Goal: Transaction & Acquisition: Purchase product/service

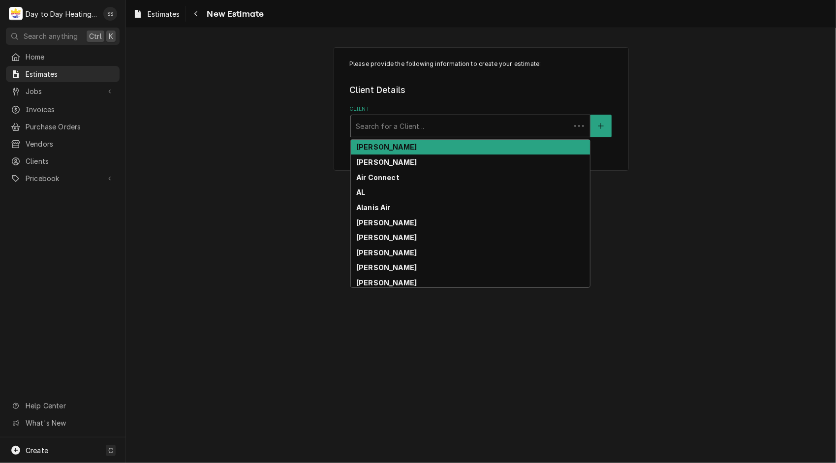
click at [423, 129] on div "Client" at bounding box center [461, 126] width 210 height 18
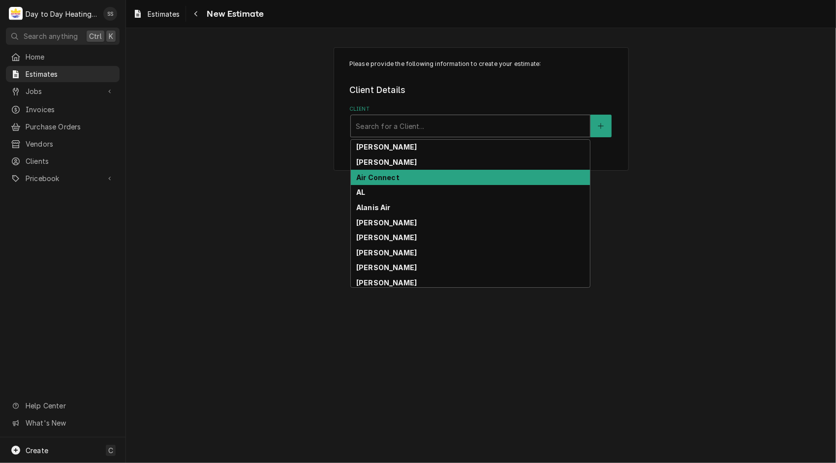
click at [375, 176] on strong "Air Connect" at bounding box center [377, 177] width 43 height 8
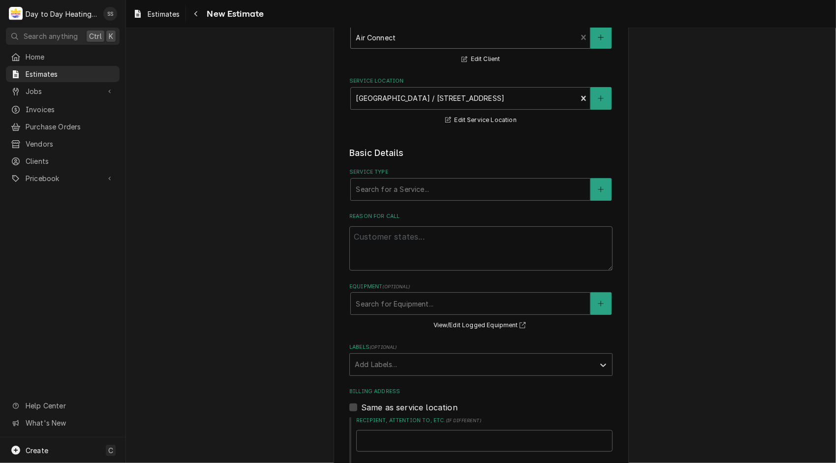
scroll to position [87, 0]
click at [598, 192] on icon "Create New Service" at bounding box center [601, 191] width 6 height 7
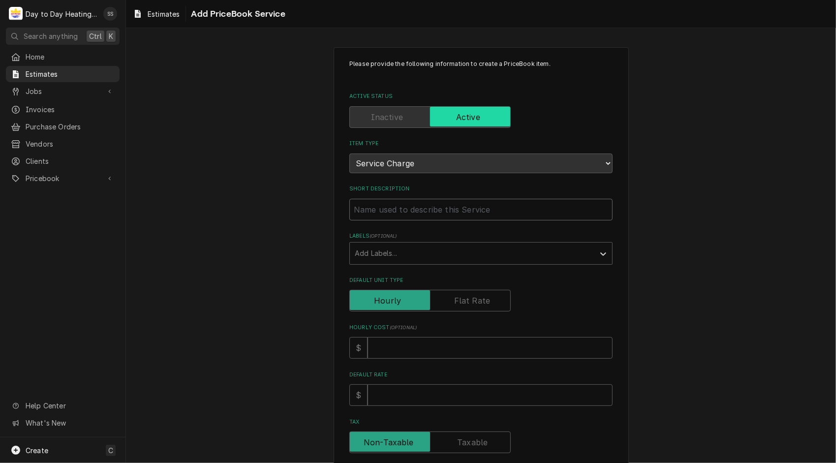
click at [499, 215] on input "Short Description" at bounding box center [480, 210] width 263 height 22
type textarea "x"
type input "1"
type textarea "x"
type input "1."
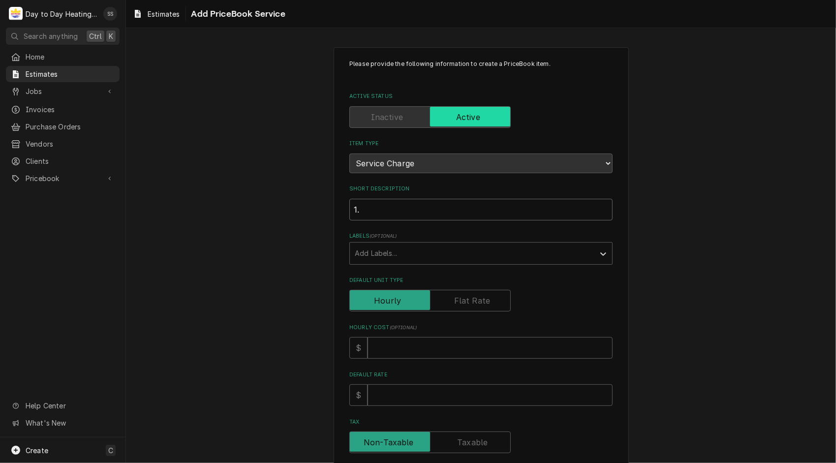
type textarea "x"
type input "1.5"
type textarea "x"
type input "1.5"
type textarea "x"
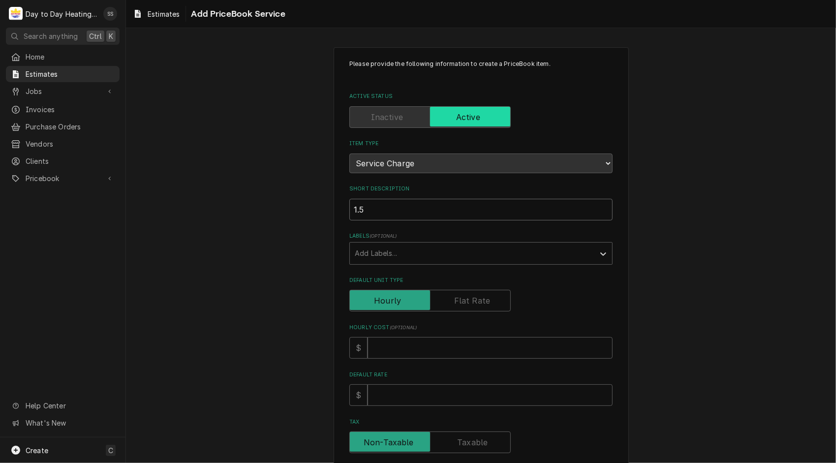
type input "1.5 H"
type textarea "x"
type input "1.5 HP"
type textarea "x"
type input "1.5 HP"
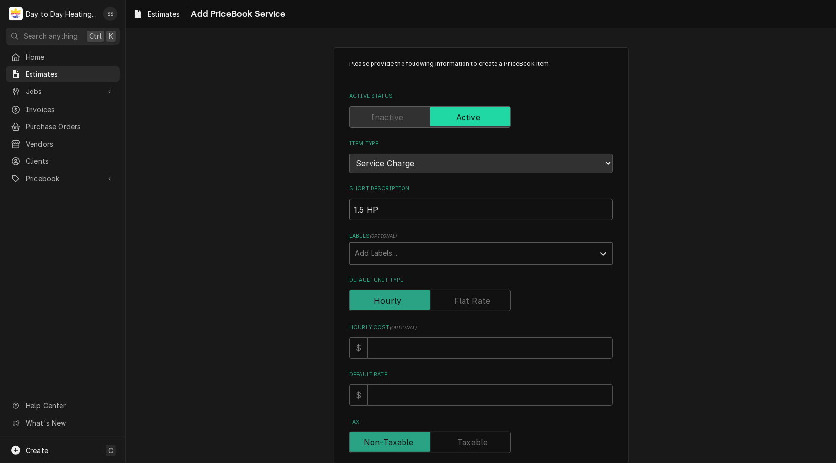
type textarea "x"
type input "1.5 HP b"
type textarea "x"
type input "1.5 HP bl"
type textarea "x"
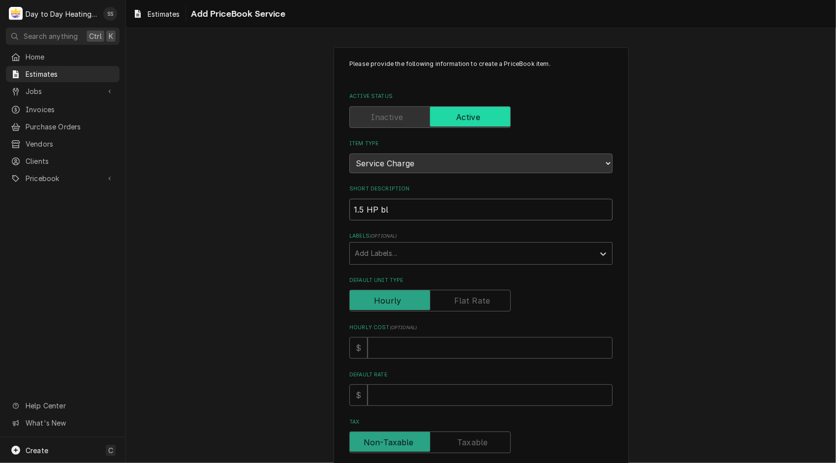
type input "1.5 HP blo"
type textarea "x"
type input "1.5 HP blow"
type textarea "x"
type input "1.5 HP blowe"
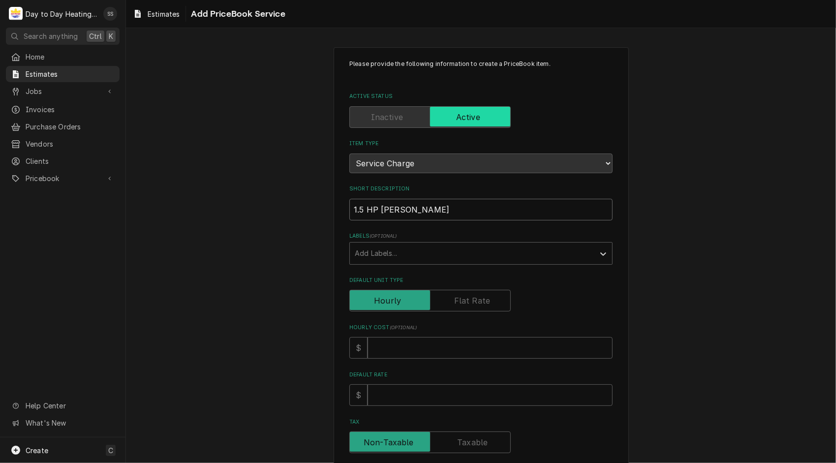
type textarea "x"
type input "1.5 HP blower"
type textarea "x"
type input "1.5 HP blower"
type textarea "x"
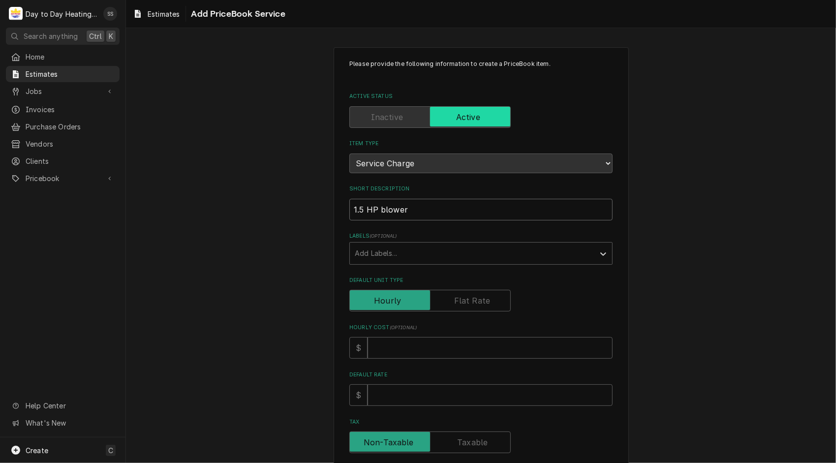
type input "1.5 HP blower m"
type textarea "x"
type input "1.5 HP blower mo"
type textarea "x"
type input "1.5 HP blower mot"
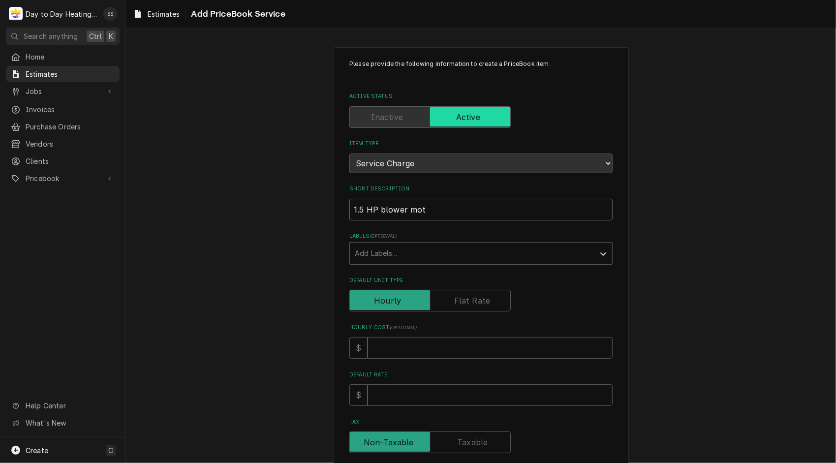
type textarea "x"
type input "1.5 HP blower moto"
type textarea "x"
type input "1.5 HP blower motor"
type textarea "x"
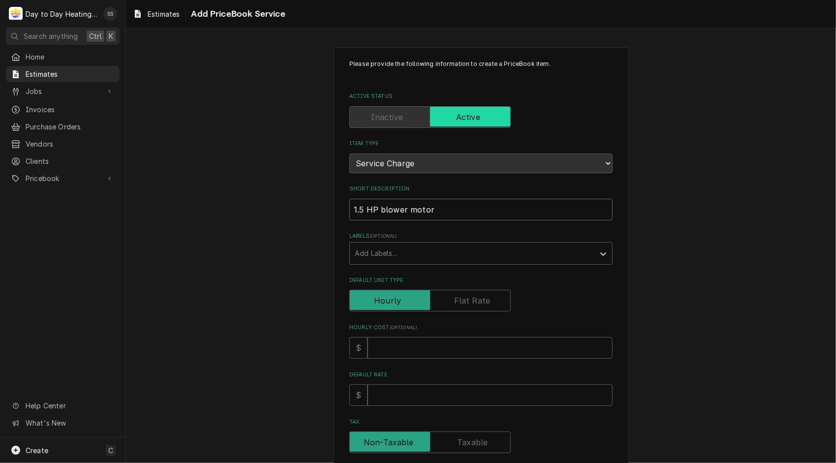
type input "1.5 HP blower motor"
type textarea "x"
type input "1.5 HP blower motor r"
type textarea "x"
type input "1.5 HP blower motor re"
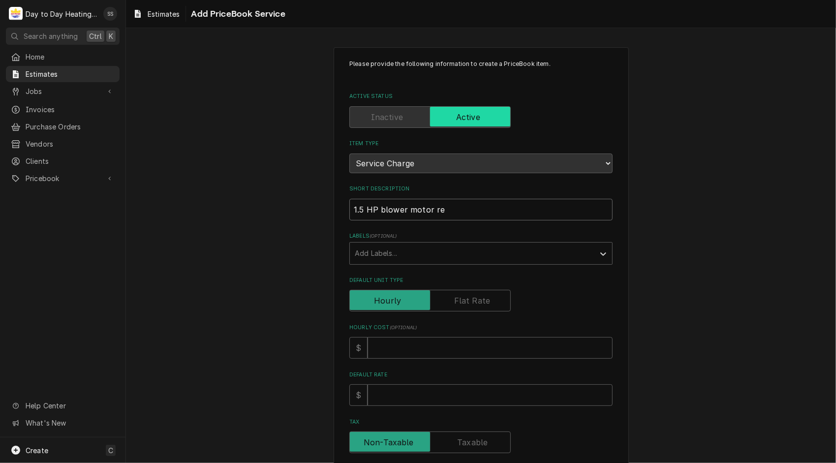
type textarea "x"
type input "1.5 HP blower motor rep"
type textarea "x"
type input "1.5 HP blower motor repl"
type textarea "x"
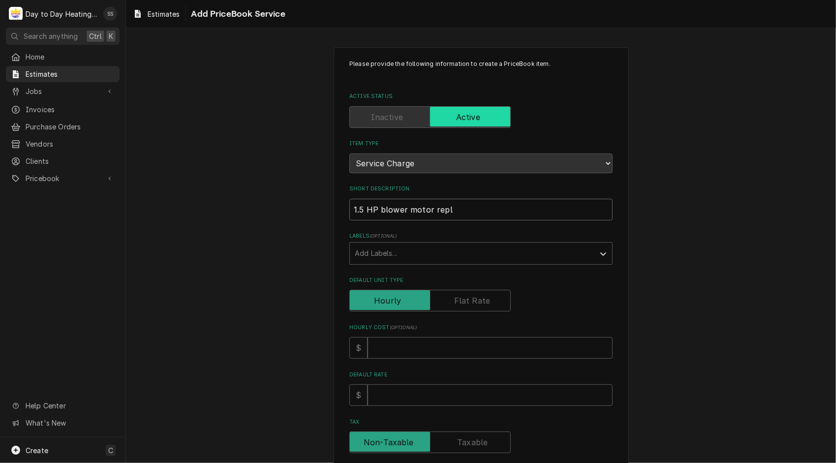
type input "1.5 HP blower motor repla"
type textarea "x"
type input "1.5 HP blower motor replac"
type textarea "x"
type input "1.5 HP blower motor replace"
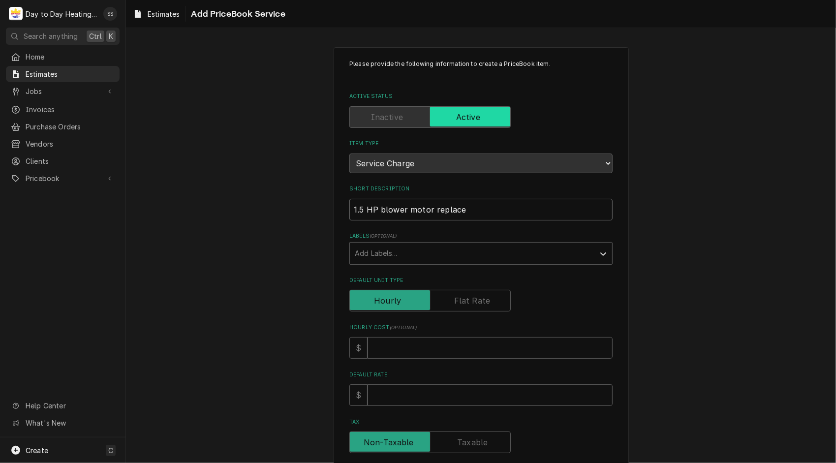
type textarea "x"
type input "1.5 HP blower motor replacem"
type textarea "x"
type input "1.5 HP blower motor replaceme"
type textarea "x"
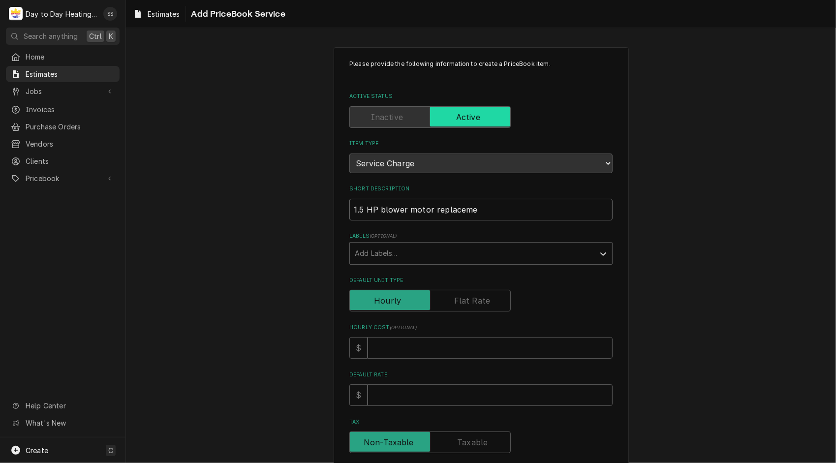
type input "1.5 HP blower motor replacemen"
type textarea "x"
type input "1.5 HP blower motor replacement"
type textarea "x"
type input "1.5 HP blower motor replacement"
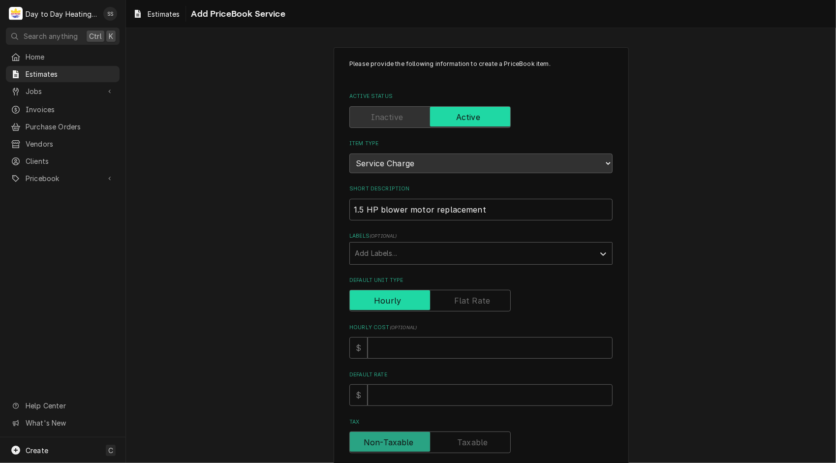
click at [489, 293] on input "Default Unit Type" at bounding box center [430, 301] width 153 height 22
checkbox input "true"
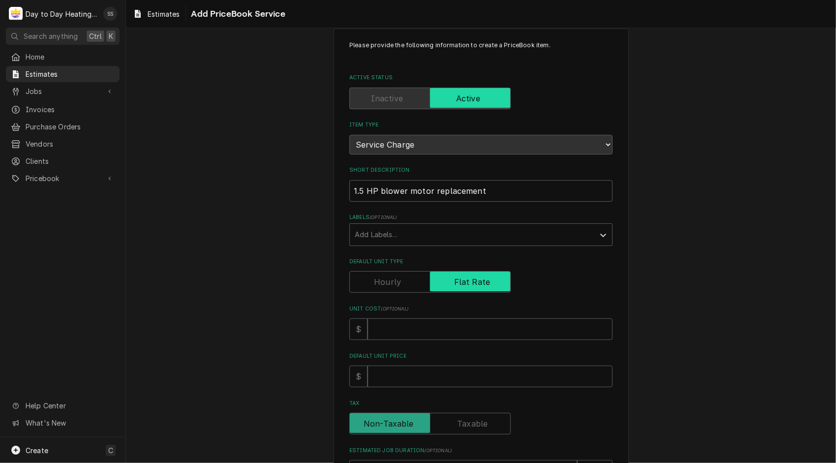
scroll to position [18, 0]
click at [405, 375] on input "Default Unit Price" at bounding box center [490, 378] width 245 height 22
type textarea "x"
type input "2"
type textarea "x"
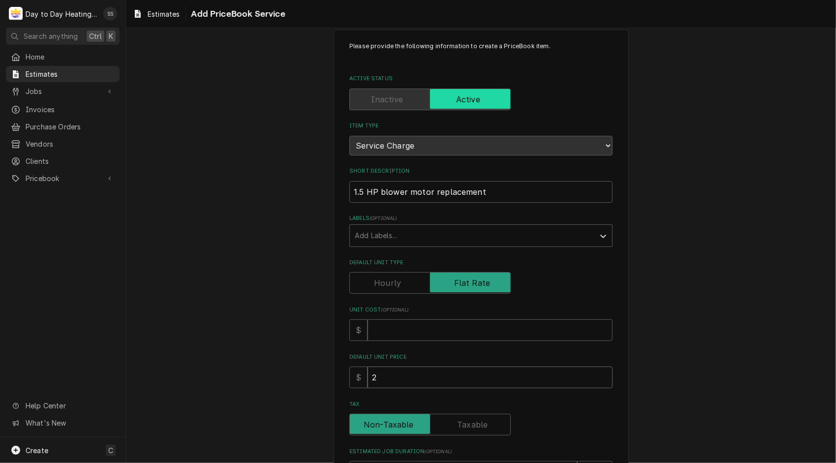
type input "25"
type textarea "x"
type input "250"
type textarea "x"
type input "2500"
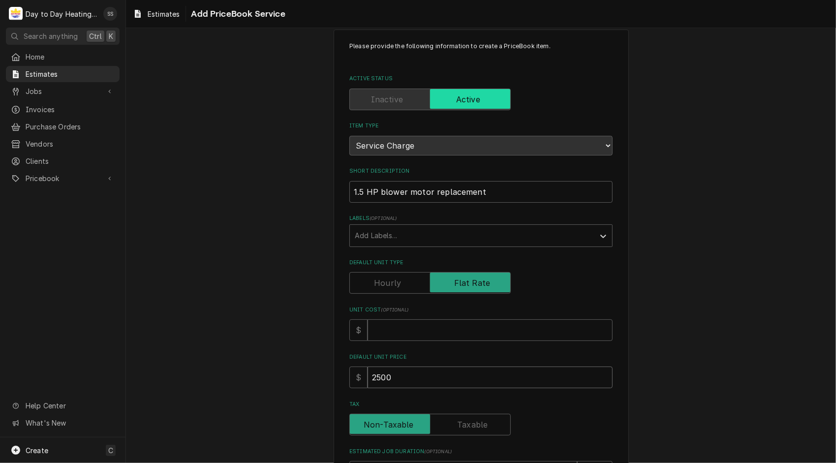
type textarea "x"
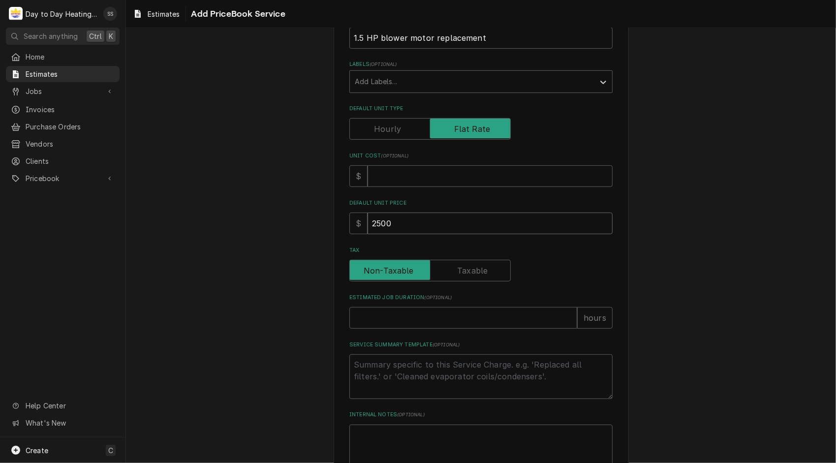
scroll to position [237, 0]
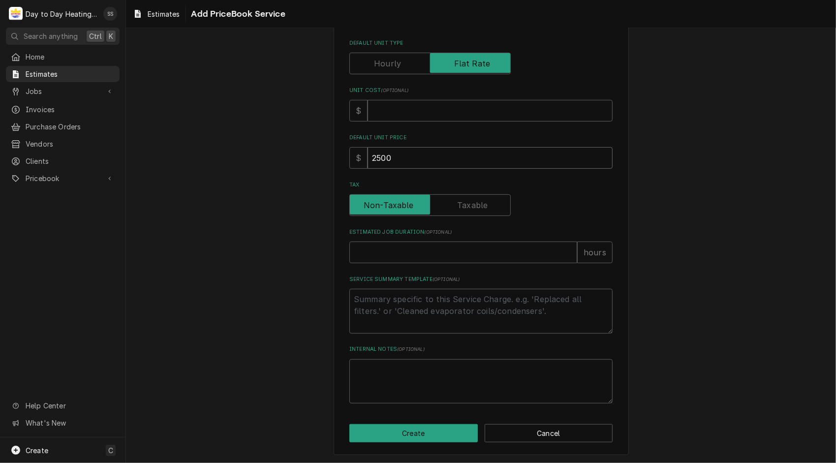
type input "2500"
click at [373, 300] on textarea "Service Summary Template ( optional )" at bounding box center [480, 311] width 263 height 45
type textarea "x"
type textarea "R"
type textarea "x"
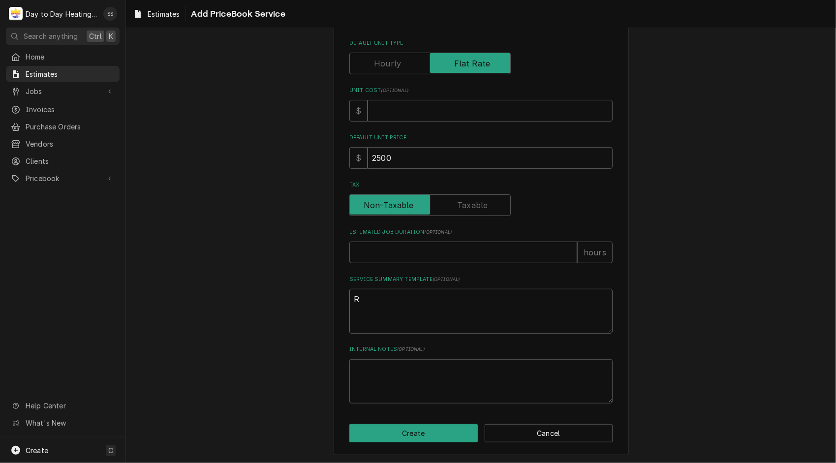
type textarea "Re"
type textarea "x"
type textarea "R"
type textarea "x"
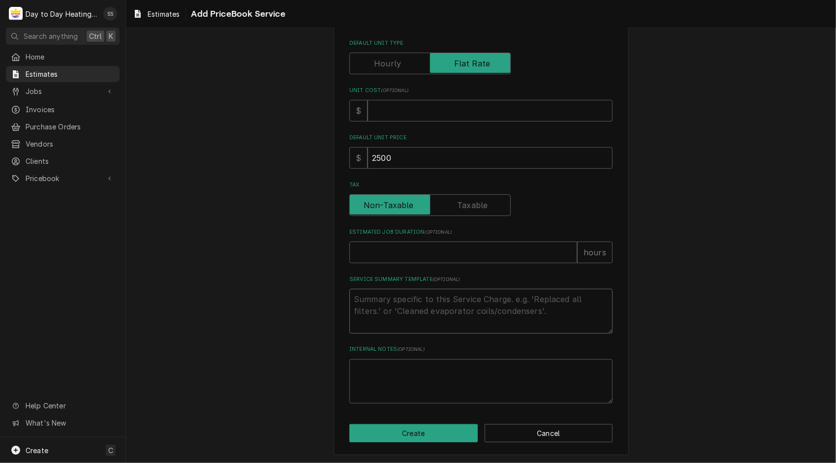
type textarea "-"
type textarea "x"
type textarea "-R"
type textarea "x"
type textarea "-Re"
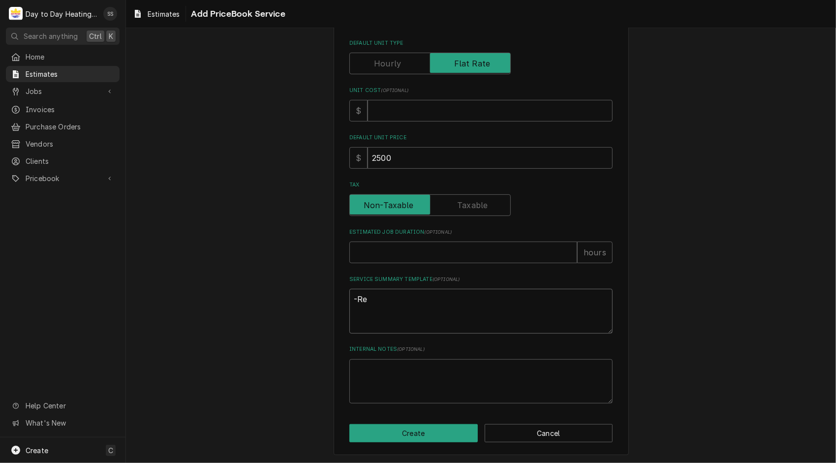
type textarea "x"
type textarea "-Rem"
type textarea "x"
type textarea "-Remo"
type textarea "x"
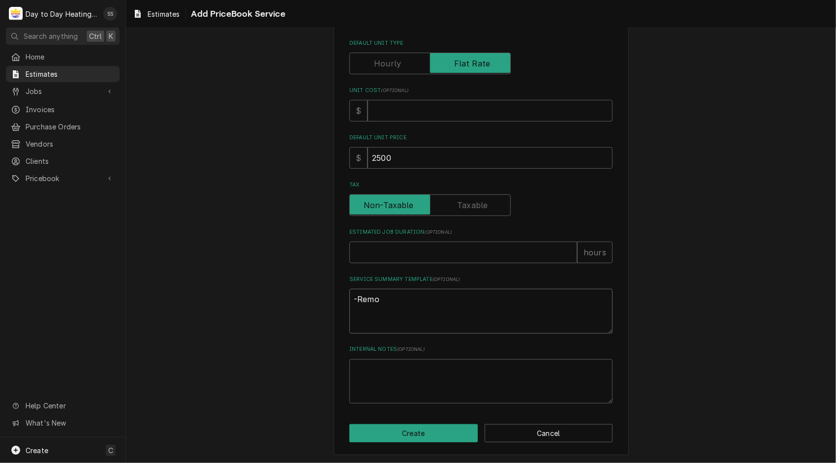
type textarea "-Remov"
type textarea "x"
type textarea "-Remove"
type textarea "x"
type textarea "-Remove"
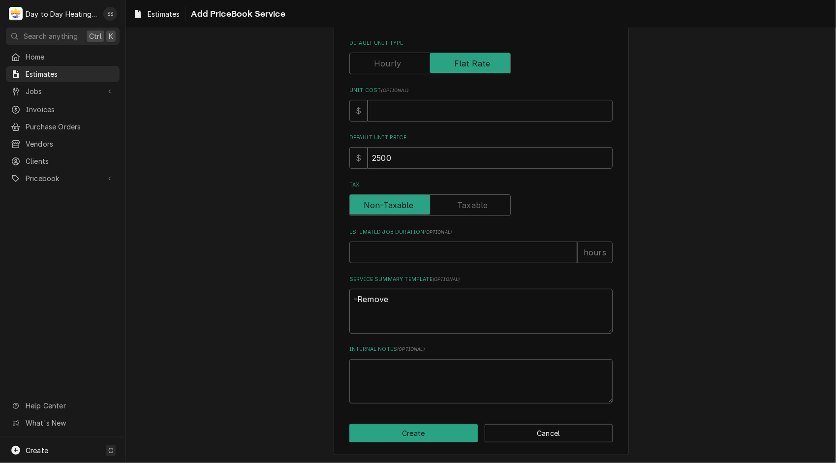
type textarea "x"
type textarea "-Remove t"
type textarea "x"
type textarea "-Remove th"
type textarea "x"
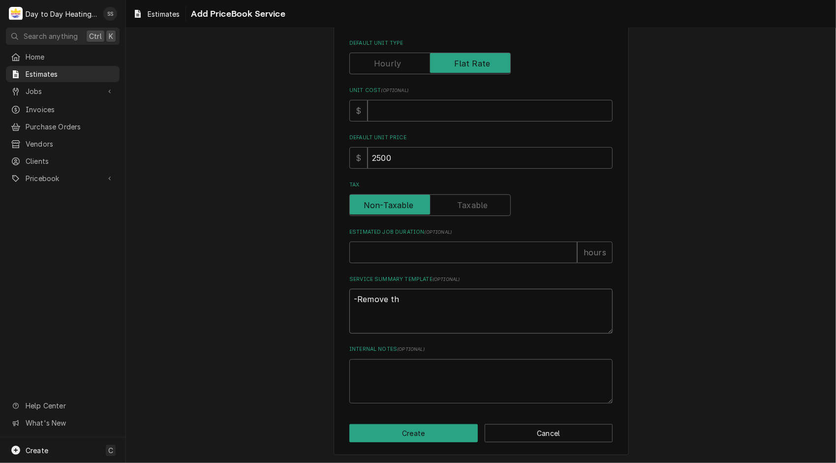
type textarea "-Remove the"
type textarea "x"
type textarea "-Remove the"
type textarea "x"
type textarea "-Remove the b"
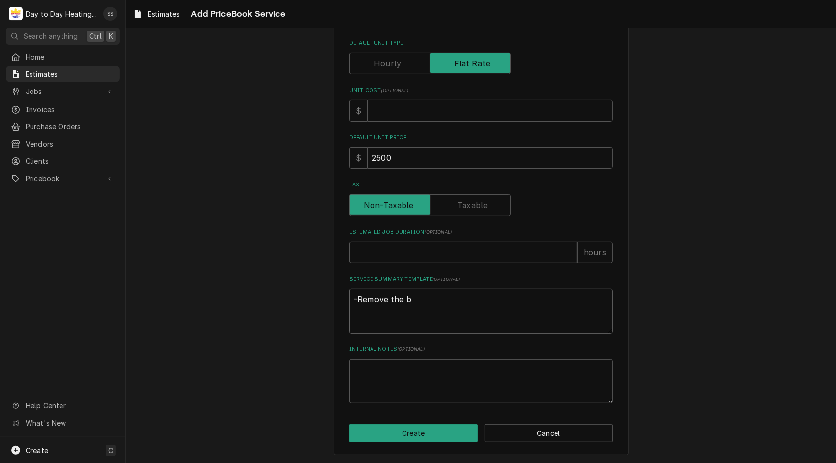
type textarea "x"
type textarea "-Remove the be"
type textarea "x"
type textarea "-Remove the bel"
type textarea "x"
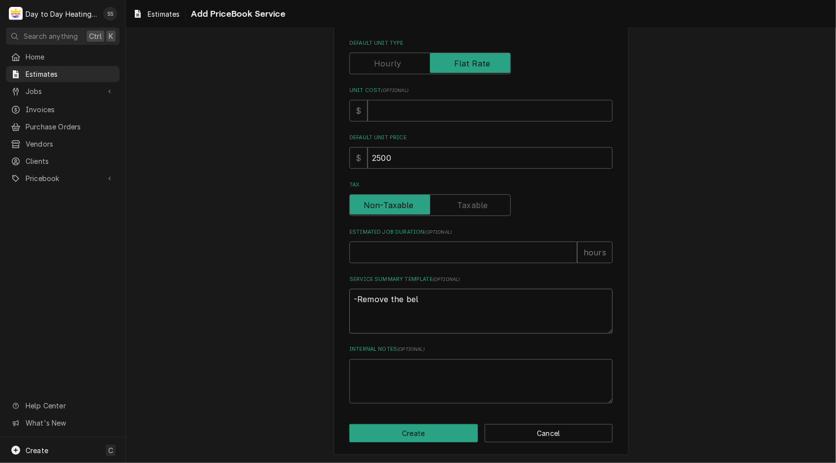
type textarea "-Remove the belt"
type textarea "x"
type textarea "-Remove the belt"
type textarea "x"
type textarea "-Remove the belt -"
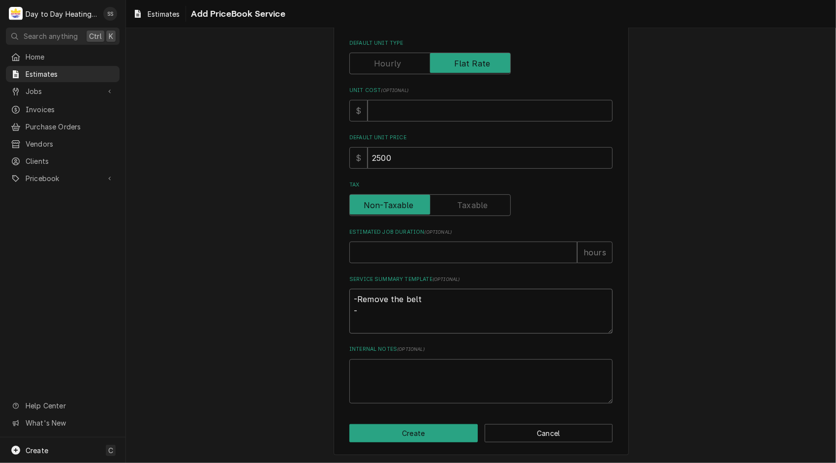
type textarea "x"
type textarea "-Remove the belt -R"
type textarea "x"
type textarea "-Remove the belt -Re"
type textarea "x"
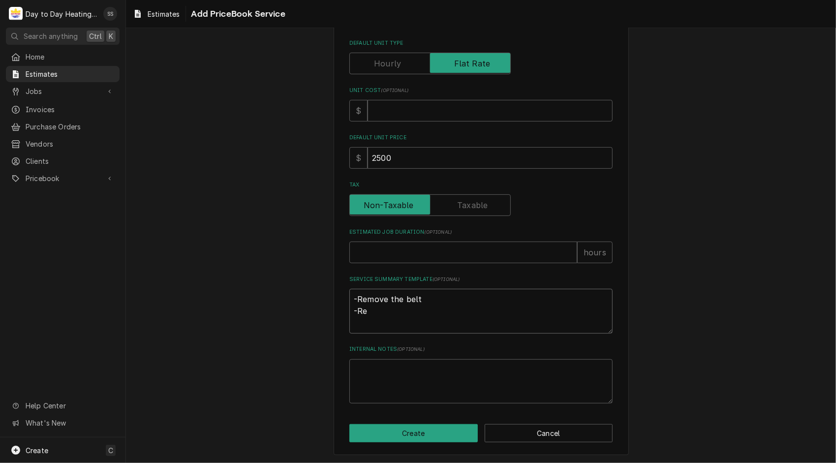
type textarea "-Remove the belt -Rem"
type textarea "x"
type textarea "-Remove the belt -Remo"
type textarea "x"
type textarea "-Remove the belt -Remov"
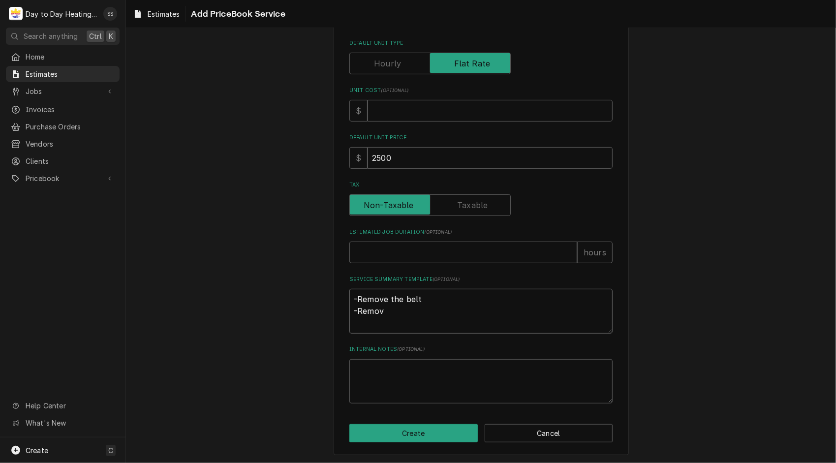
type textarea "x"
type textarea "-Remove the belt -Remove"
type textarea "x"
type textarea "-Remove the belt -Remove"
type textarea "x"
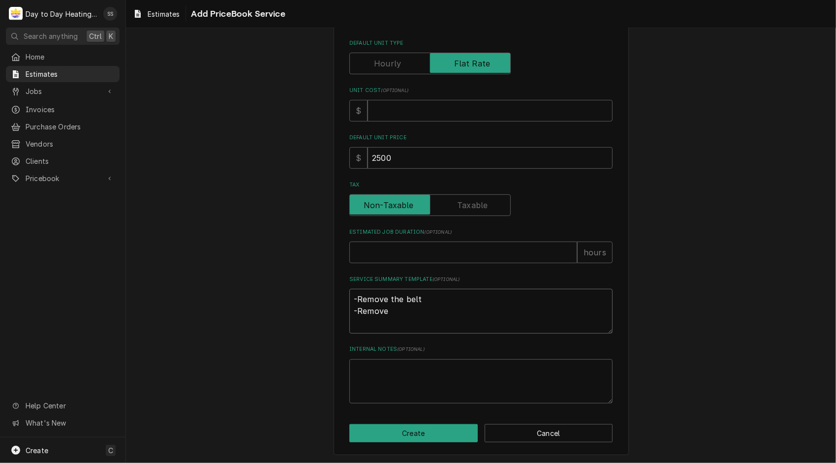
type textarea "-Remove the belt -Remove t"
type textarea "x"
type textarea "-Remove the belt -Remove th"
type textarea "x"
type textarea "-Remove the belt -Remove the"
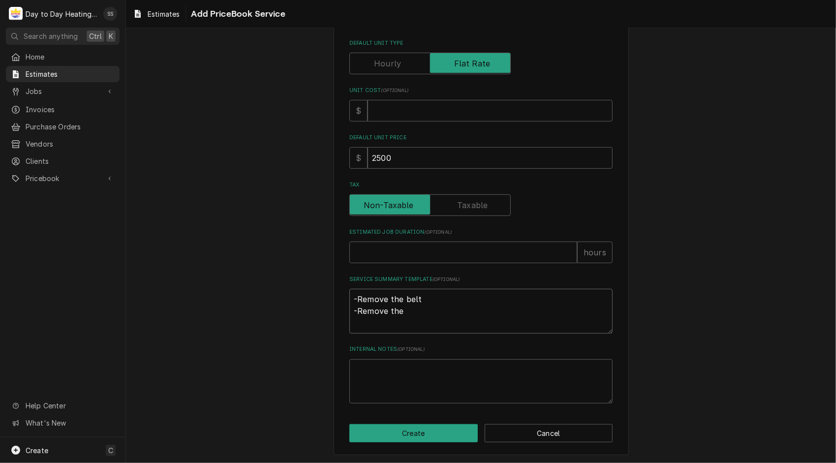
type textarea "x"
type textarea "-Remove the belt -Remove the"
type textarea "x"
type textarea "-Remove the belt -Remove the f"
type textarea "x"
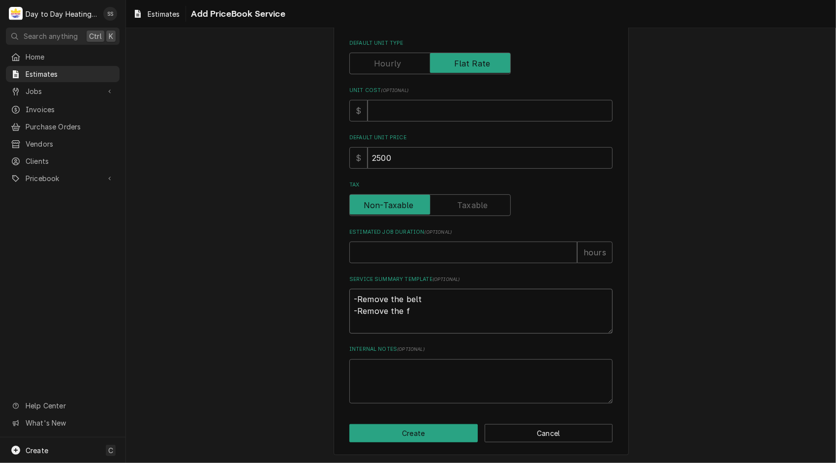
type textarea "-Remove the belt -Remove the fa"
type textarea "x"
type textarea "-Remove the belt -Remove the fai"
type textarea "x"
type textarea "-Remove the belt -Remove the fail"
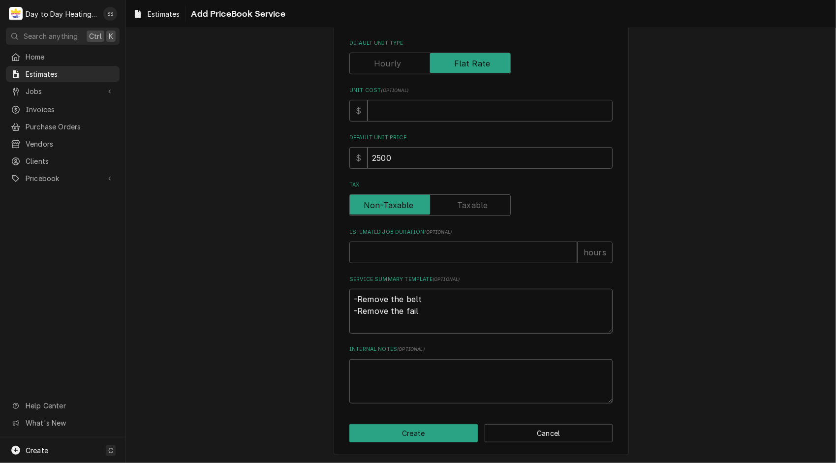
type textarea "x"
type textarea "-Remove the belt -Remove the faile"
type textarea "x"
type textarea "-Remove the belt -Remove the failed"
type textarea "x"
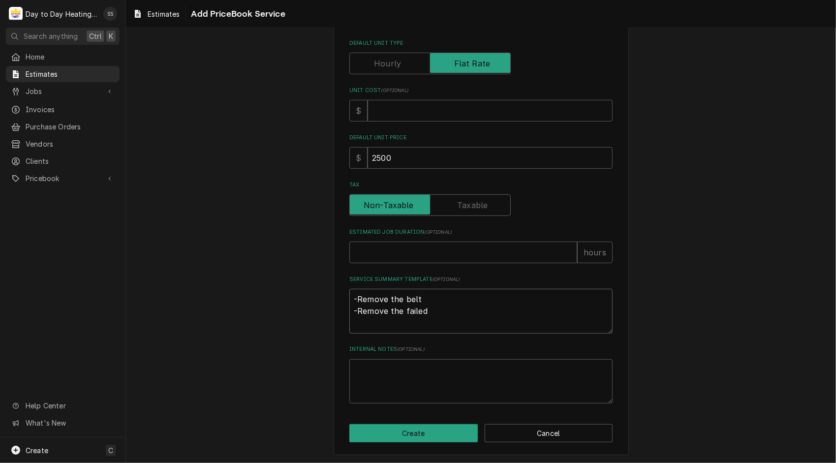
type textarea "-Remove the belt -Remove the failed"
type textarea "x"
type textarea "-Remove the belt -Remove the failed m"
type textarea "x"
type textarea "-Remove the belt -Remove the failed mo"
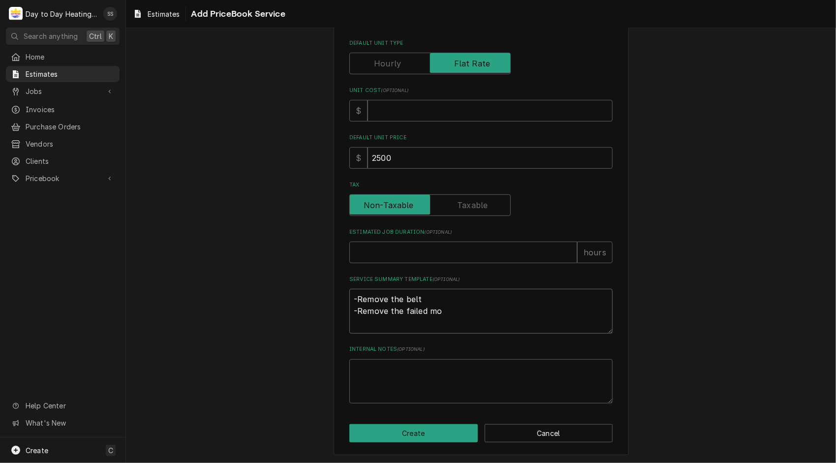
type textarea "x"
type textarea "-Remove the belt -Remove the failed mot"
type textarea "x"
type textarea "-Remove the belt -Remove the failed moto"
type textarea "x"
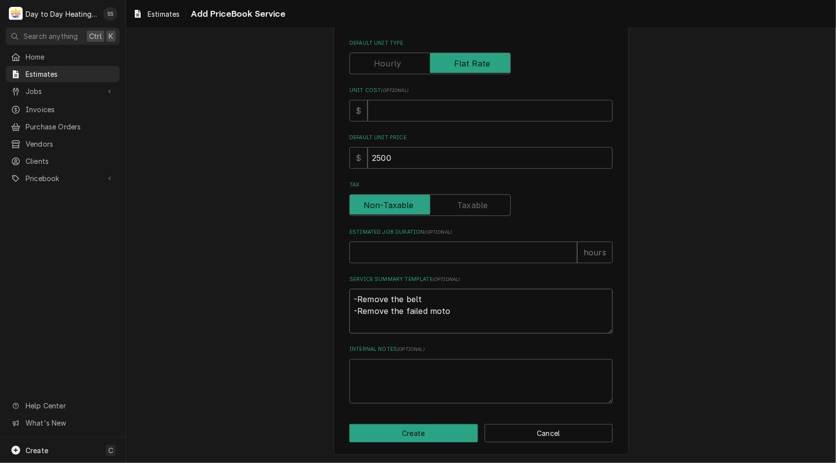
type textarea "-Remove the belt -Remove the failed motor"
type textarea "x"
type textarea "-Remove the belt -Remove the failed motor"
type textarea "x"
type textarea "-Remove the belt -Remove the failed motor -"
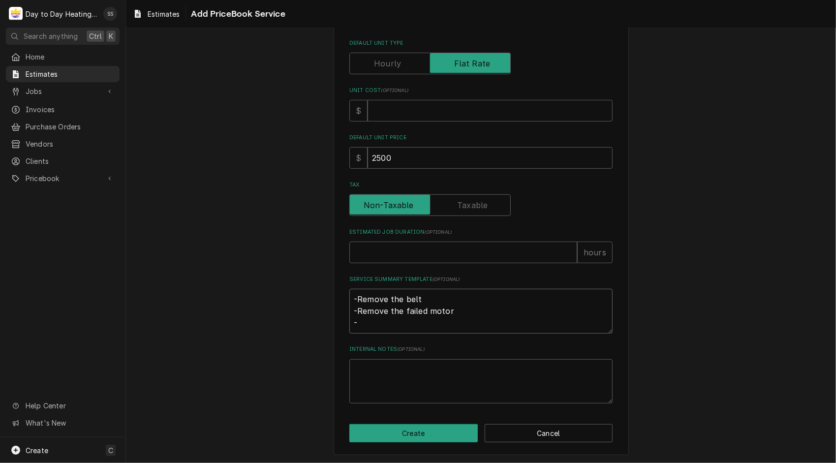
type textarea "x"
type textarea "-Remove the belt -Remove the failed motor -r"
type textarea "x"
type textarea "-Remove the belt -Remove the failed motor -re"
type textarea "x"
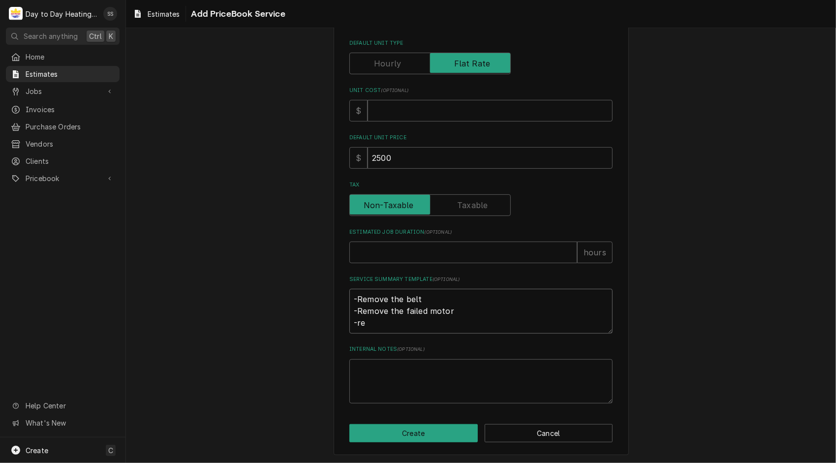
type textarea "-Remove the belt -Remove the failed motor -r"
type textarea "x"
type textarea "-Remove the belt -Remove the failed motor -"
type textarea "x"
type textarea "-Remove the belt -Remove the failed motor -R"
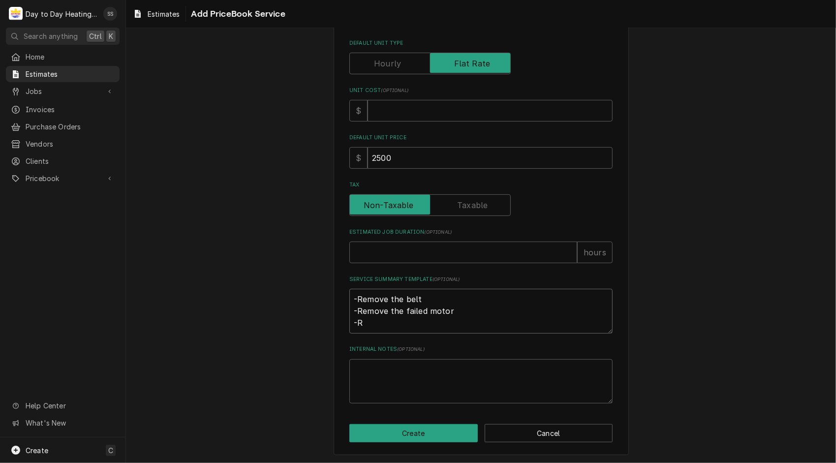
type textarea "x"
type textarea "-Remove the belt -Remove the failed motor -Re"
type textarea "x"
type textarea "-Remove the belt -Remove the failed motor -Rem"
type textarea "x"
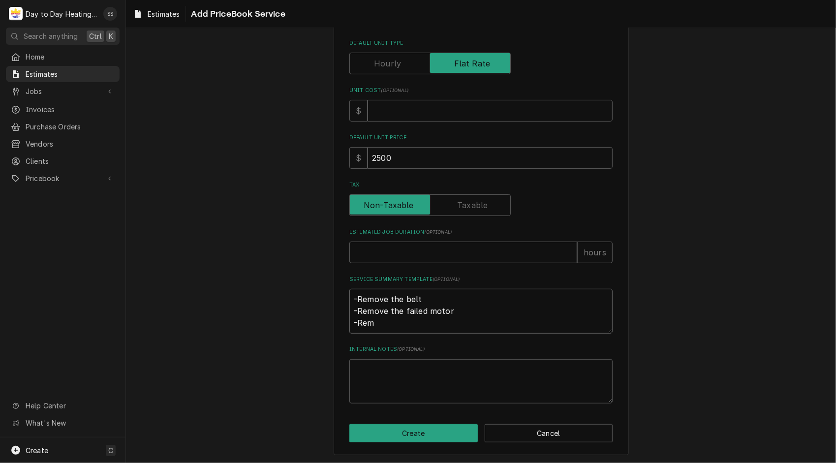
type textarea "-Remove the belt -Remove the failed motor -Remo"
type textarea "x"
type textarea "-Remove the belt -Remove the failed motor -Remov"
type textarea "x"
type textarea "-Remove the belt -Remove the failed motor -Remove"
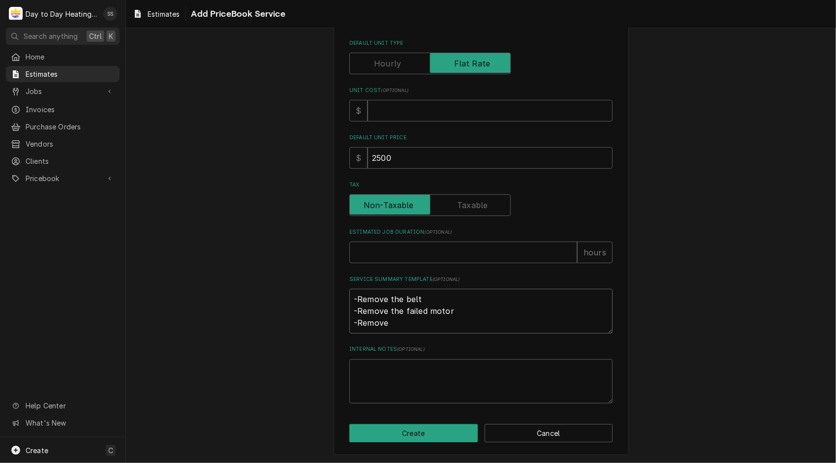
type textarea "x"
type textarea "-Remove the belt -Remove the failed motor -Remove"
type textarea "x"
type textarea "-Remove the belt -Remove the failed motor -Remove t"
type textarea "x"
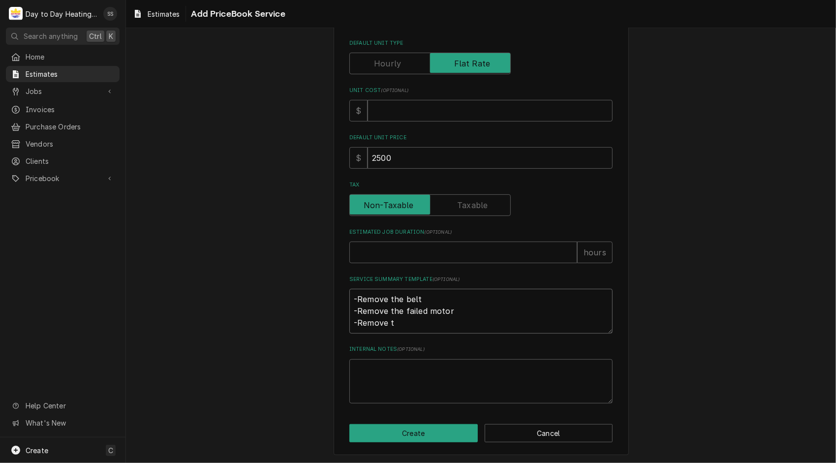
type textarea "-Remove the belt -Remove the failed motor -Remove th"
type textarea "x"
type textarea "-Remove the belt -Remove the failed motor -Remove the"
type textarea "x"
type textarea "-Remove the belt -Remove the failed motor -Remove the"
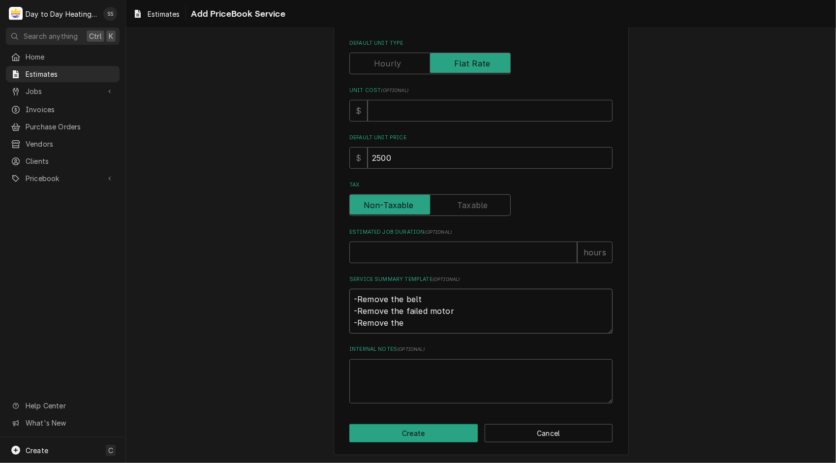
type textarea "x"
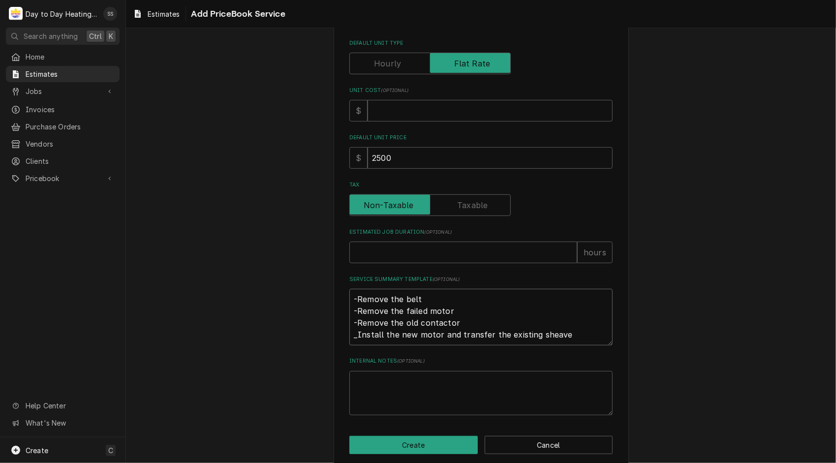
click at [353, 337] on textarea "-Remove the belt -Remove the failed motor -Remove the old contactor _Install th…" at bounding box center [480, 317] width 263 height 57
click at [563, 333] on textarea "-Remove the belt -Remove the failed motor -Remove the old contactor -Install th…" at bounding box center [480, 317] width 263 height 57
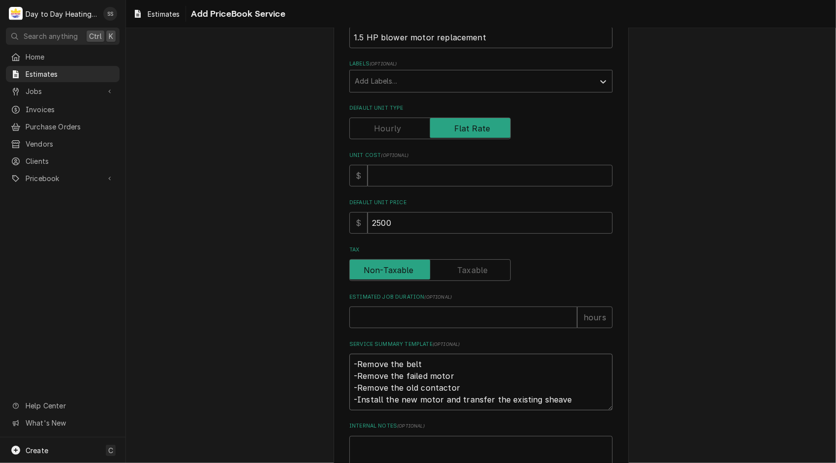
scroll to position [249, 0]
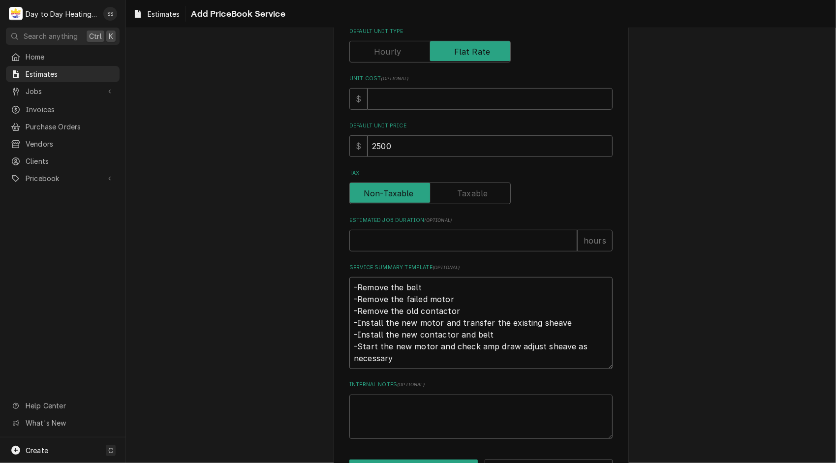
click at [535, 347] on textarea "-Remove the belt -Remove the failed motor -Remove the old contactor -Install th…" at bounding box center [480, 323] width 263 height 92
click at [412, 356] on textarea "-Remove the belt -Remove the failed motor -Remove the old contactor -Install th…" at bounding box center [480, 323] width 263 height 92
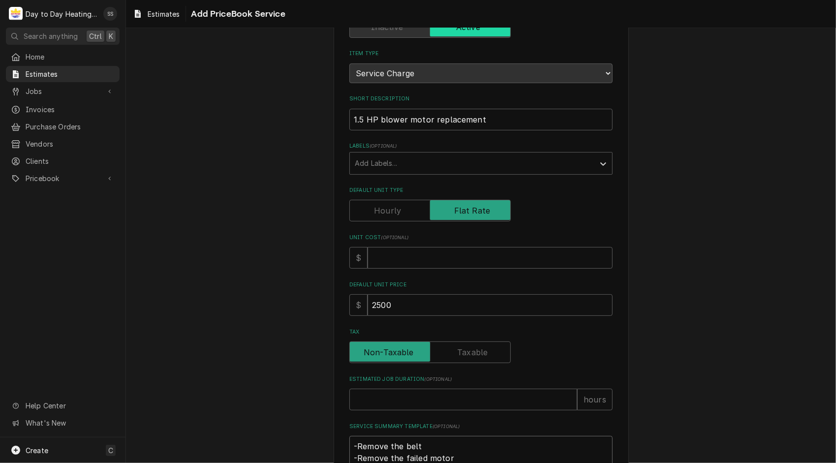
scroll to position [296, 0]
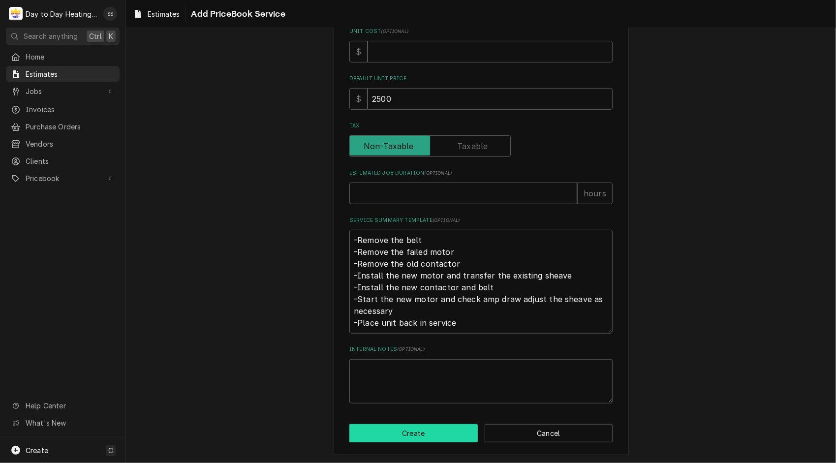
click at [404, 428] on button "Create" at bounding box center [413, 433] width 128 height 18
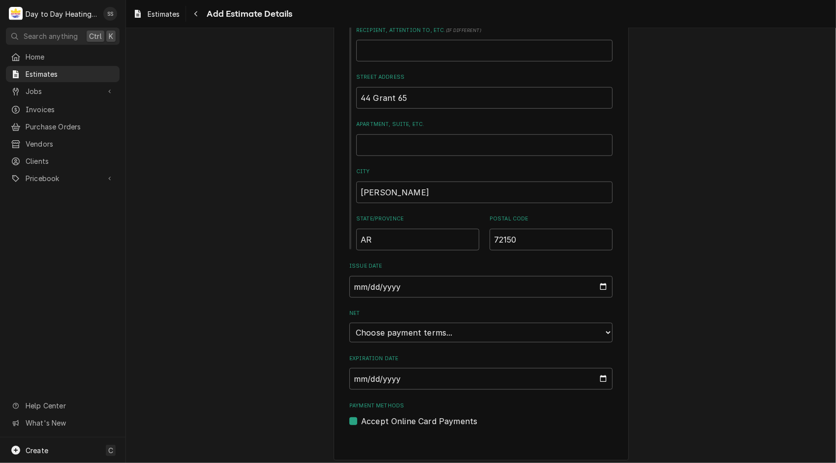
scroll to position [502, 0]
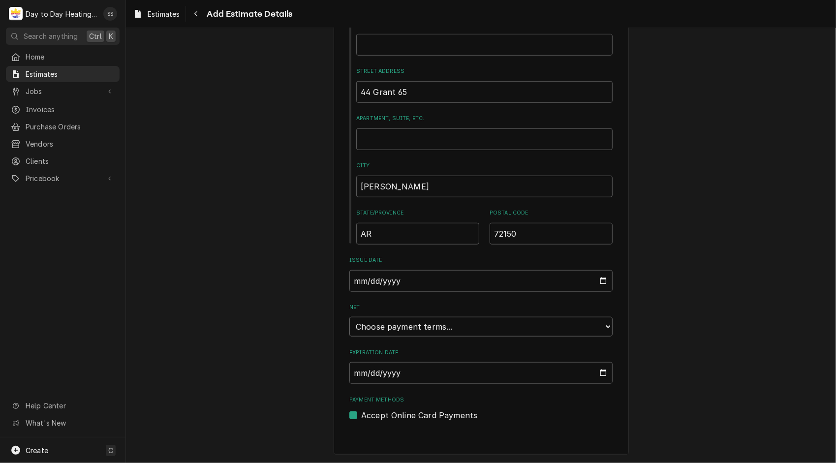
click at [602, 327] on select "Choose payment terms... Same Day Net 7 Net 14 Net 21 Net 30 Net 45 Net 60 Net 90" at bounding box center [480, 327] width 263 height 20
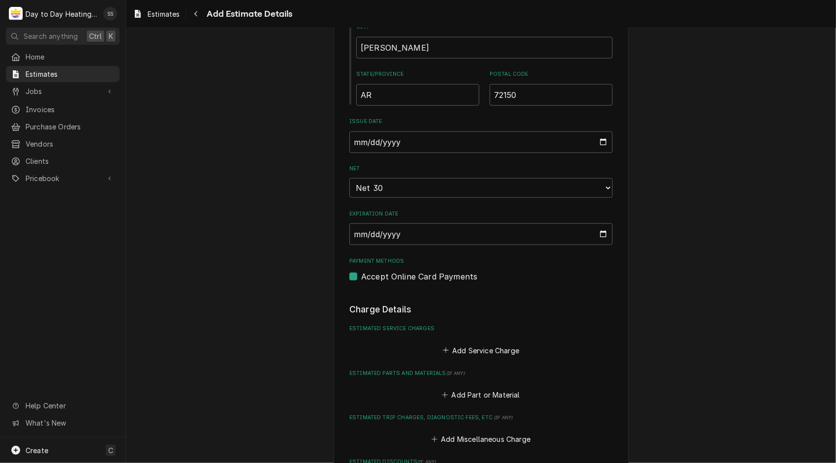
scroll to position [652, 0]
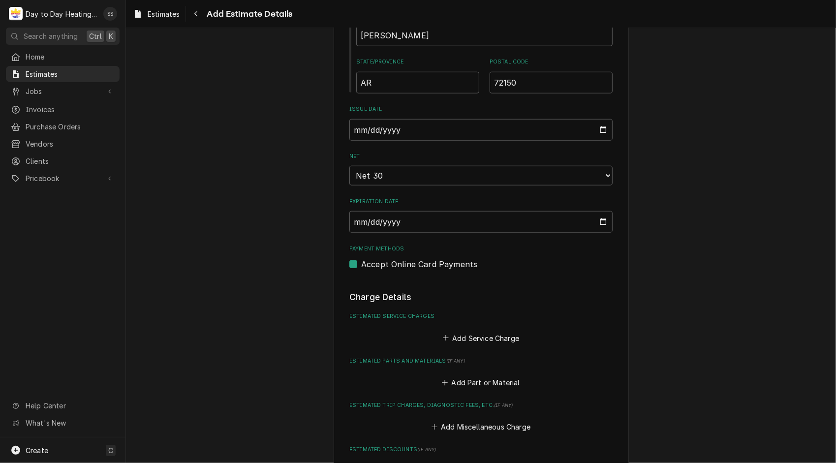
click at [361, 266] on label "Accept Online Card Payments" at bounding box center [419, 264] width 116 height 12
click at [361, 266] on input "Payment Methods" at bounding box center [492, 269] width 263 height 22
click at [479, 341] on button "Add Service Charge" at bounding box center [481, 338] width 80 height 14
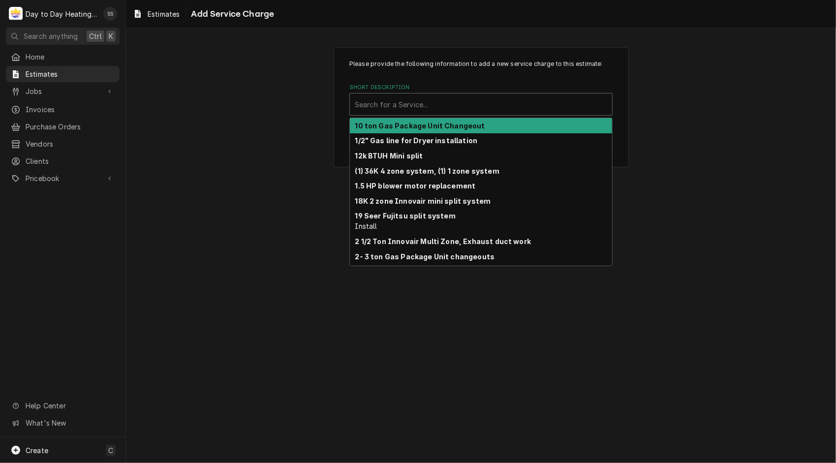
click at [395, 109] on div "Short Description" at bounding box center [481, 104] width 252 height 18
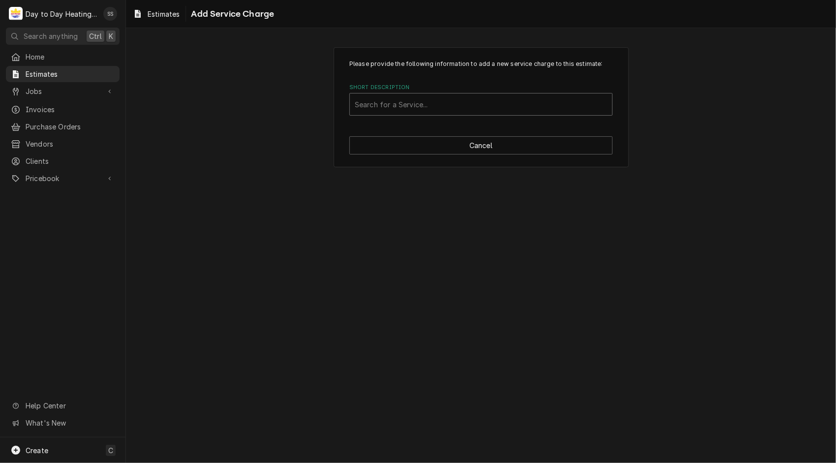
click at [395, 109] on div "Short Description" at bounding box center [481, 104] width 252 height 18
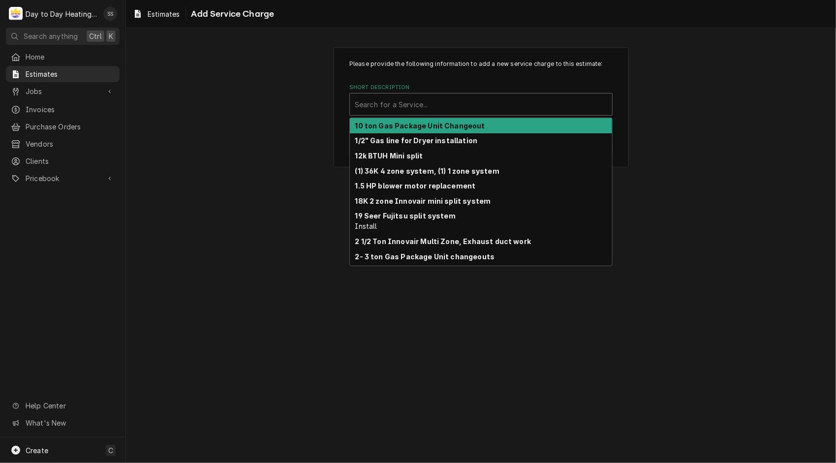
click at [395, 109] on div "Short Description" at bounding box center [481, 104] width 252 height 18
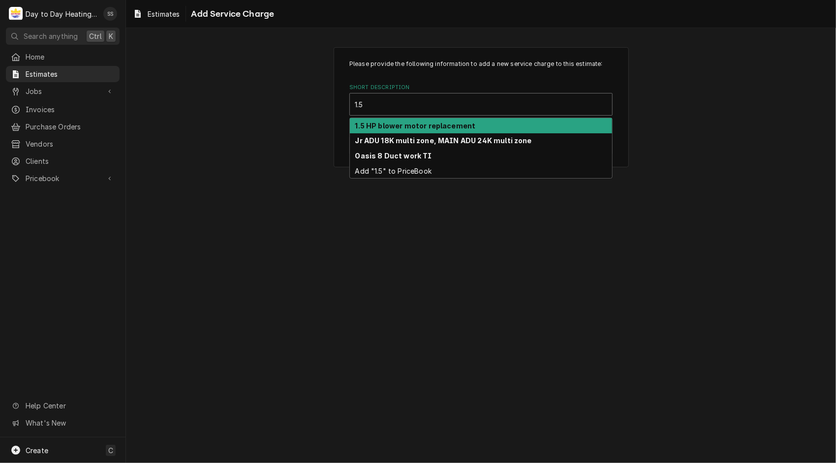
click at [408, 120] on div "1.5 HP blower motor replacement" at bounding box center [481, 125] width 262 height 15
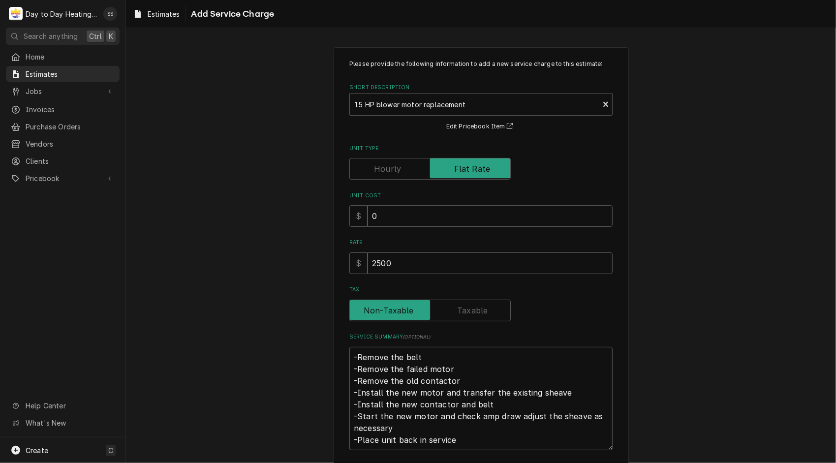
scroll to position [47, 0]
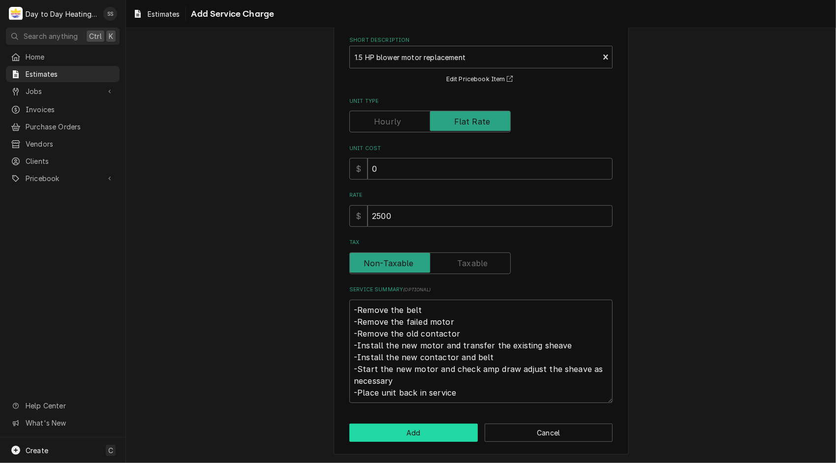
click at [425, 430] on button "Add" at bounding box center [413, 433] width 128 height 18
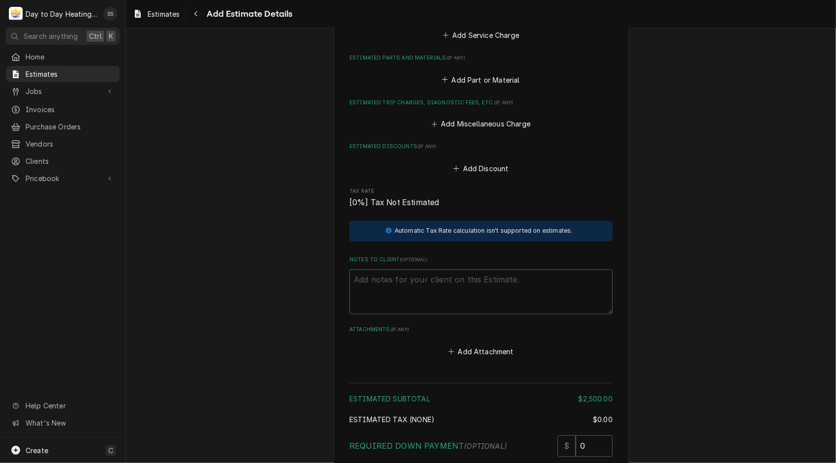
scroll to position [1201, 0]
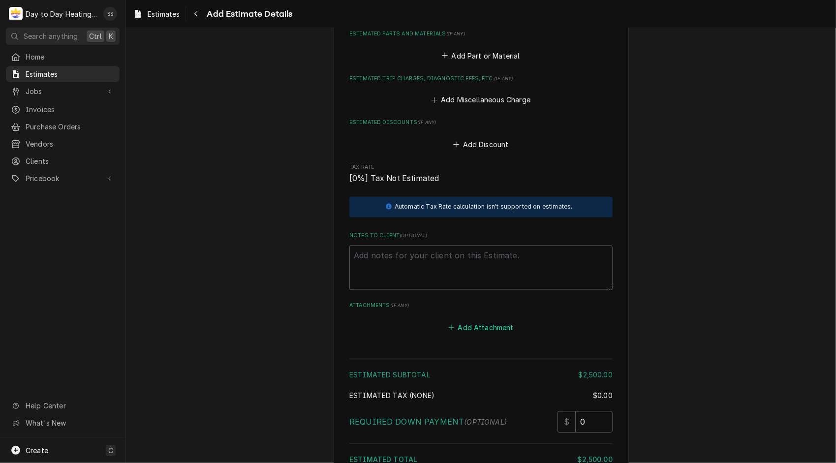
click at [487, 327] on button "Add Attachment" at bounding box center [481, 328] width 69 height 14
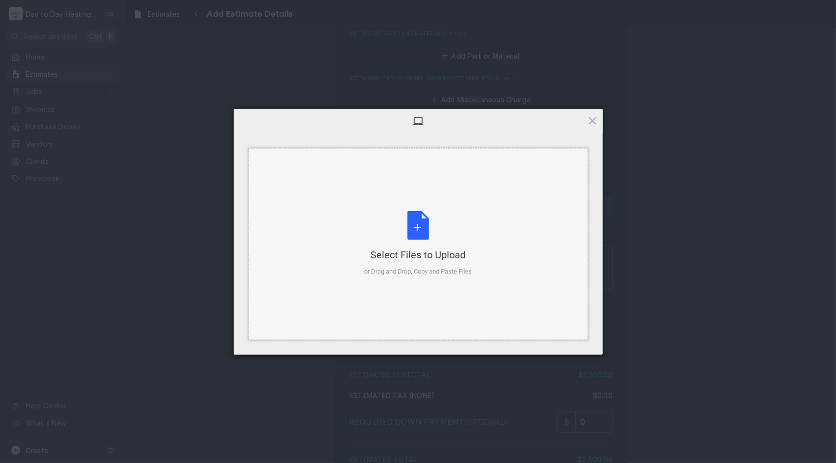
click at [430, 227] on div "Select Files to Upload or Drag and Drop, Copy and Paste Files" at bounding box center [418, 243] width 108 height 65
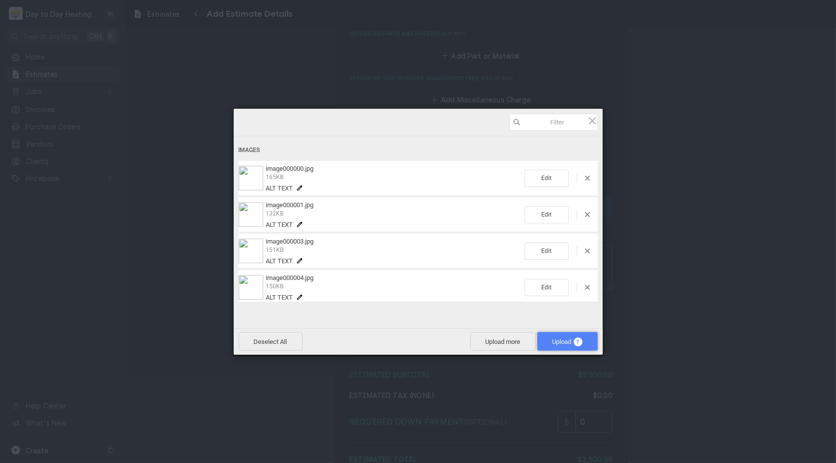
click at [562, 339] on span "Upload 7" at bounding box center [567, 341] width 30 height 7
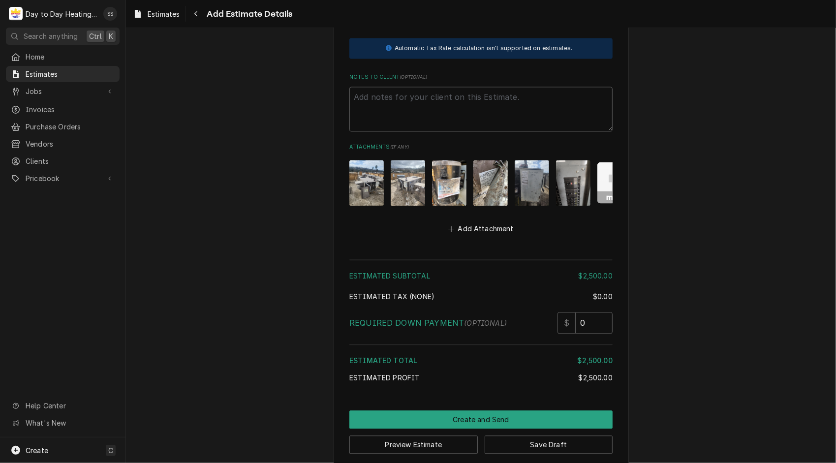
scroll to position [1380, 0]
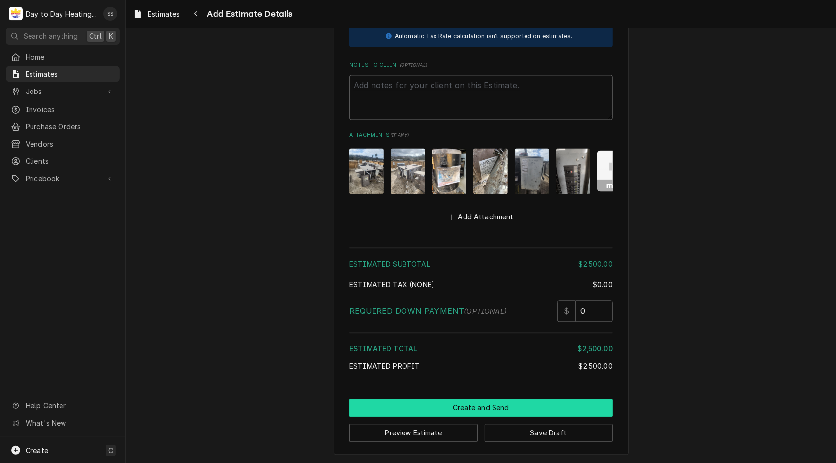
click at [469, 406] on button "Create and Send" at bounding box center [480, 407] width 263 height 18
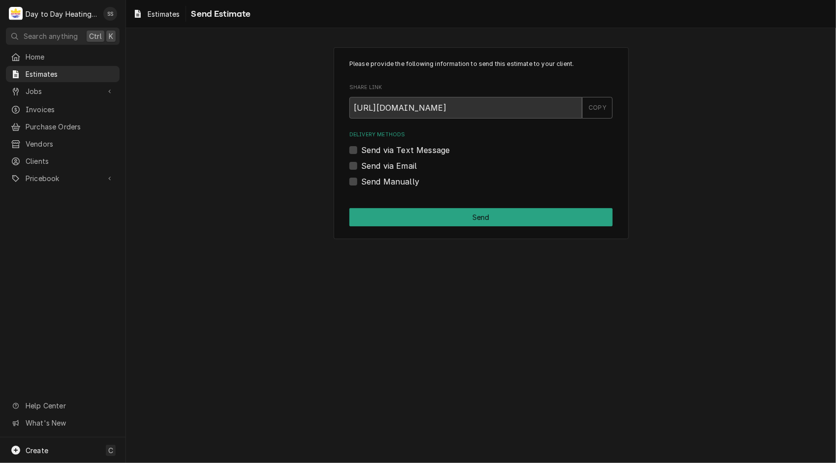
click at [361, 164] on label "Send via Email" at bounding box center [389, 166] width 56 height 12
click at [361, 164] on input "Send via Email" at bounding box center [492, 171] width 263 height 22
checkbox input "true"
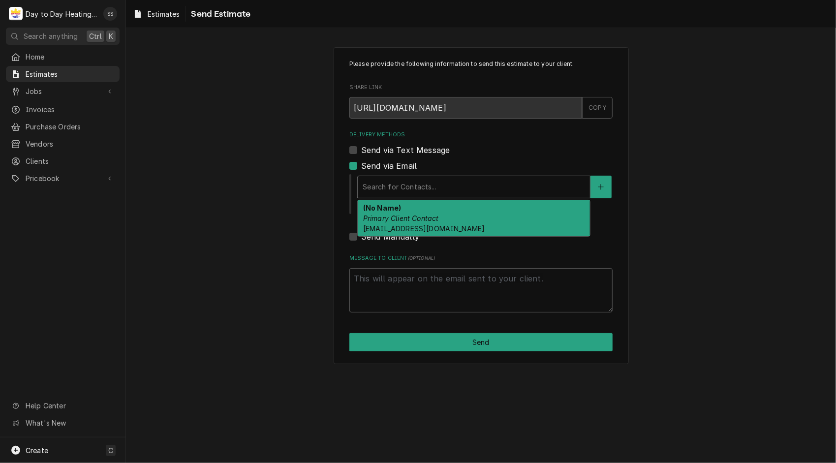
click at [426, 180] on div "Delivery Methods" at bounding box center [474, 187] width 222 height 18
click at [445, 225] on span "airconnect_service@airconnectusa.com" at bounding box center [424, 228] width 122 height 8
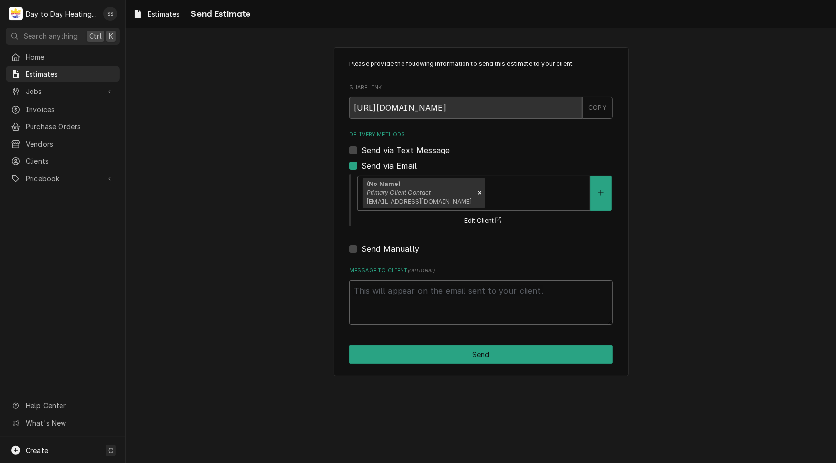
click at [507, 305] on textarea "Message to Client ( optional )" at bounding box center [480, 302] width 263 height 45
type textarea "x"
type textarea "i"
type textarea "x"
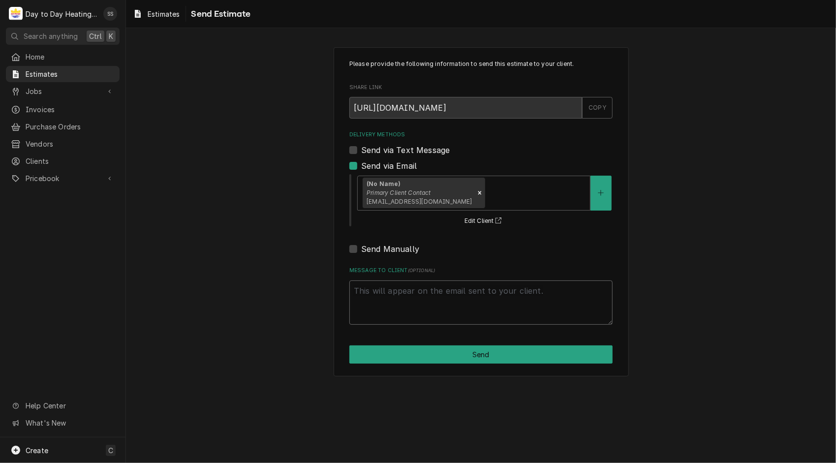
type textarea "W"
type textarea "x"
type textarea "We"
type textarea "x"
type textarea "We"
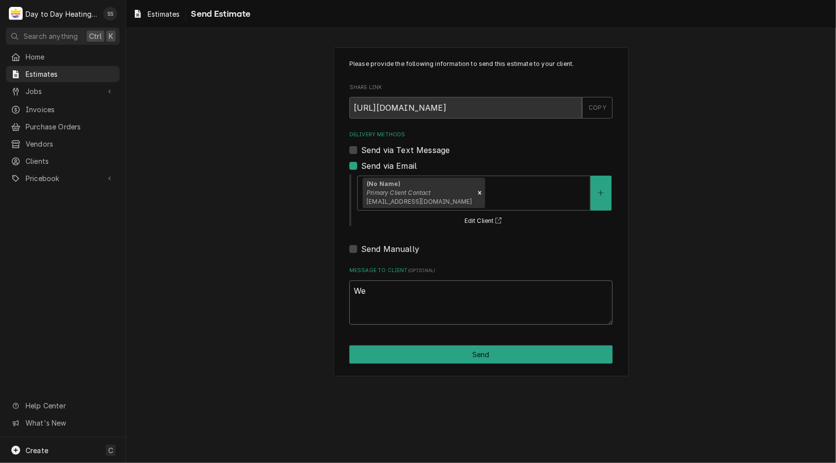
type textarea "x"
type textarea "We w"
type textarea "x"
type textarea "We wi"
type textarea "x"
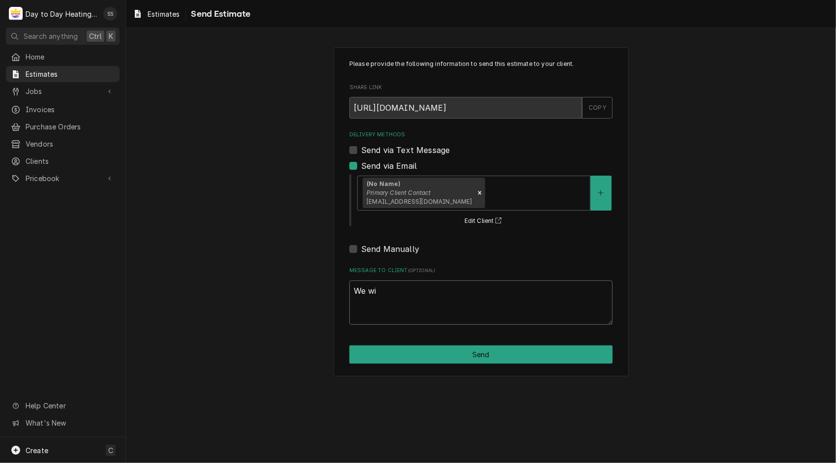
type textarea "We wil"
type textarea "x"
type textarea "We will"
type textarea "x"
type textarea "We will"
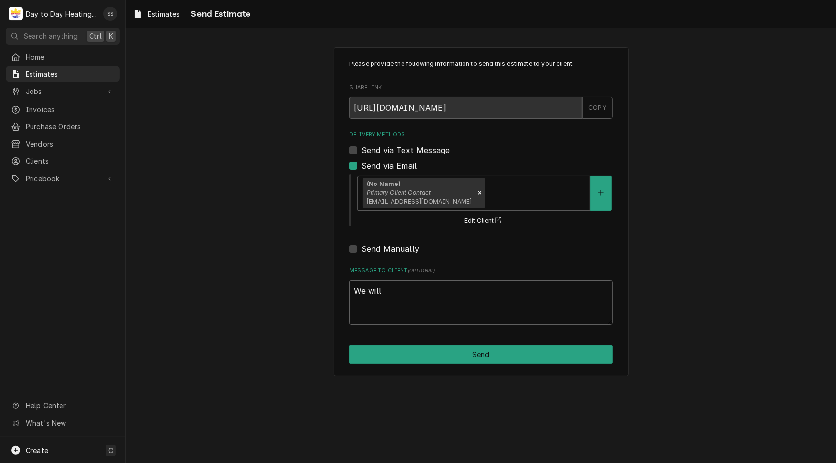
type textarea "x"
type textarea "We will b"
type textarea "x"
type textarea "We will be"
type textarea "x"
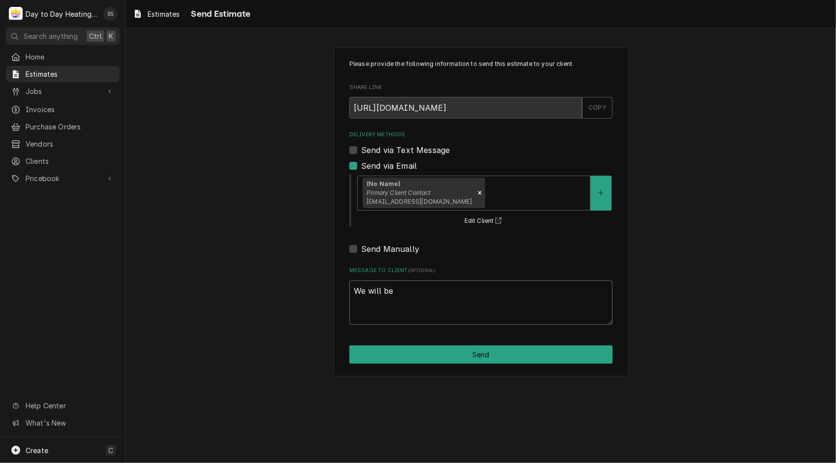
type textarea "We will be"
type textarea "x"
type textarea "We will be o"
type textarea "x"
type textarea "We will be on"
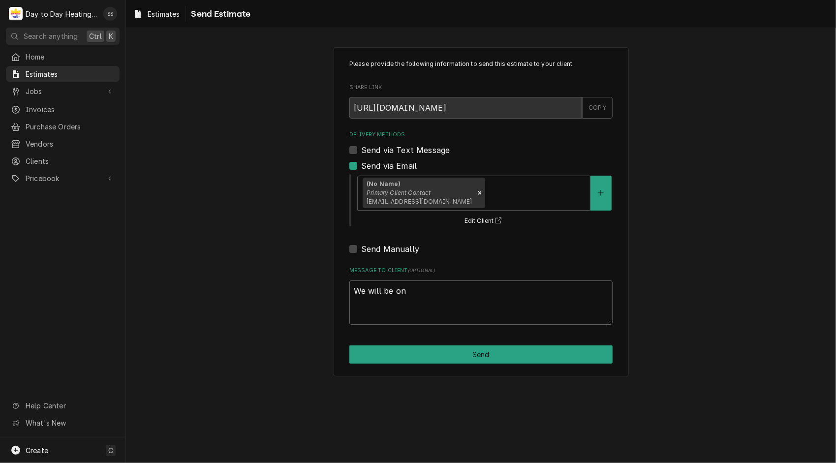
type textarea "x"
type textarea "We will be ons"
type textarea "x"
type textarea "We will be onsi"
type textarea "x"
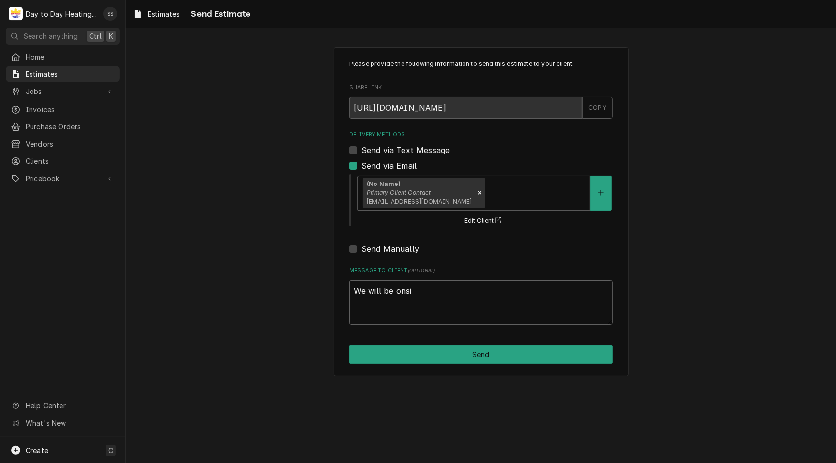
type textarea "We will be onsit"
type textarea "x"
type textarea "We will be onsite"
type textarea "x"
type textarea "We will be onsite"
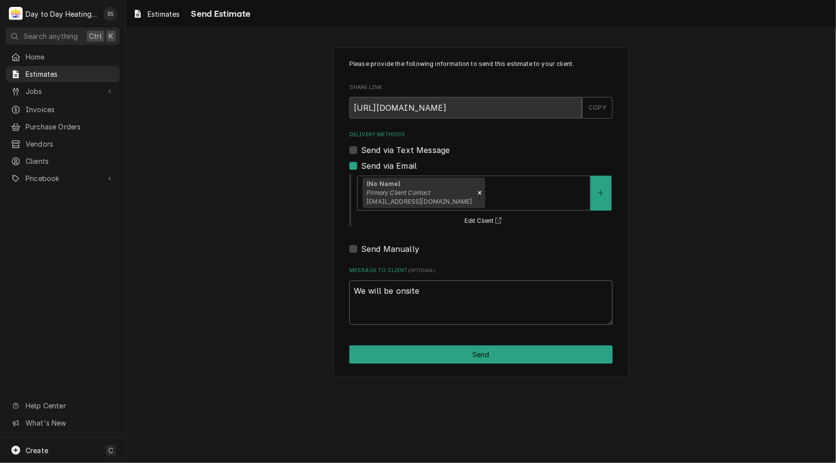
type textarea "x"
type textarea "We will be onsite f"
type textarea "x"
type textarea "We will be onsite fo"
type textarea "x"
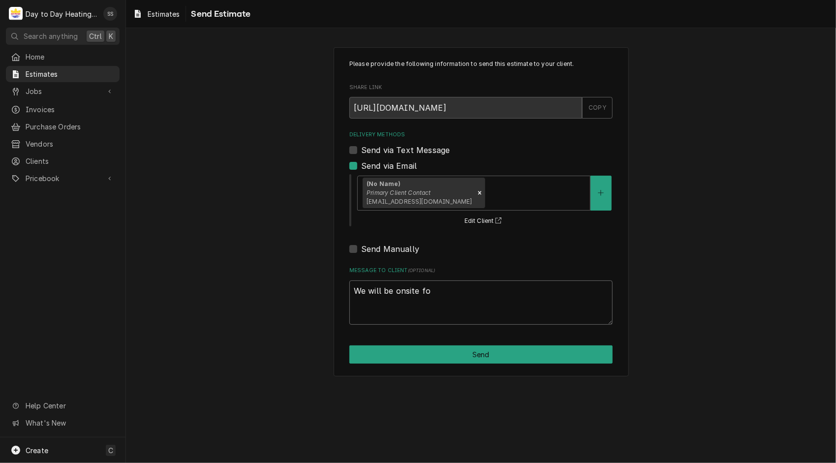
type textarea "We will be onsite for"
type textarea "x"
type textarea "We will be onsite for"
type textarea "x"
type textarea "We will be onsite for t"
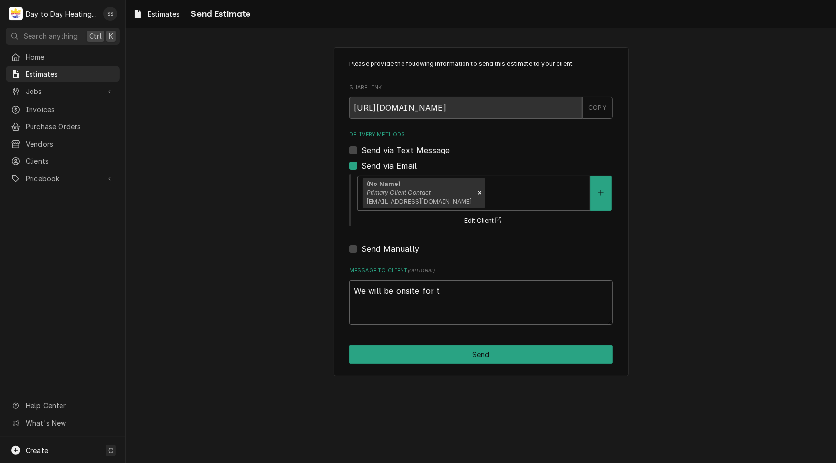
type textarea "x"
type textarea "We will be onsite for th"
type textarea "x"
type textarea "We will be onsite for the"
type textarea "x"
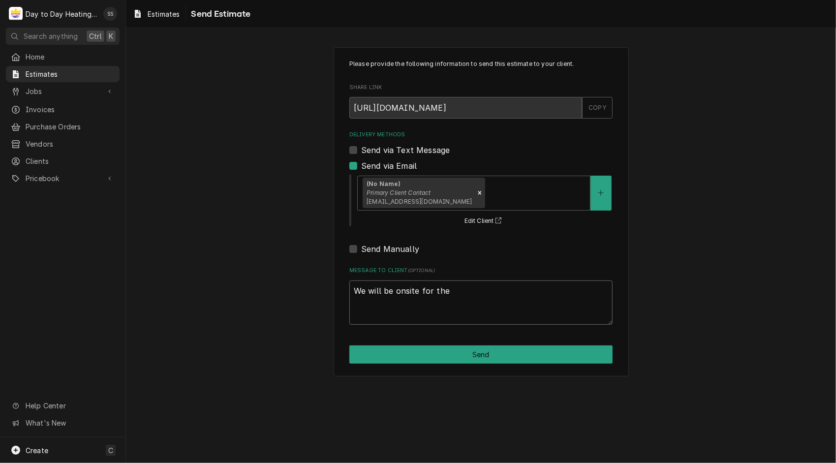
type textarea "We will be onsite for the"
type textarea "x"
type textarea "We will be onsite for the r"
type textarea "x"
type textarea "We will be onsite for the re"
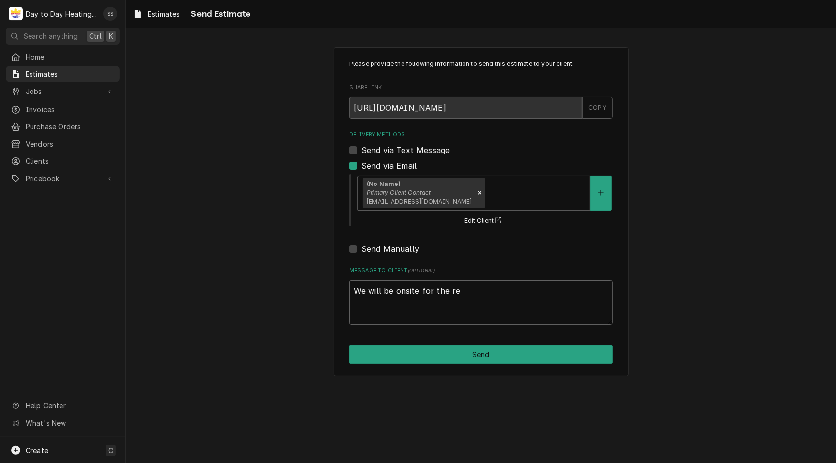
type textarea "x"
type textarea "We will be onsite for the rep"
type textarea "x"
type textarea "We will be onsite for the repa"
type textarea "x"
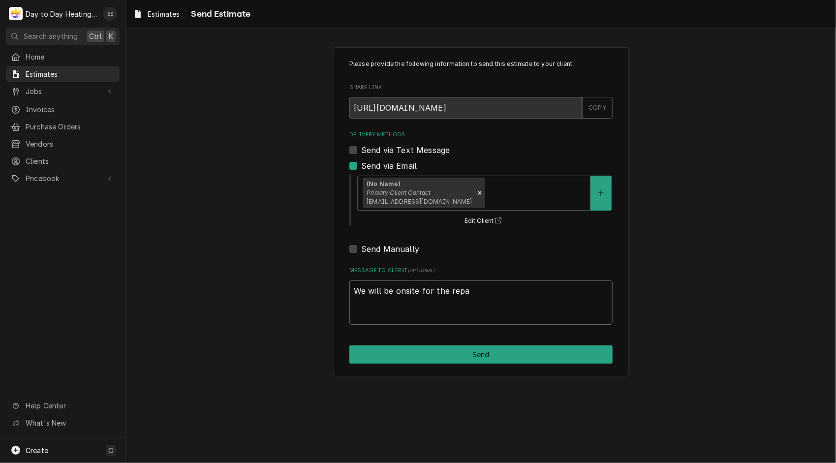
type textarea "We will be onsite for the repai"
type textarea "x"
type textarea "We will be onsite for the repair"
type textarea "x"
type textarea "We will be onsite for the repair"
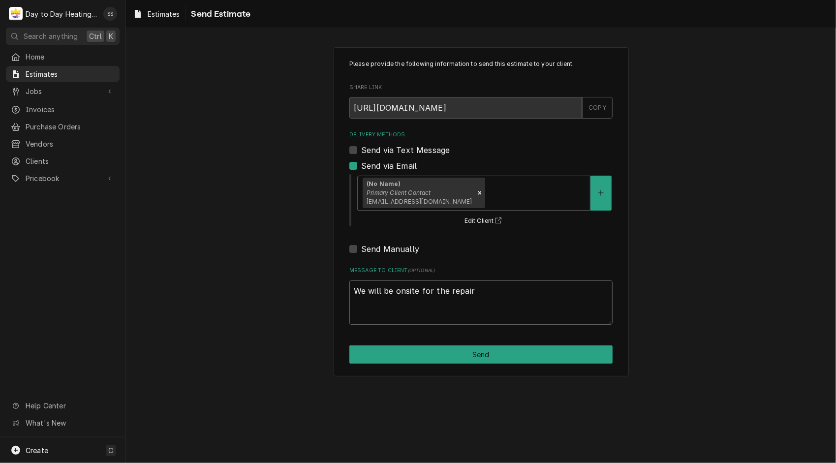
type textarea "x"
type textarea "We will be onsite for the repair a"
type textarea "x"
type textarea "We will be onsite for the repair at"
type textarea "x"
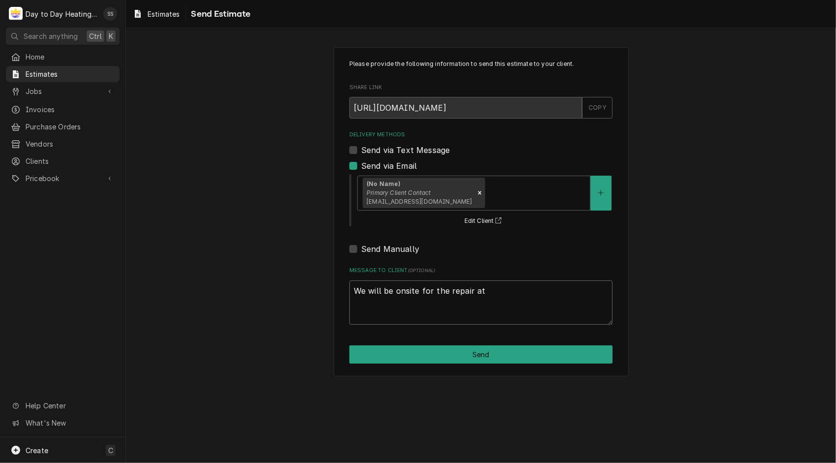
type textarea "We will be onsite for the repair at"
type textarea "x"
type textarea "We will be onsite for the repair at 8"
type textarea "x"
type textarea "We will be onsite for the repair at 8"
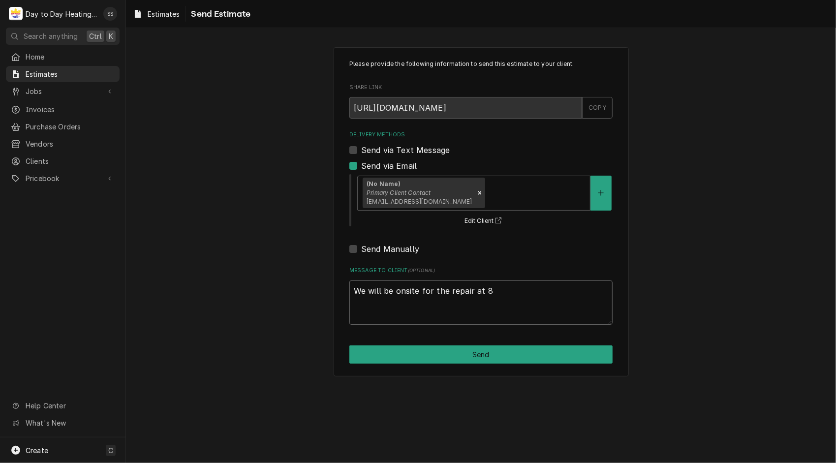
type textarea "x"
type textarea "We will be onsite for the repair at 8 a"
type textarea "x"
type textarea "We will be onsite for the repair at 8 am"
type textarea "x"
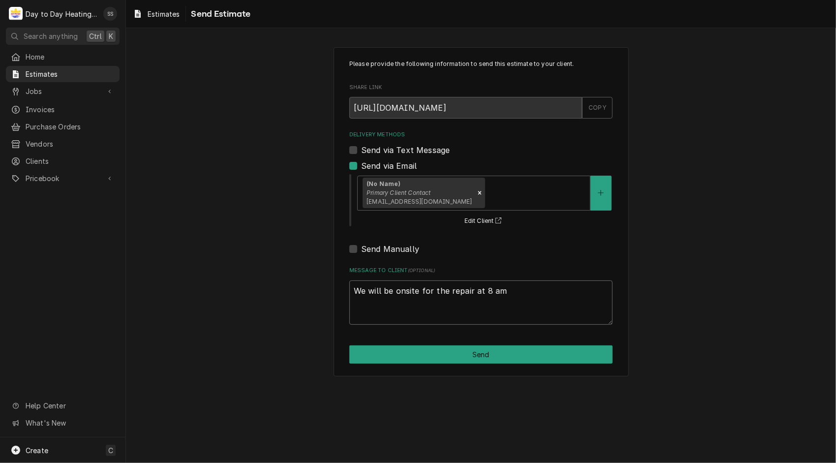
type textarea "We will be onsite for the repair at 8 am"
type textarea "x"
type textarea "We will be onsite for the repair at 8 am t"
type textarea "x"
type textarea "We will be onsite for the repair at 8 am to"
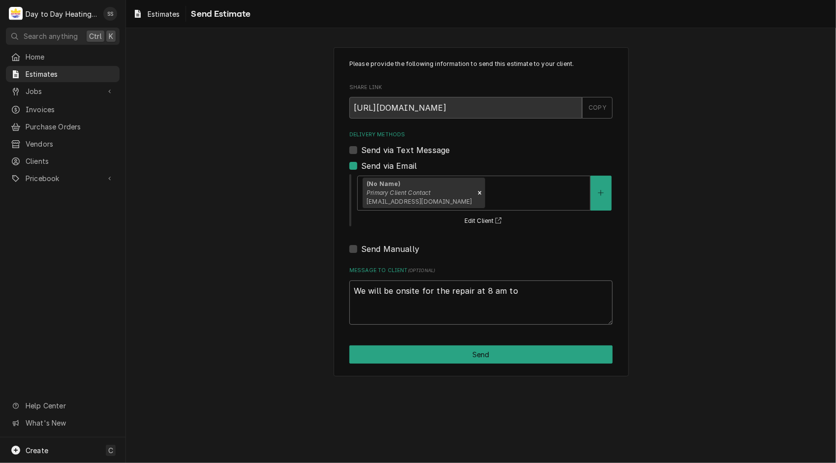
type textarea "x"
type textarea "We will be onsite for the repair at 8 am tom"
type textarea "x"
type textarea "We will be onsite for the repair at 8 am tomo"
type textarea "x"
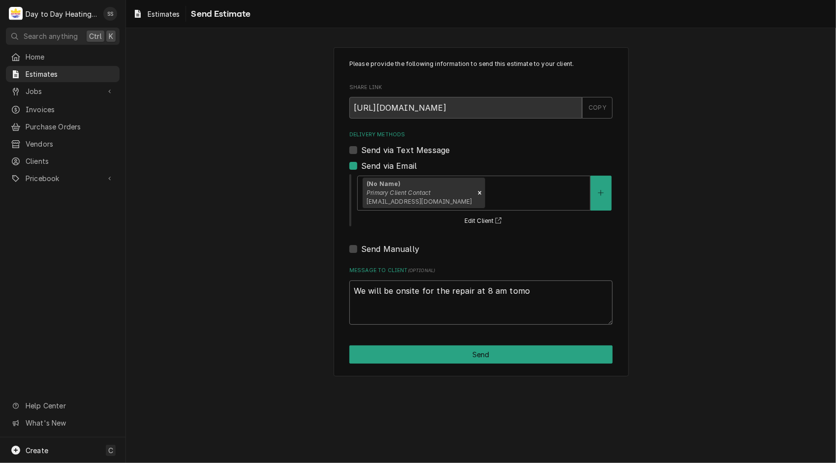
type textarea "We will be onsite for the repair at 8 am tomoo"
type textarea "x"
type textarea "We will be onsite for the repair at 8 am tomoor"
type textarea "x"
type textarea "We will be onsite for the repair at 8 am tomooro"
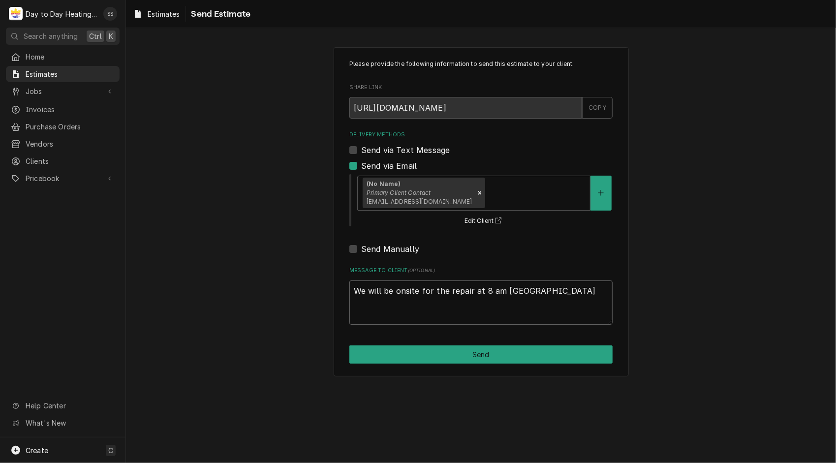
type textarea "x"
type textarea "We will be onsite for the repair at 8 am tomoorow"
type textarea "x"
type textarea "We will be onsite for the repair at 8 am tomoorow."
type textarea "x"
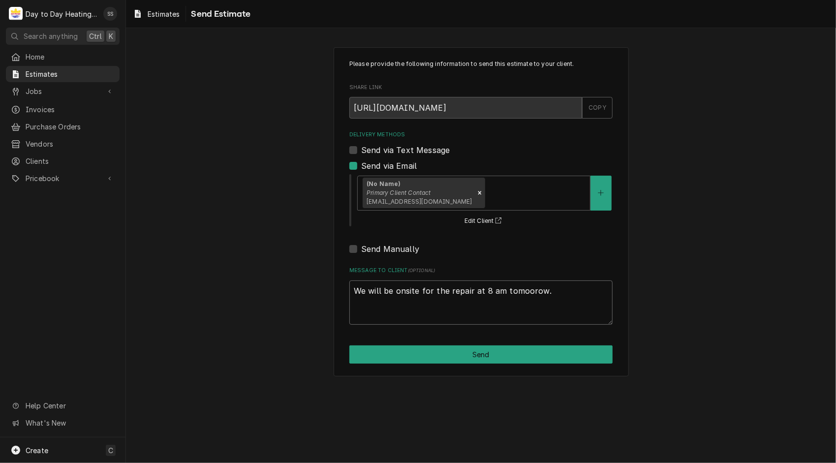
type textarea "We will be onsite for the repair at 8 am tomoorow."
type textarea "x"
type textarea "We will be onsite for the repair at 8 am tomoorow. T"
type textarea "x"
type textarea "We will be onsite for the repair at 8 am tomoorow. Th"
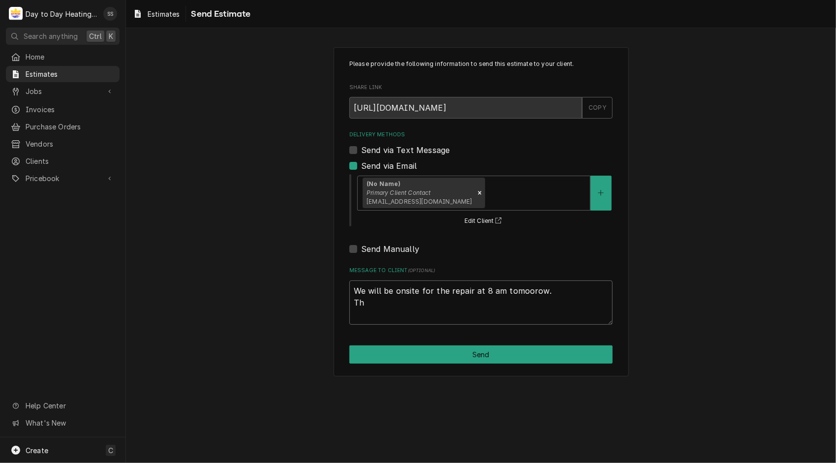
type textarea "x"
type textarea "We will be onsite for the repair at 8 am tomoorow. Tha"
type textarea "x"
type textarea "We will be onsite for the repair at 8 am tomoorow. Than"
type textarea "x"
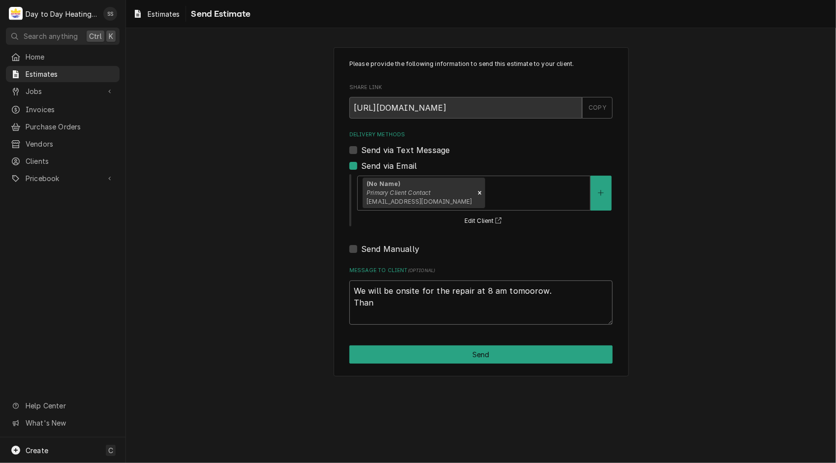
type textarea "We will be onsite for the repair at 8 am tomoorow. Thank"
type textarea "x"
type textarea "We will be onsite for the repair at 8 am tomoorow. Thank"
type textarea "x"
type textarea "We will be onsite for the repair at 8 am tomoorow. Thank y"
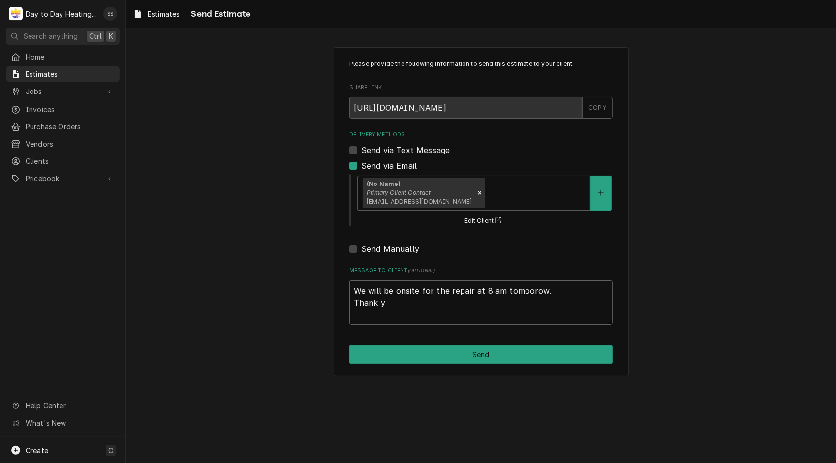
type textarea "x"
type textarea "We will be onsite for the repair at 8 am tomoorow. Thank yo"
type textarea "x"
type textarea "We will be onsite for the repair at 8 am tomoorow. Thank you"
type textarea "x"
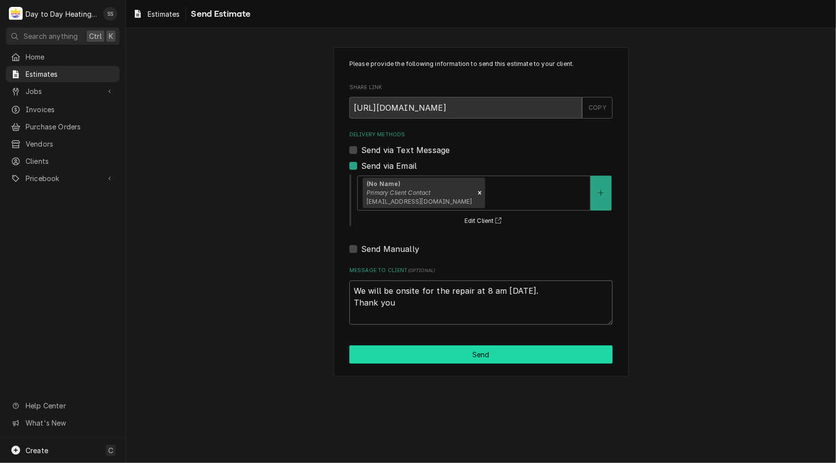
type textarea "We will be onsite for the repair at 8 am tomorrow. Thank you"
click at [494, 350] on button "Send" at bounding box center [480, 354] width 263 height 18
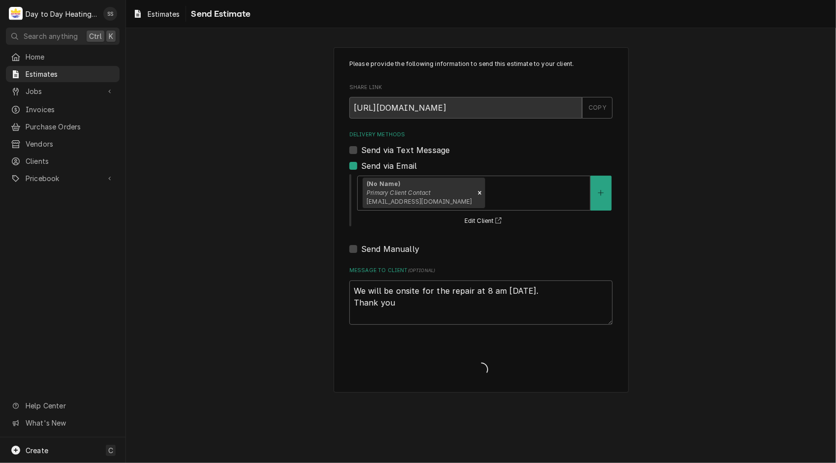
type textarea "x"
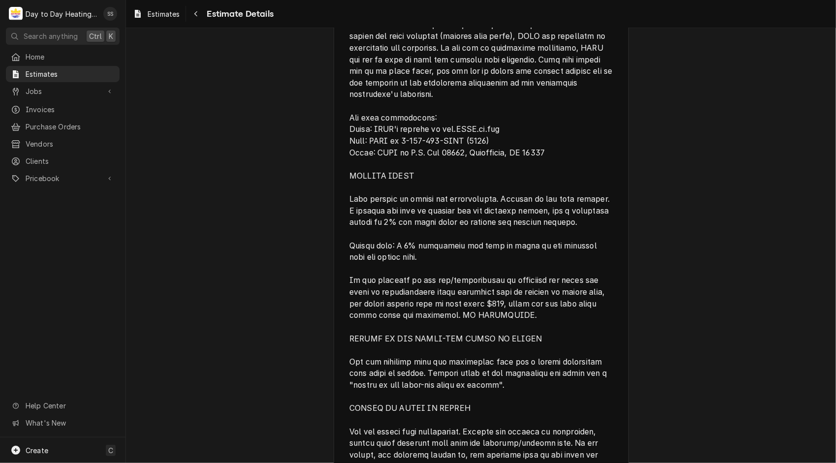
scroll to position [2340, 0]
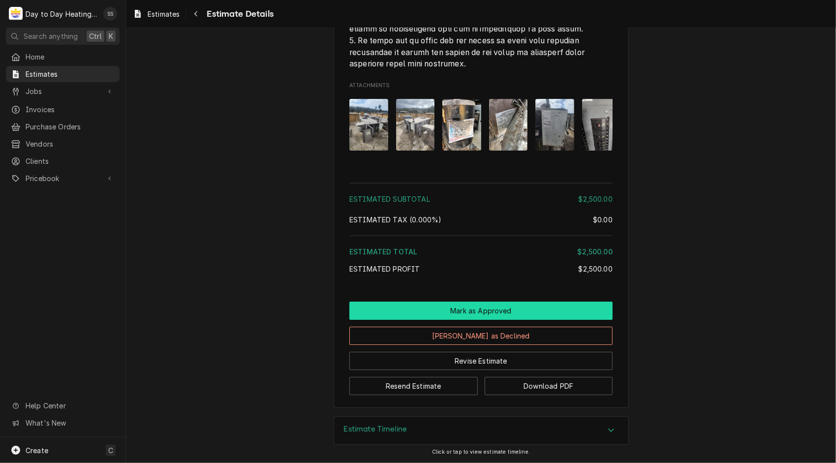
click at [496, 308] on button "Mark as Approved" at bounding box center [480, 311] width 263 height 18
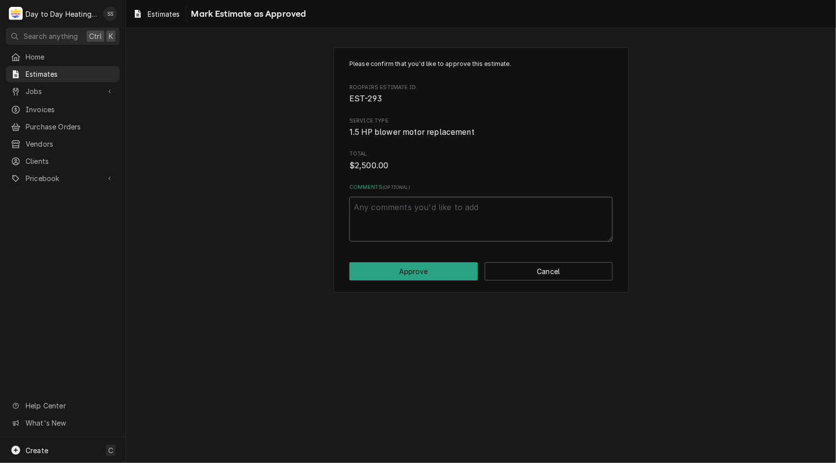
click at [402, 212] on textarea "Comments ( optional )" at bounding box center [480, 219] width 263 height 45
type textarea "x"
type textarea "Q"
type textarea "x"
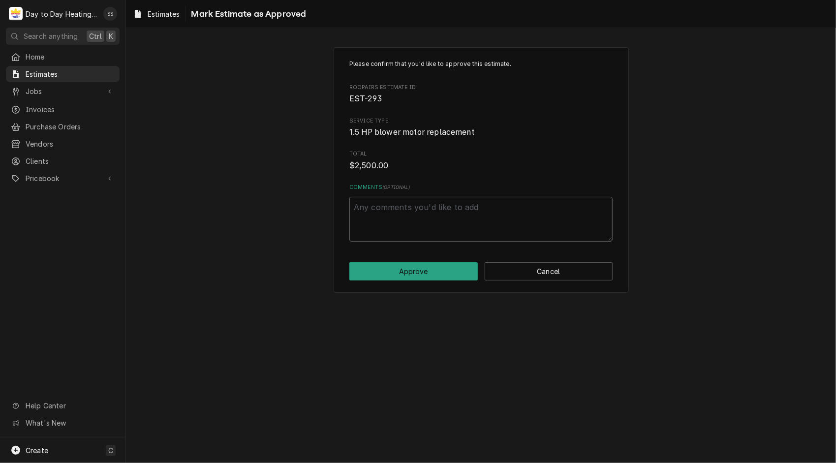
type textarea "C"
type textarea "x"
type textarea "Cl"
type textarea "x"
type textarea "Cli"
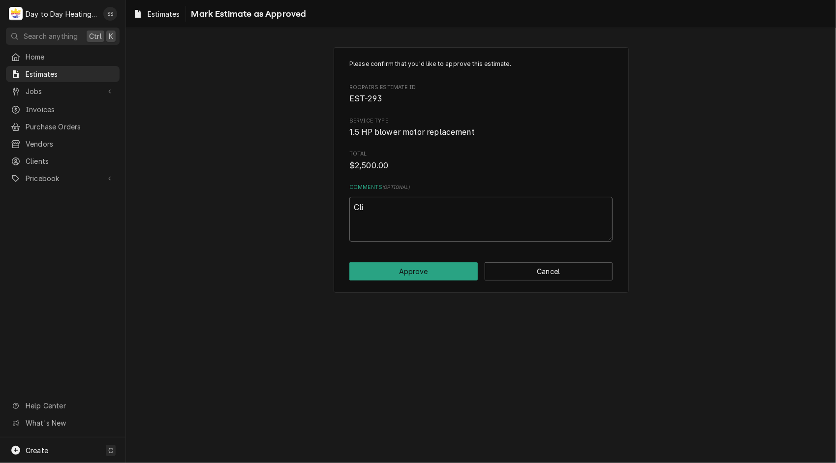
type textarea "x"
type textarea "Clie"
type textarea "x"
type textarea "Clien"
type textarea "x"
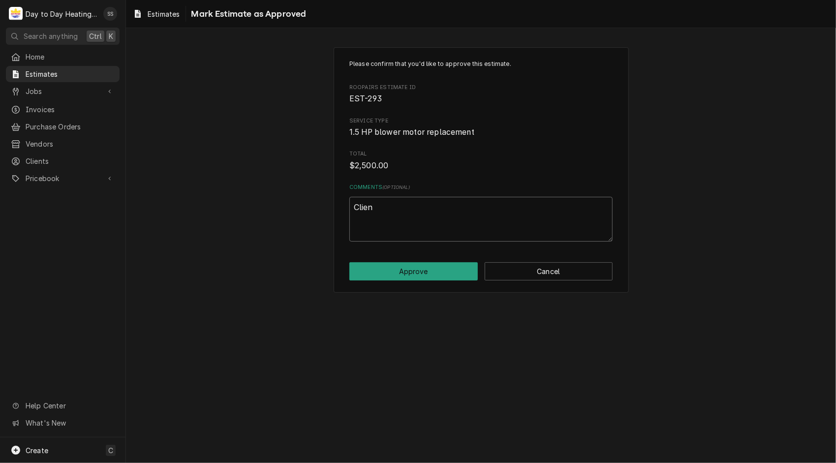
type textarea "Client"
type textarea "x"
type textarea "Client"
type textarea "x"
type textarea "Client h"
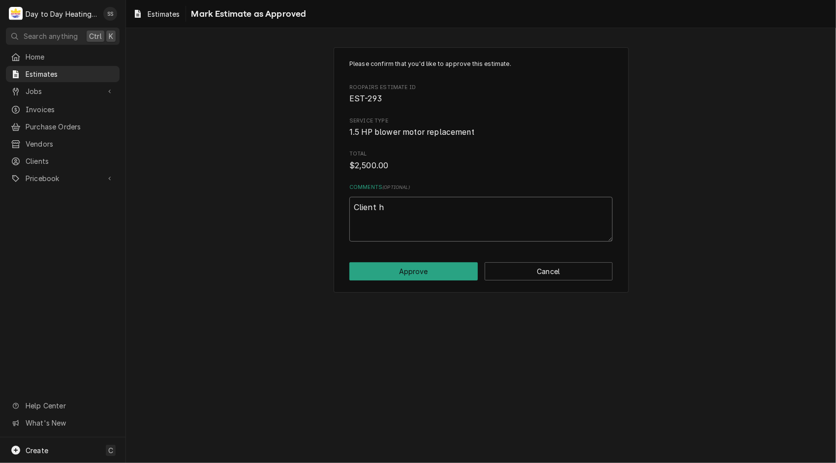
type textarea "x"
type textarea "Client ha"
type textarea "x"
type textarea "Client has"
type textarea "x"
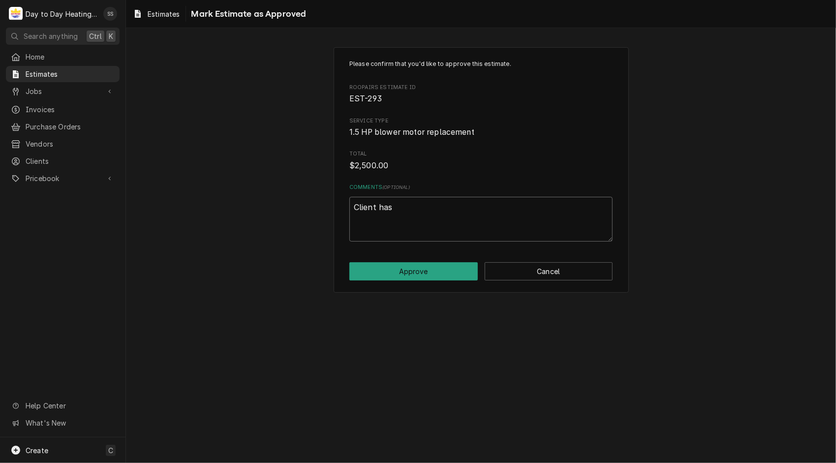
type textarea "Client has"
type textarea "x"
type textarea "Client has a"
type textarea "x"
type textarea "Client has ap"
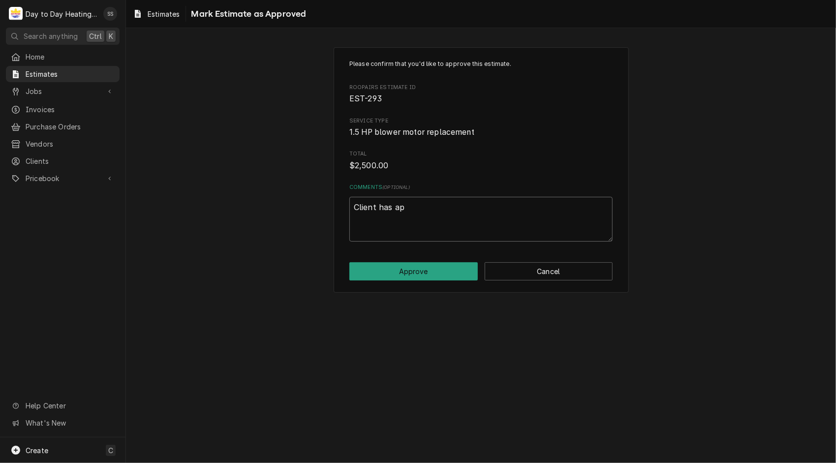
type textarea "x"
type textarea "Client has app"
type textarea "x"
type textarea "Client has appo"
type textarea "x"
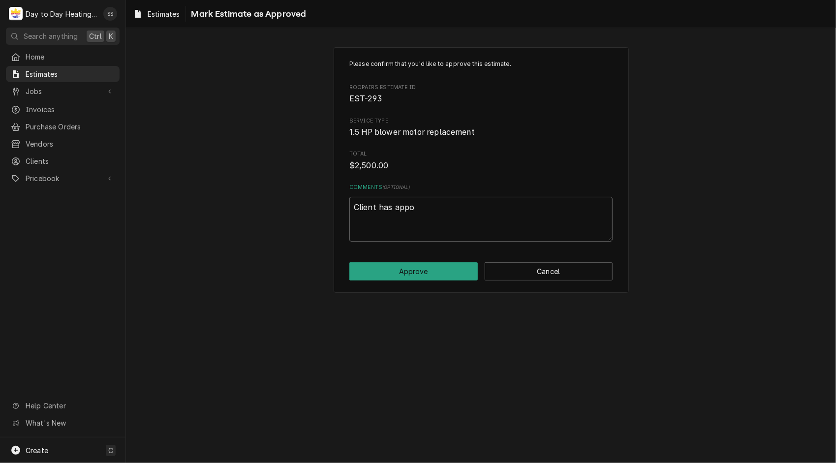
type textarea "Client has appor"
type textarea "x"
type textarea "Client has appo"
type textarea "x"
type textarea "Client has app"
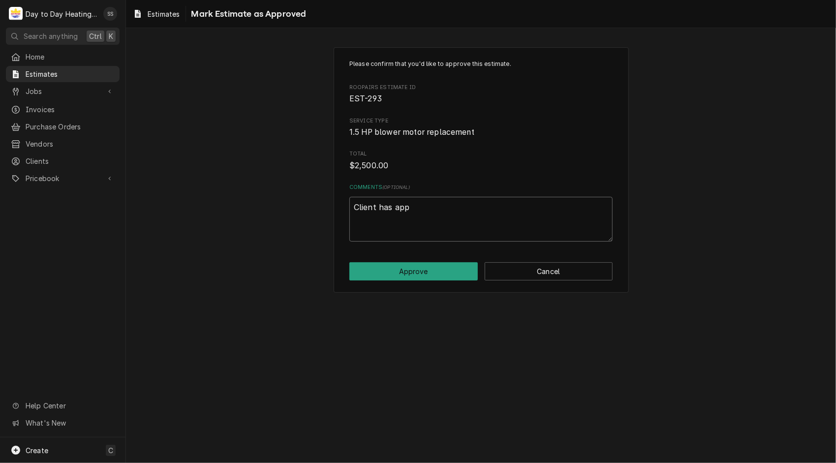
type textarea "x"
type textarea "Client has ap"
type textarea "x"
type textarea "Client has apr"
type textarea "x"
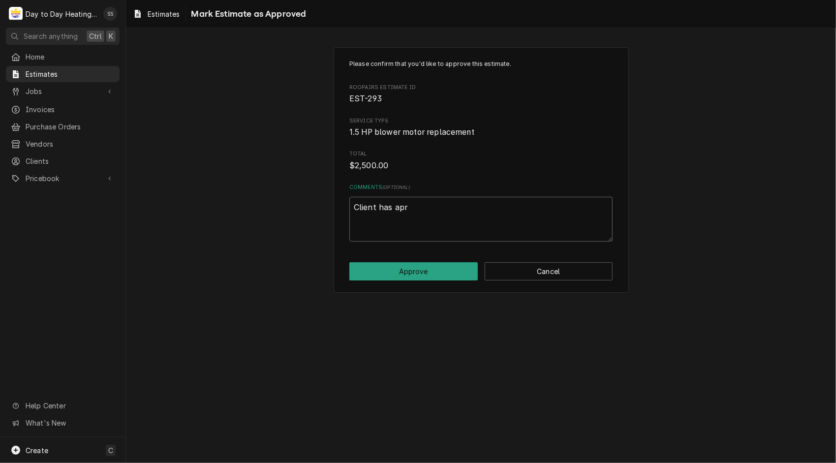
type textarea "Client has apro"
type textarea "x"
type textarea "Client has aproo"
type textarea "x"
type textarea "Client has aproov"
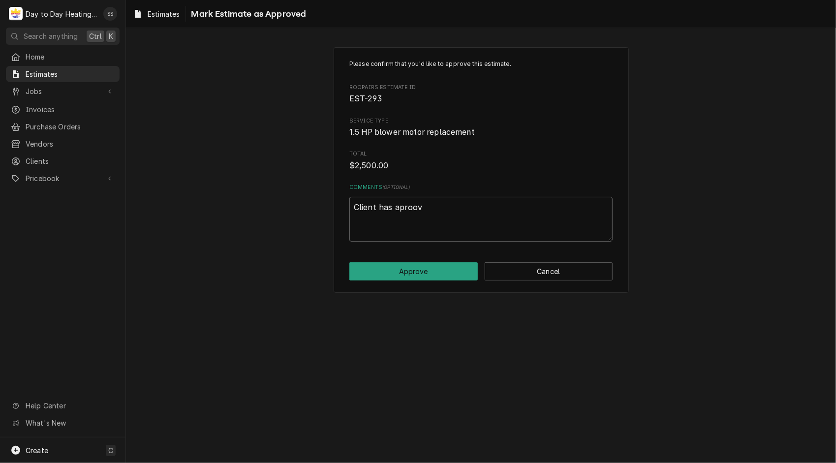
type textarea "x"
type textarea "Client has aproove"
type textarea "x"
type textarea "Client has aprooved"
type textarea "x"
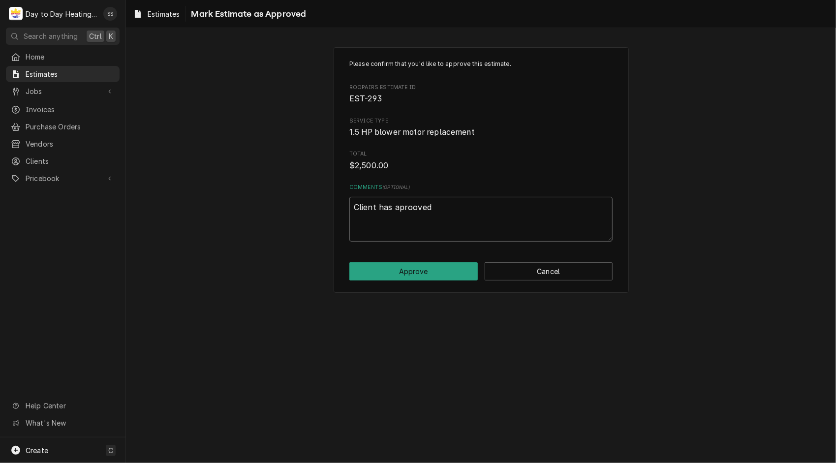
type textarea "Client has aprooved"
type textarea "x"
type textarea "Client has approved"
type textarea "x"
type textarea "Client has approved"
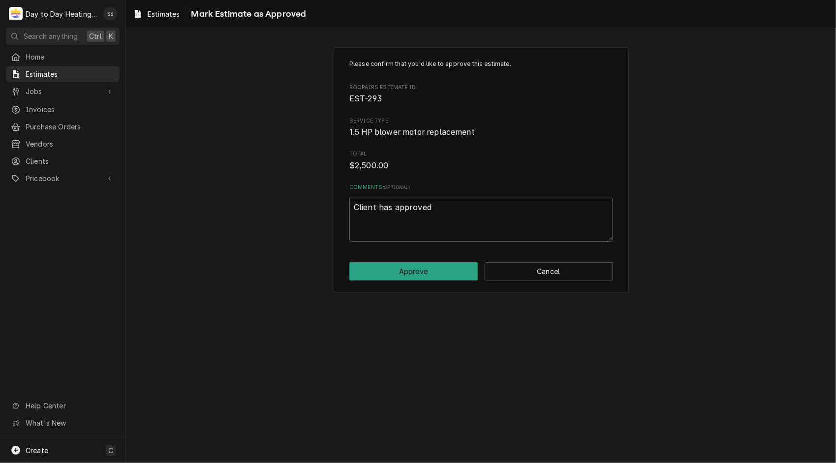
type textarea "x"
type textarea "Client has approved t"
type textarea "x"
type textarea "Client has approved th"
type textarea "x"
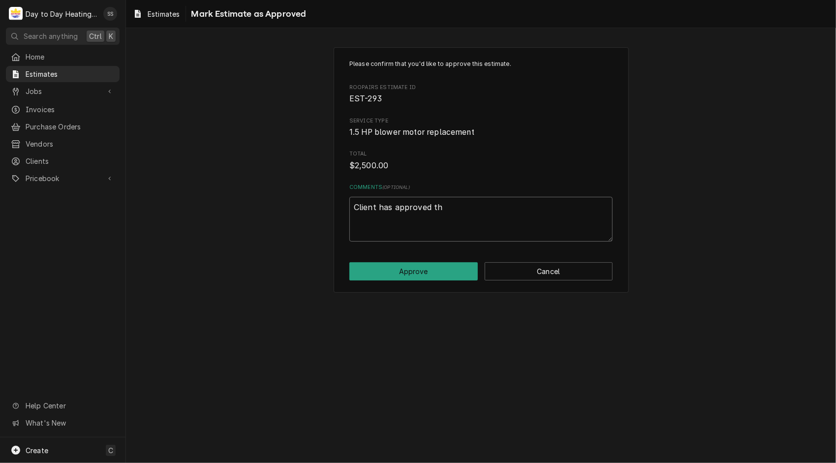
type textarea "Client has approved the"
type textarea "x"
type textarea "Client has approved the"
type textarea "x"
type textarea "Client has approved the q"
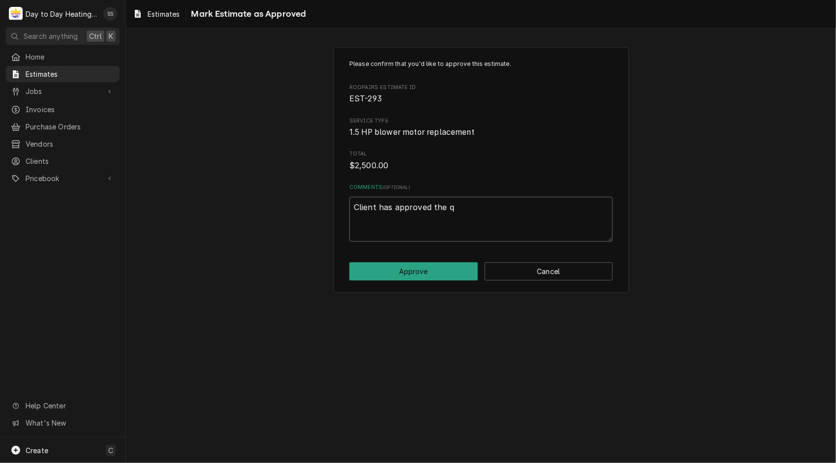
type textarea "x"
type textarea "Client has approved the qu"
type textarea "x"
type textarea "Client has approved the quo"
type textarea "x"
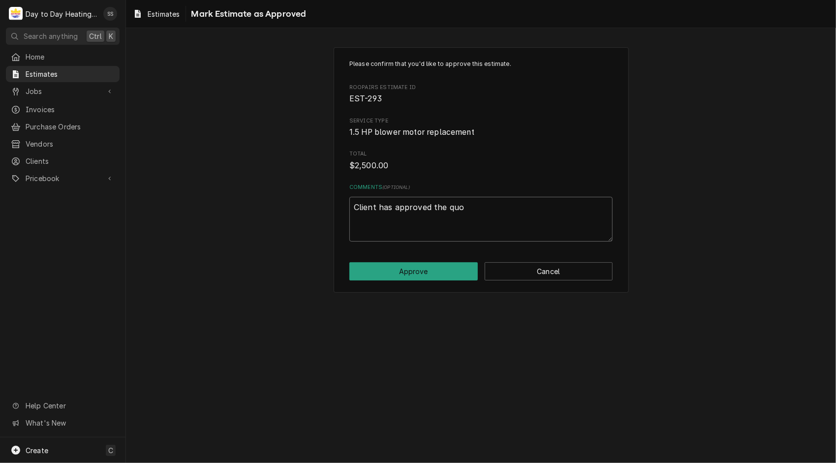
type textarea "Client has approved the quot"
type textarea "x"
type textarea "Client has approved the quote"
click at [438, 273] on button "Approve" at bounding box center [413, 271] width 128 height 18
type textarea "x"
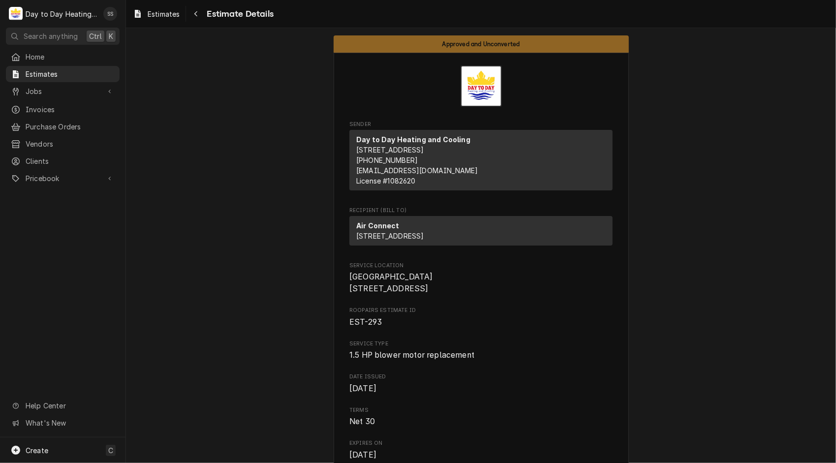
click at [168, 13] on span "Estimates" at bounding box center [164, 14] width 32 height 10
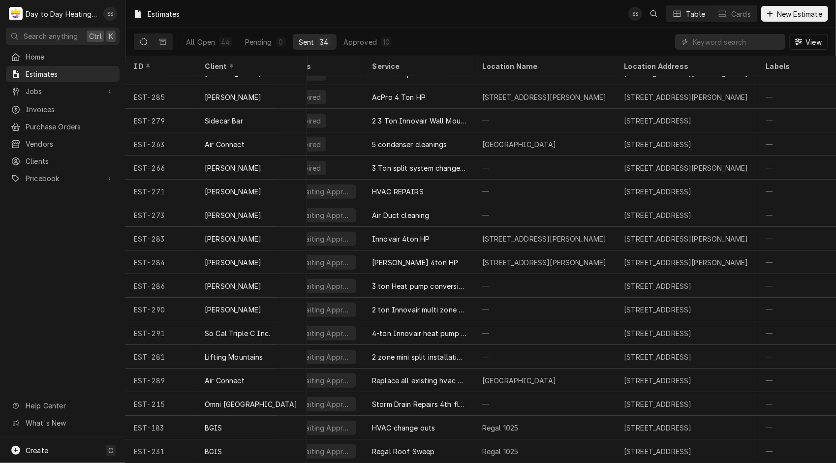
scroll to position [422, 0]
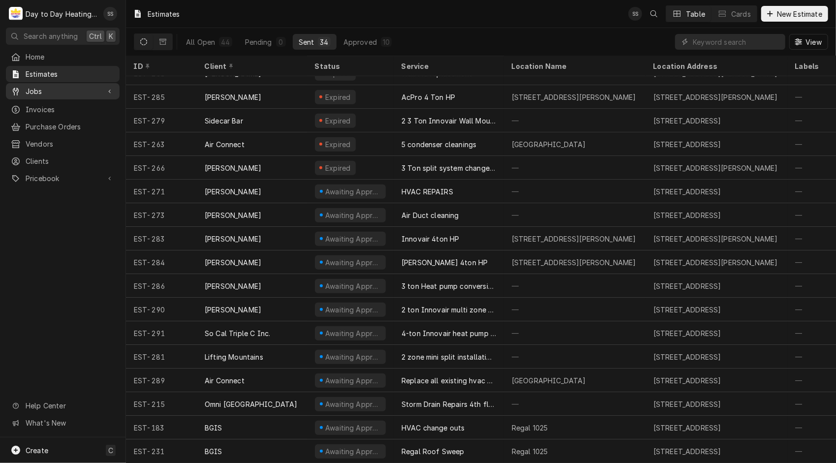
click at [60, 93] on div "Jobs" at bounding box center [63, 91] width 110 height 12
click at [194, 39] on div "All Open" at bounding box center [200, 42] width 29 height 10
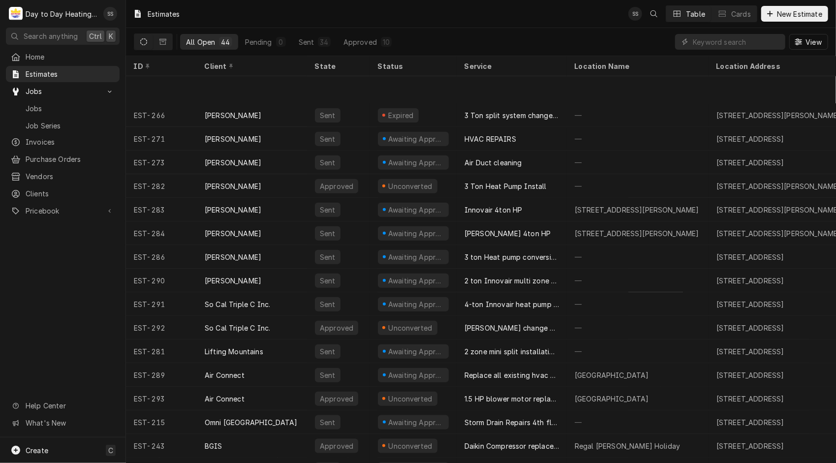
scroll to position [658, 0]
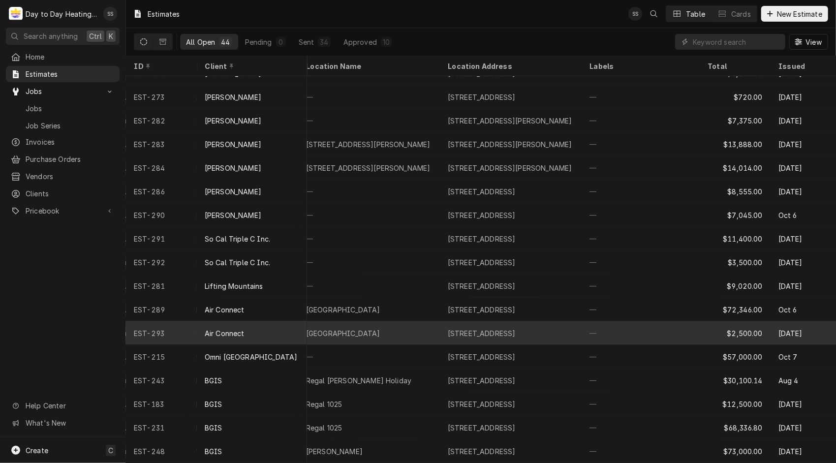
click at [419, 329] on div "[GEOGRAPHIC_DATA]" at bounding box center [369, 333] width 142 height 24
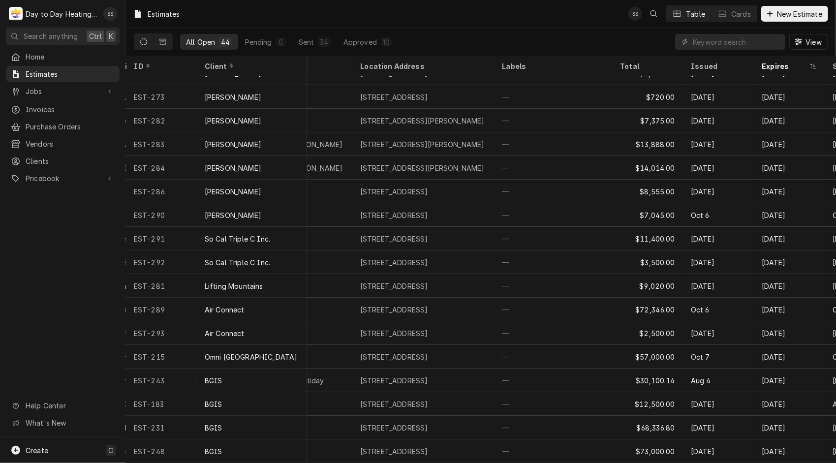
scroll to position [658, 358]
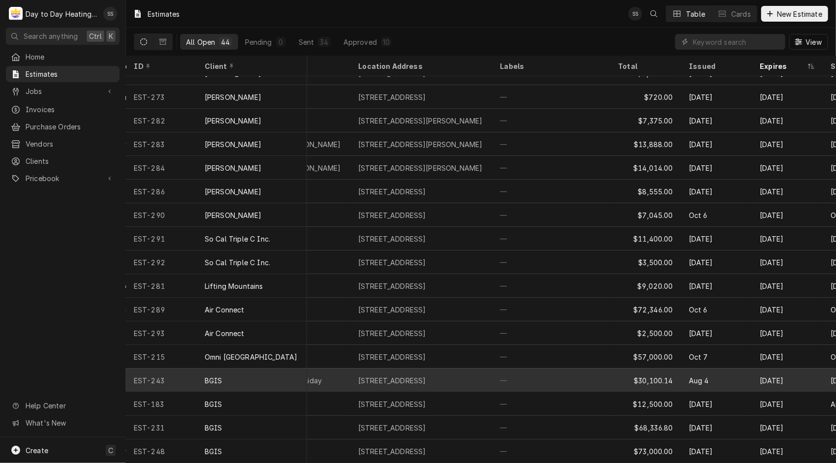
click at [663, 373] on div "$30,100.14" at bounding box center [645, 380] width 71 height 24
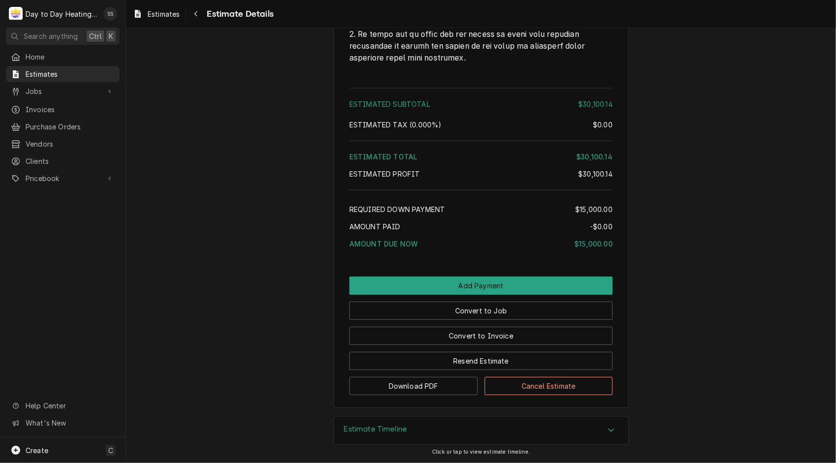
scroll to position [2920, 0]
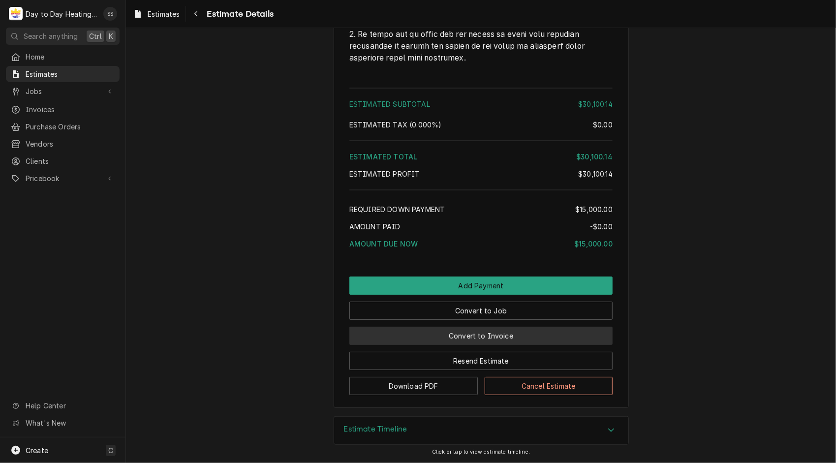
click at [489, 345] on button "Convert to Invoice" at bounding box center [480, 336] width 263 height 18
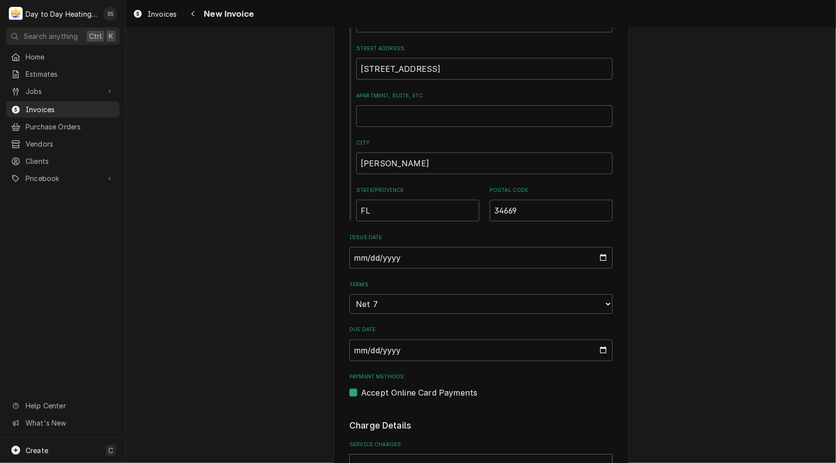
scroll to position [418, 0]
click at [604, 302] on select "Choose payment terms... Same Day Net 7 Net 14 Net 21 Net 30 Net 45 Net 60 Net 90" at bounding box center [480, 302] width 263 height 20
type textarea "x"
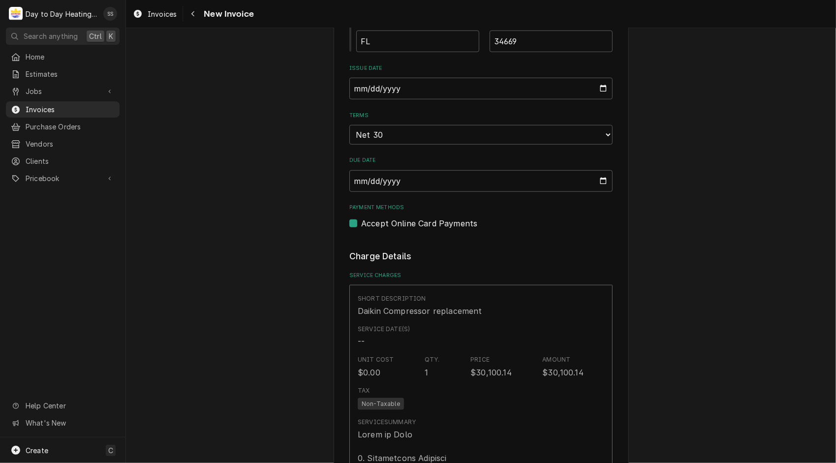
scroll to position [583, 0]
click at [361, 224] on label "Accept Online Card Payments" at bounding box center [419, 224] width 116 height 12
click at [361, 224] on input "Payment Methods" at bounding box center [492, 229] width 263 height 22
checkbox input "false"
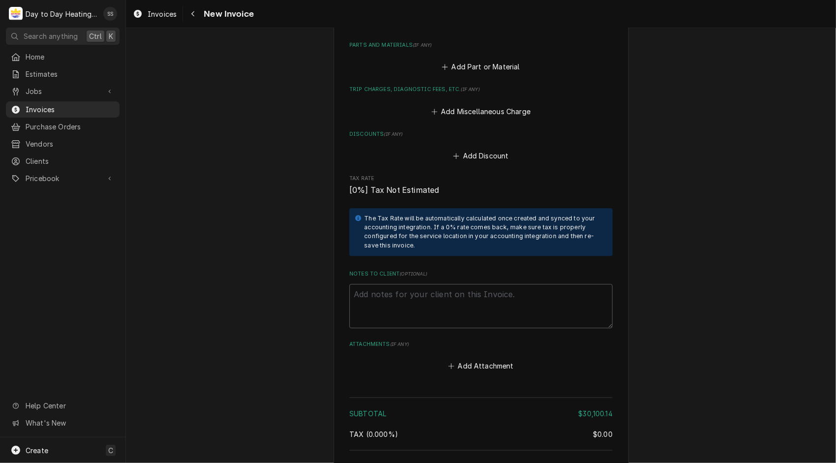
scroll to position [1892, 0]
click at [374, 284] on textarea "Notes to Client ( optional )" at bounding box center [480, 304] width 263 height 45
type textarea "x"
type textarea "U"
type textarea "x"
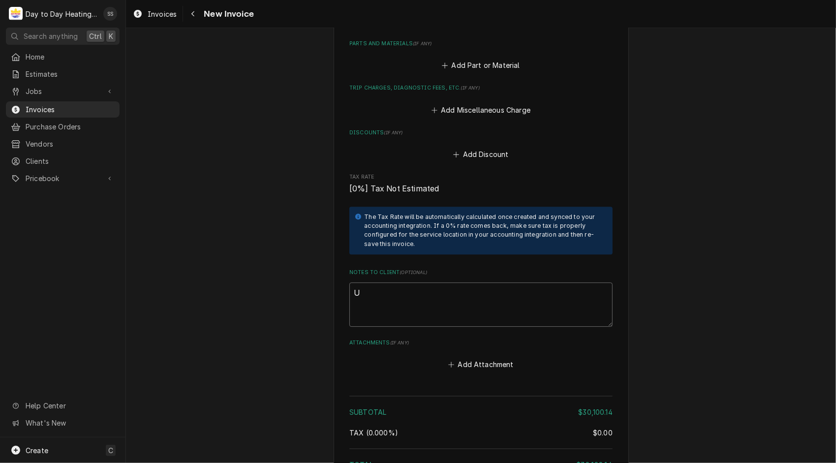
type textarea "Up"
type textarea "x"
type textarea "Upo"
type textarea "x"
type textarea "Upon"
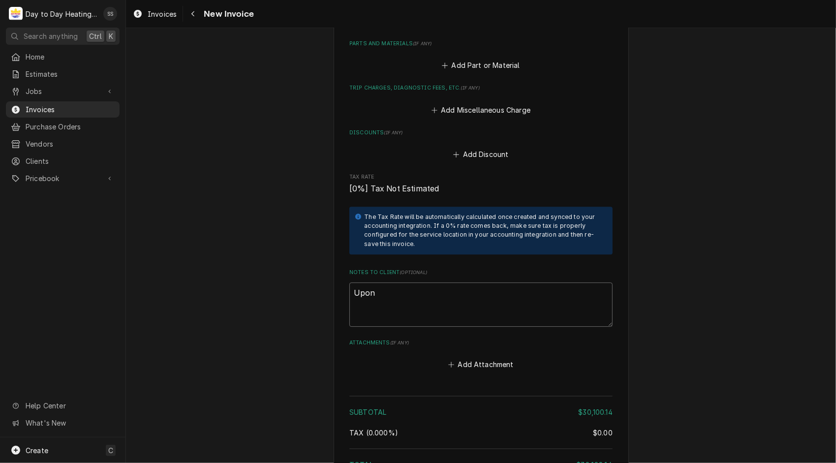
type textarea "x"
type textarea "Upon"
type textarea "x"
type textarea "Upon s"
type textarea "x"
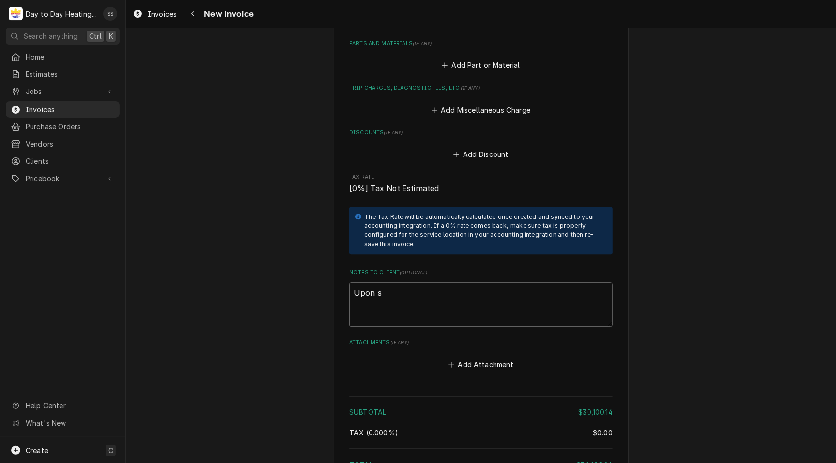
type textarea "Upon st"
type textarea "x"
type textarea "Upon sta"
type textarea "x"
type textarea "Upon star"
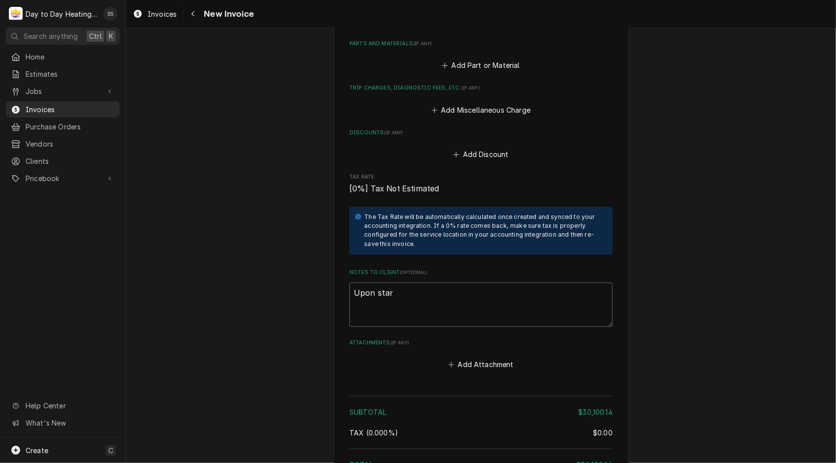
type textarea "x"
type textarea "Upon start"
type textarea "x"
type textarea "Upon starti"
type textarea "x"
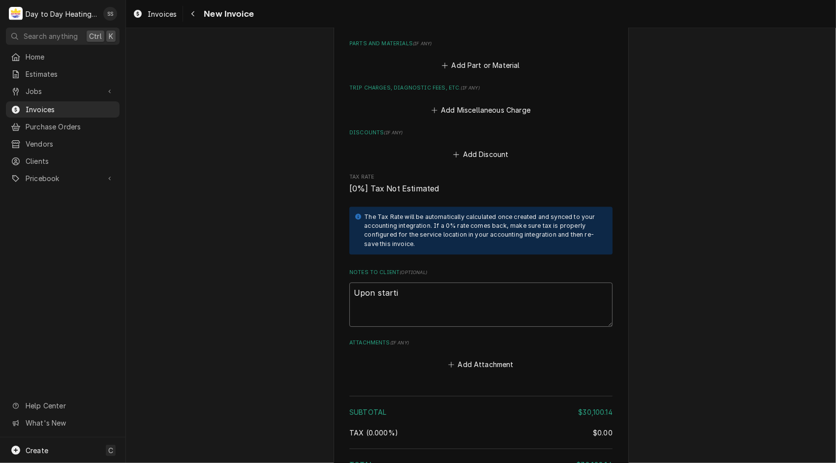
type textarea "Upon startin"
type textarea "x"
type textarea "Upon starting"
type textarea "x"
type textarea "Upon starting"
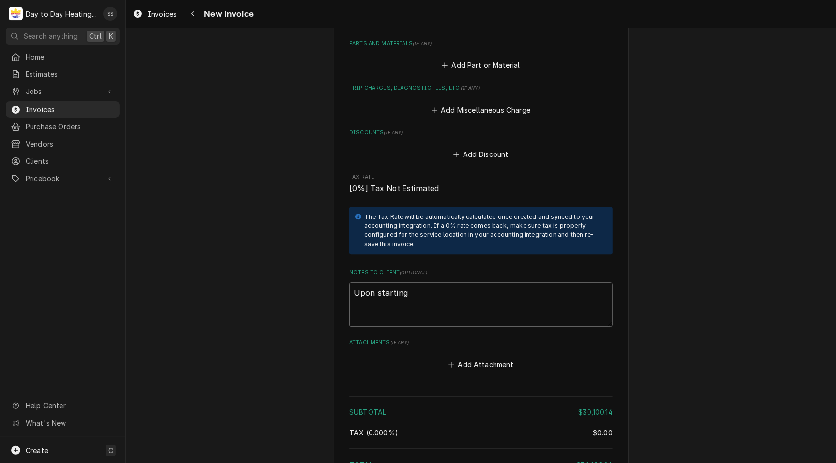
type textarea "x"
type textarea "Upon starting t"
type textarea "x"
type textarea "Upon starting th"
type textarea "x"
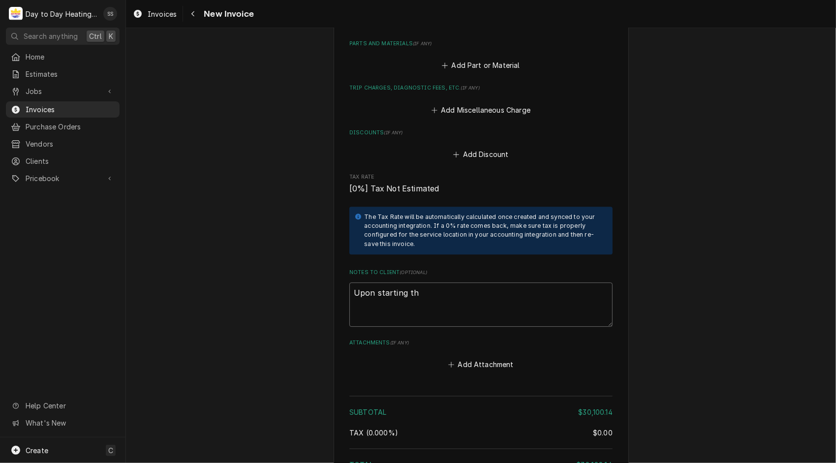
type textarea "Upon starting the"
type textarea "x"
type textarea "Upon starting the"
type textarea "x"
type textarea "Upon starting the r"
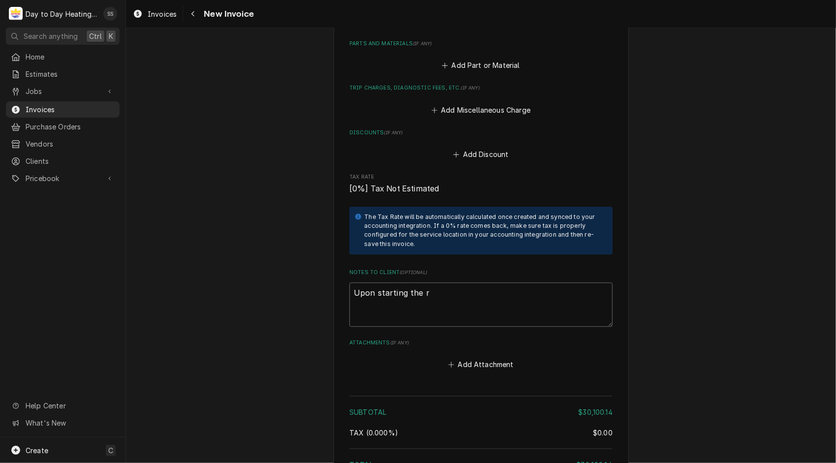
type textarea "x"
type textarea "Upon starting the re"
type textarea "x"
type textarea "Upon starting the rec"
type textarea "x"
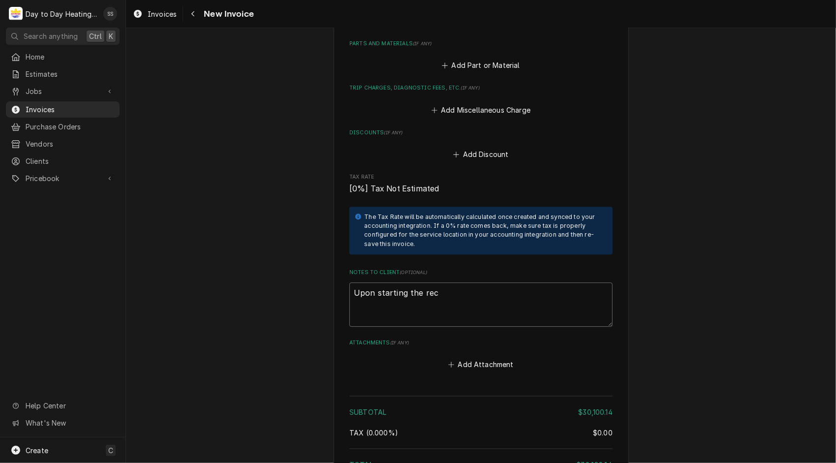
type textarea "Upon starting the reco"
type textarea "x"
type textarea "Upon starting the recov"
type textarea "x"
type textarea "Upon starting the recove"
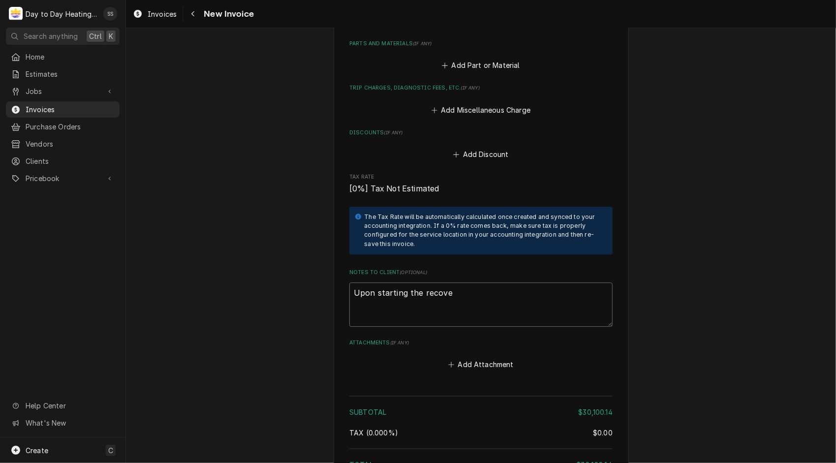
type textarea "x"
type textarea "Upon starting the recover"
type textarea "x"
type textarea "Upon starting the recovery"
type textarea "x"
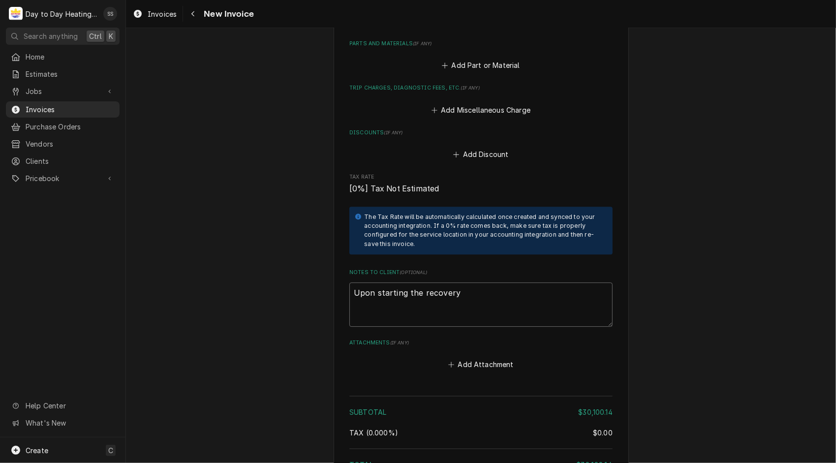
type textarea "Upon starting the recovery"
type textarea "x"
type textarea "Upon starting the recovery p"
type textarea "x"
type textarea "Upon starting the recovery pr"
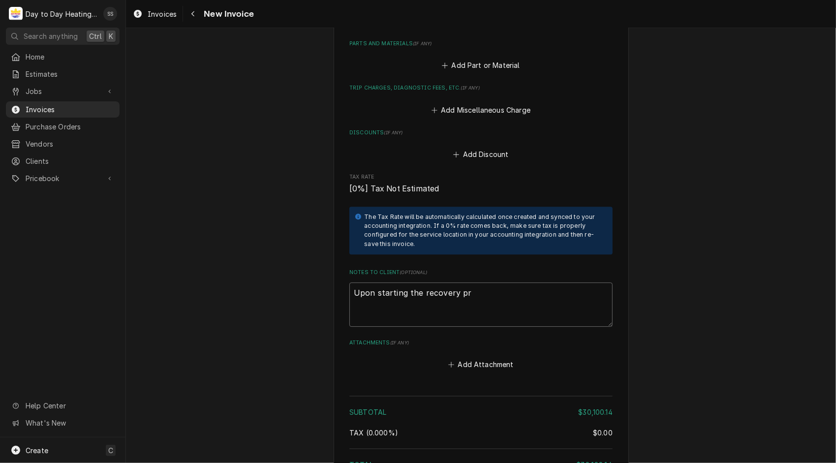
type textarea "x"
type textarea "Upon starting the recovery pro"
type textarea "x"
type textarea "Upon starting the recovery proc"
type textarea "x"
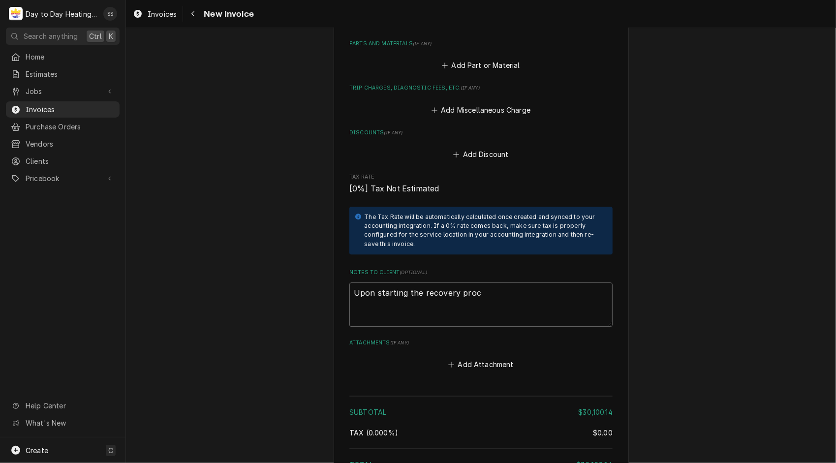
type textarea "Upon starting the recovery proce"
type textarea "x"
type textarea "Upon starting the recovery procee"
type textarea "x"
type textarea "Upon starting the recovery procees"
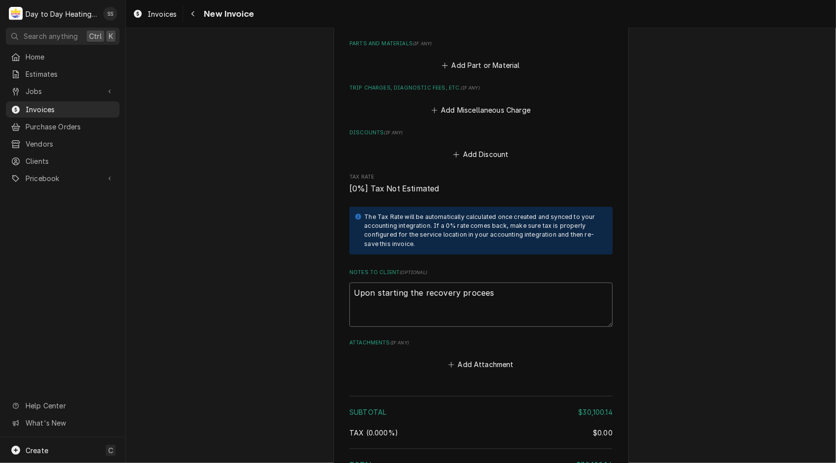
type textarea "x"
type textarea "Upon starting the recovery procees"
type textarea "x"
type textarea "Upon starting the recovery procees w"
type textarea "x"
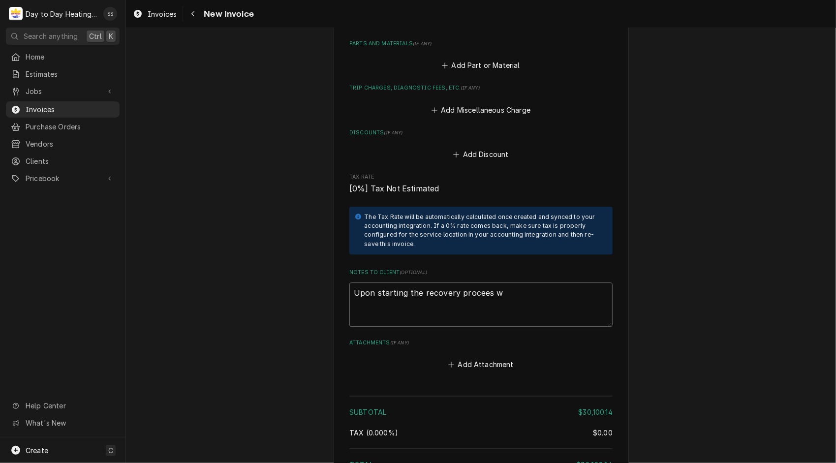
type textarea "Upon starting the recovery procees we"
type textarea "x"
type textarea "Upon starting the recovery procees we"
type textarea "x"
type textarea "Upon starting the recovery procees we d"
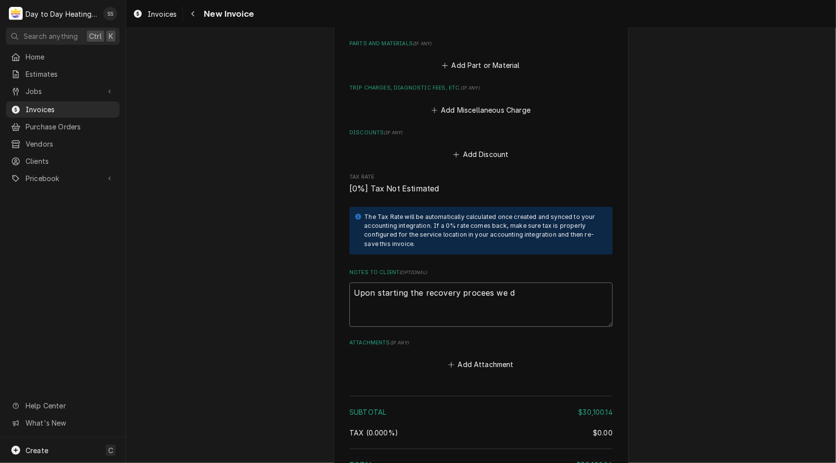
type textarea "x"
type textarea "Upon starting the recovery procees we di"
type textarea "x"
type textarea "Upon starting the recovery procees we dis"
type textarea "x"
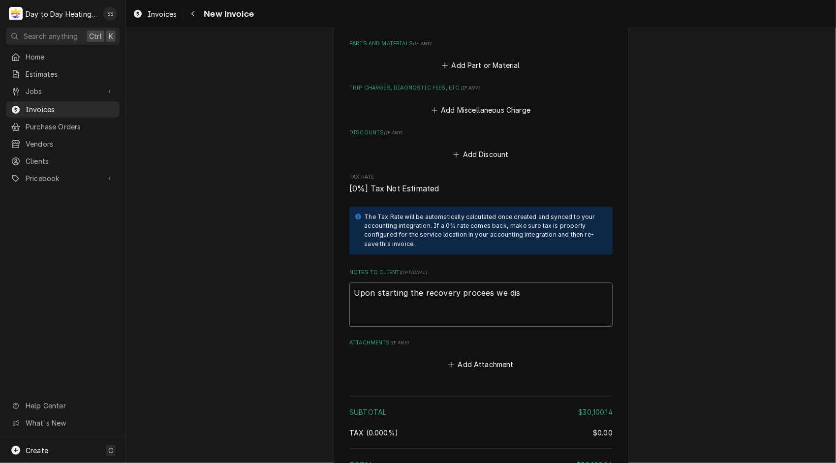
type textarea "Upon starting the recovery procees we disc"
type textarea "x"
type textarea "Upon starting the recovery procees we disco"
type textarea "x"
type textarea "Upon starting the recovery procees we discov"
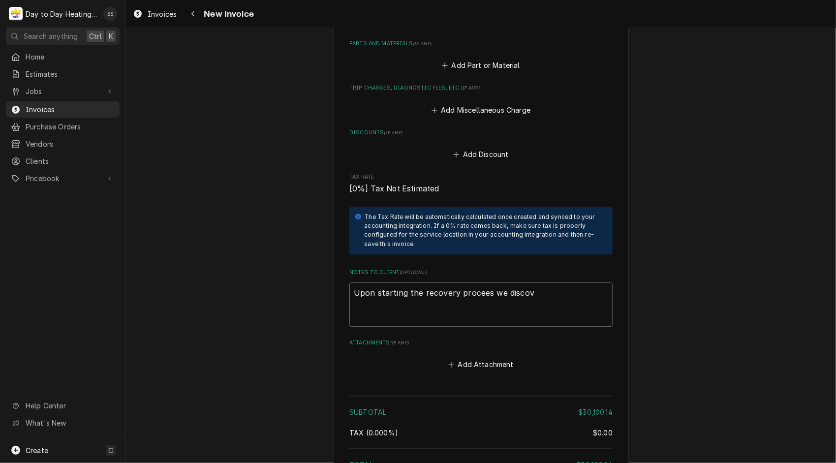
type textarea "x"
type textarea "Upon starting the recovery procees we discove"
type textarea "x"
type textarea "Upon starting the recovery procees we discover"
type textarea "x"
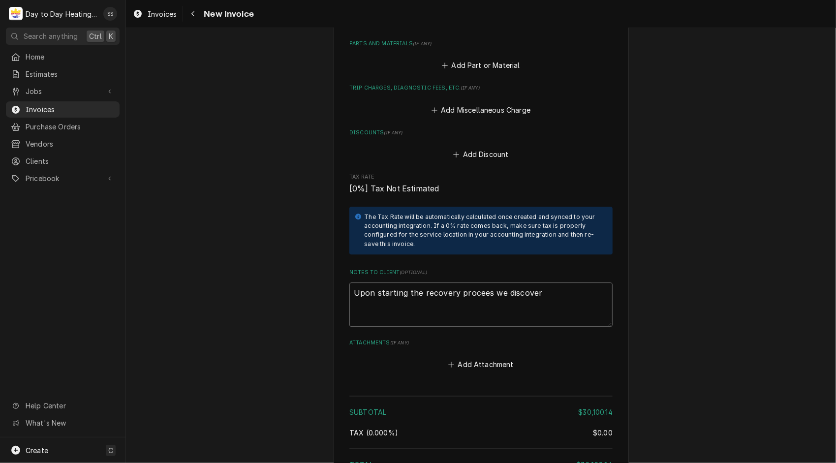
type textarea "Upon starting the recovery procees we discovere"
type textarea "x"
type textarea "Upon starting the recovery procees we discovered"
type textarea "x"
type textarea "Upon starting the recovery process we discovered"
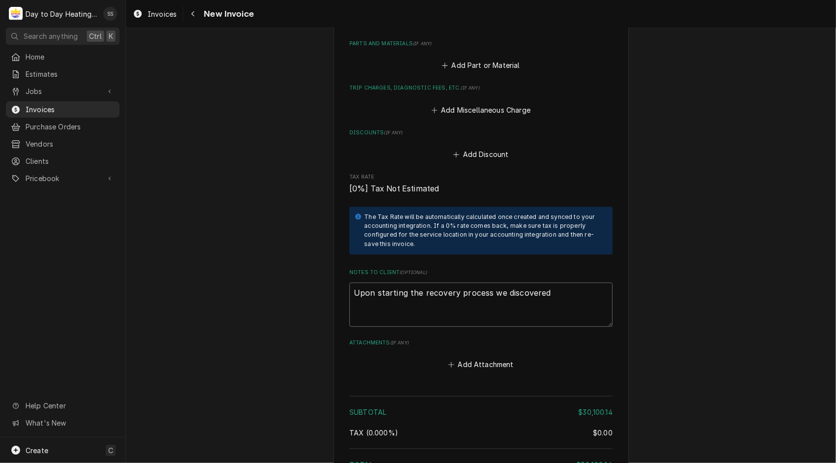
click at [554, 286] on textarea "Upon starting the recovery process we discovered" at bounding box center [480, 304] width 263 height 45
type textarea "x"
type textarea "Upon starting the recovery process we discovered"
type textarea "x"
type textarea "Upon starting the recovery process we discovered t"
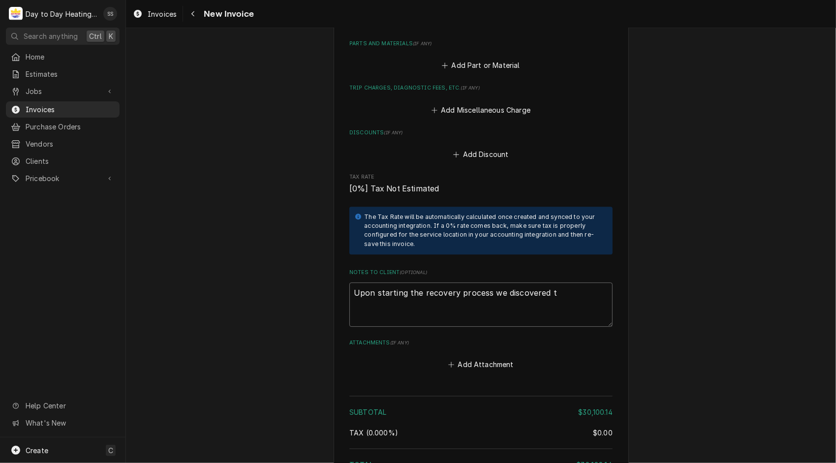
type textarea "x"
type textarea "Upon starting the recovery process we discovered th"
type textarea "x"
type textarea "Upon starting the recovery process we discovered the"
type textarea "x"
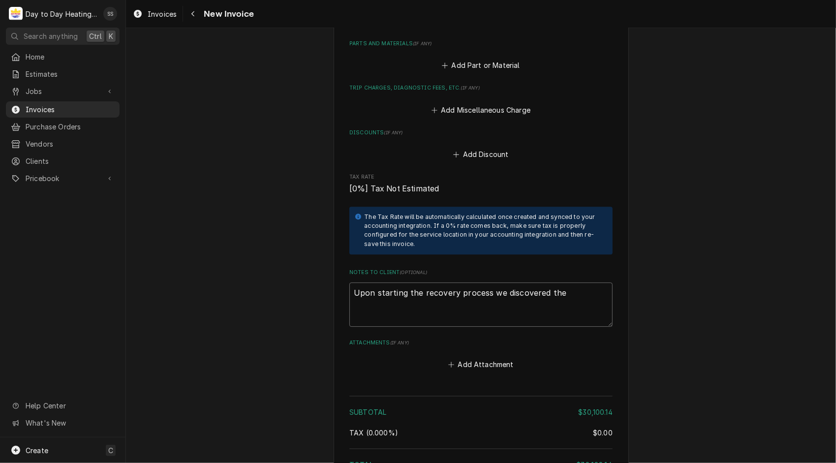
type textarea "Upon starting the recovery process we discovered the"
type textarea "x"
type textarea "Upon starting the recovery process we discovered the h"
type textarea "x"
type textarea "Upon starting the recovery process we discovered the he"
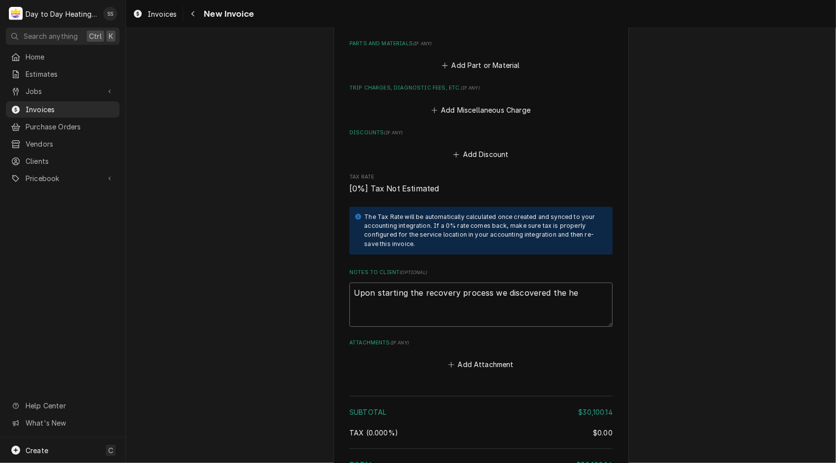
type textarea "x"
type textarea "Upon starting the recovery process we discovered the hea"
type textarea "x"
type textarea "Upon starting the recovery process we discovered the heat"
type textarea "x"
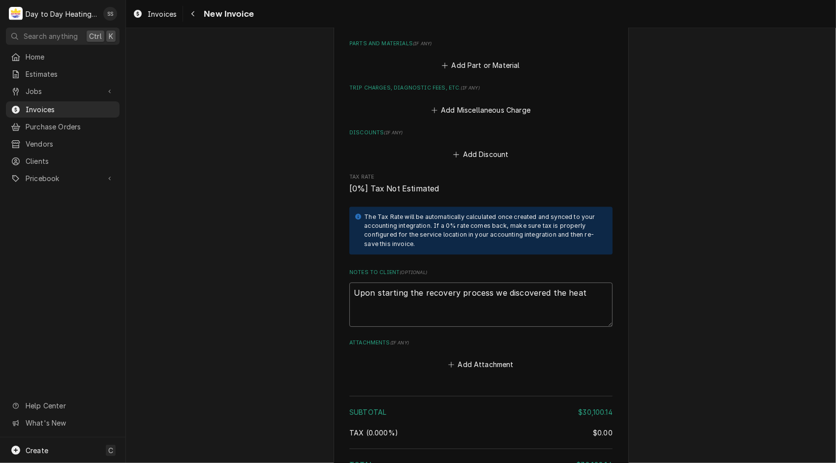
type textarea "Upon starting the recovery process we discovered the heat"
type textarea "x"
type textarea "Upon starting the recovery process we discovered the heat e"
type textarea "x"
type textarea "Upon starting the recovery process we discovered the heat ex"
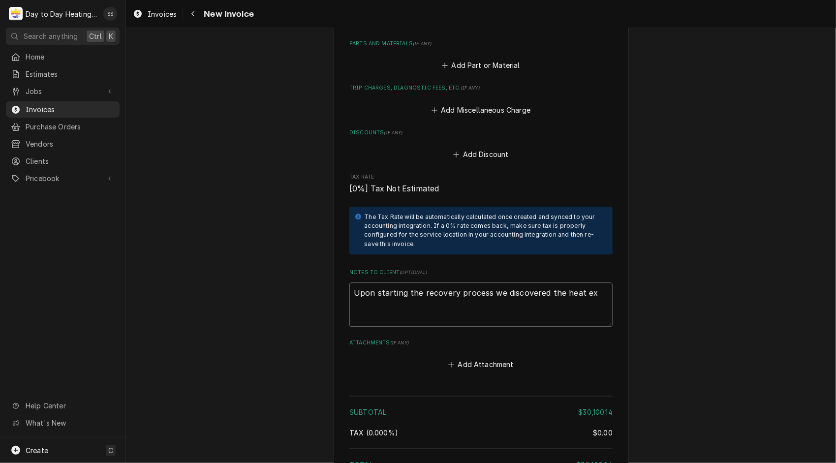
type textarea "x"
type textarea "Upon starting the recovery process we discovered the heat exc"
type textarea "x"
type textarea "Upon starting the recovery process we discovered the heat exch"
type textarea "x"
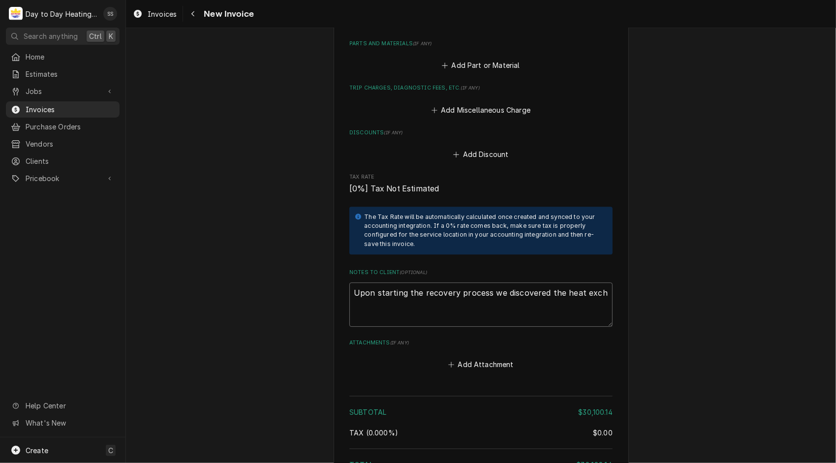
type textarea "Upon starting the recovery process we discovered the heat excha"
type textarea "x"
type textarea "Upon starting the recovery process we discovered the heat exchan"
type textarea "x"
type textarea "Upon starting the recovery process we discovered the heat exchang"
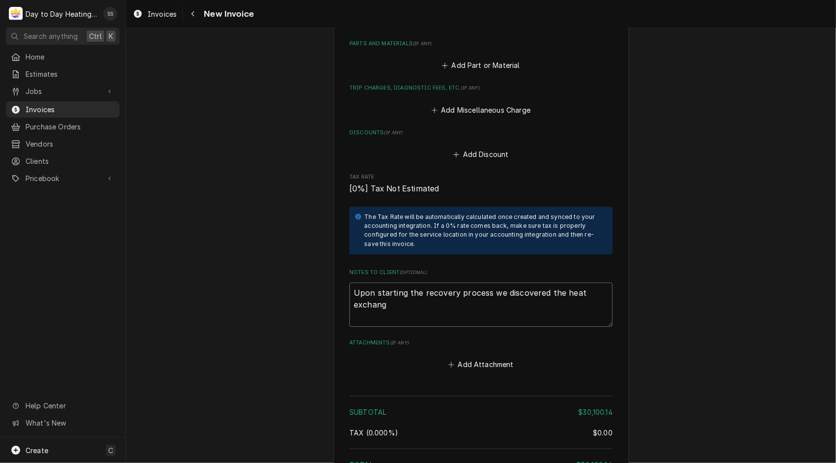
type textarea "x"
type textarea "Upon starting the recovery process we discovered the heat exchange"
type textarea "x"
type textarea "Upon starting the recovery process we discovered the heat exchanger"
type textarea "x"
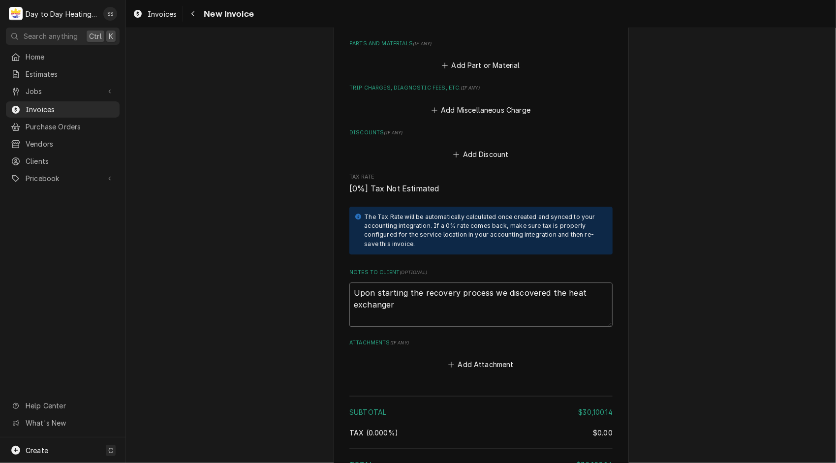
type textarea "Upon starting the recovery process we discovered the heat exchangers"
type textarea "x"
type textarea "Upon starting the recovery process we discovered the heat exchangers"
type textarea "x"
type textarea "Upon starting the recovery process we discovered the heat exchangers i"
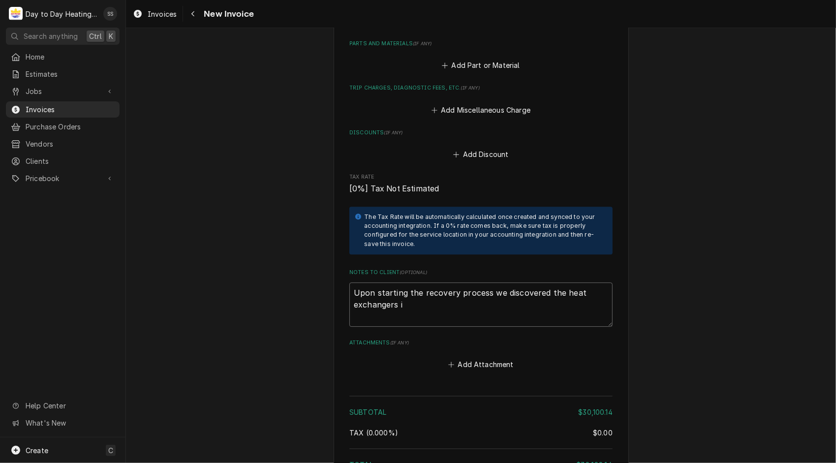
type textarea "x"
type textarea "Upon starting the recovery process we discovered the heat exchangers in"
type textarea "x"
type textarea "Upon starting the recovery process we discovered the heat exchangers in"
type textarea "x"
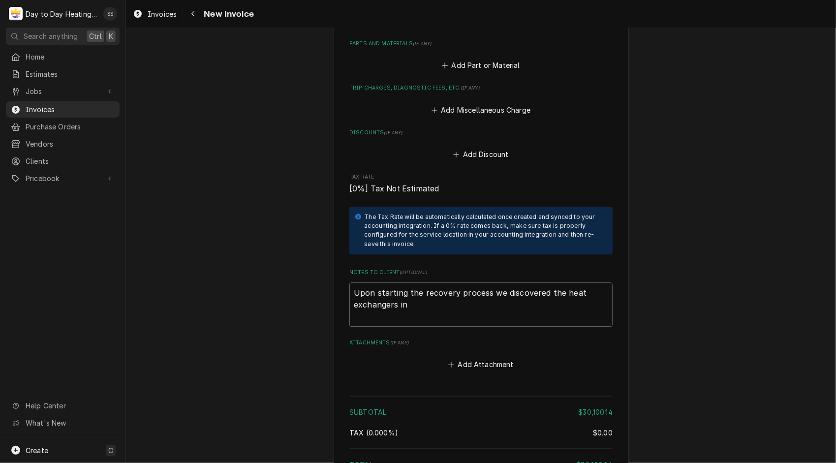
type textarea "Upon starting the recovery process we discovered the heat exchangers in a"
type textarea "x"
type textarea "Upon starting the recovery process we discovered the heat exchangers in al"
type textarea "x"
type textarea "Upon starting the recovery process we discovered the heat exchangers in all"
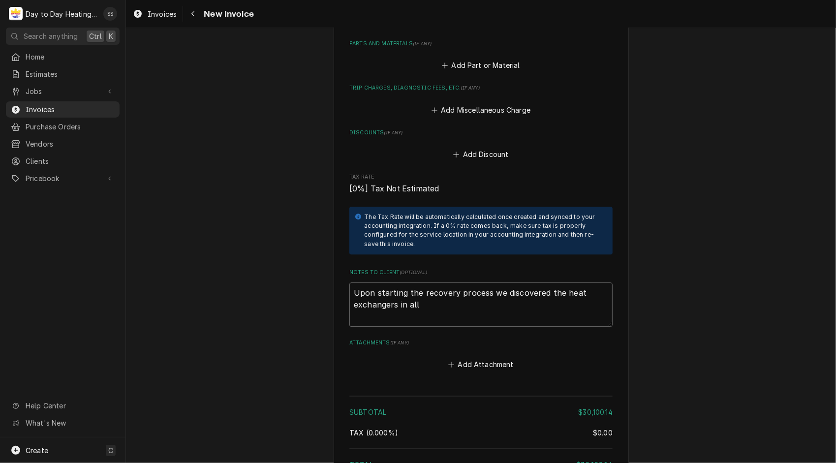
type textarea "x"
type textarea "Upon starting the recovery process we discovered the heat exchangers in all"
type textarea "x"
type textarea "Upon starting the recovery process we discovered the heat exchangers in all f"
type textarea "x"
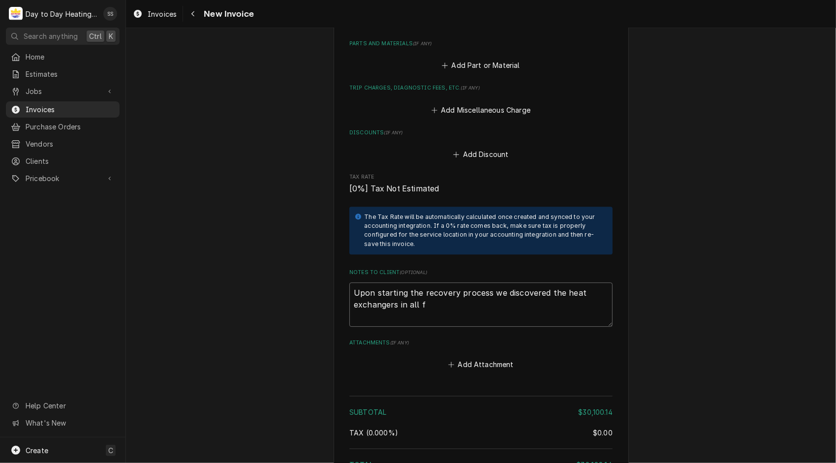
type textarea "Upon starting the recovery process we discovered the heat exchangers in all fo"
type textarea "x"
type textarea "Upon starting the recovery process we discovered the heat exchangers in all for"
type textarea "x"
type textarea "Upon starting the recovery process we discovered the heat exchangers in all for"
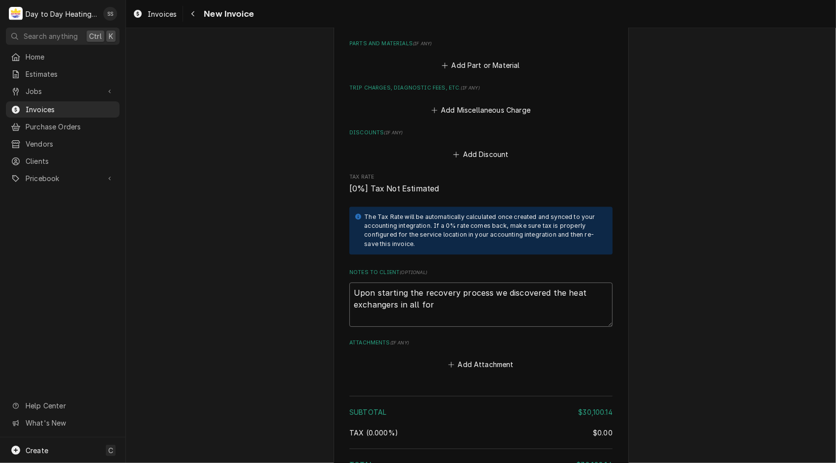
type textarea "x"
type textarea "Upon starting the recovery process we discovered the heat exchangers in all for…"
type textarea "x"
type textarea "Upon starting the recovery process we discovered the heat exchangers in all for…"
type textarea "x"
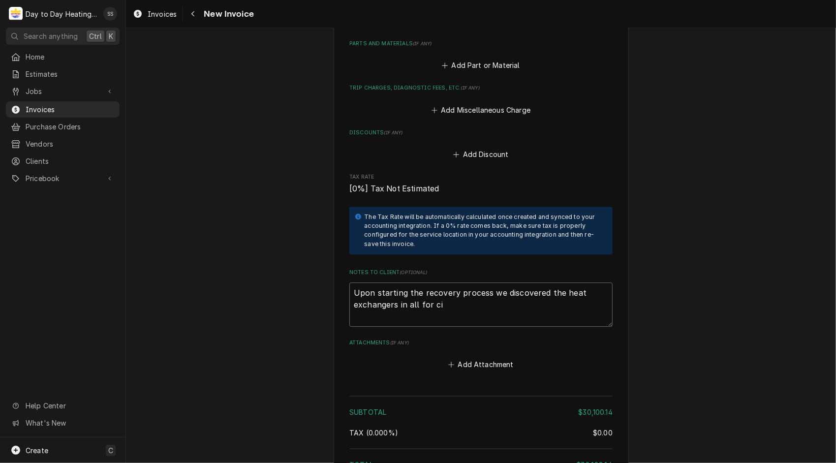
type textarea "Upon starting the recovery process we discovered the heat exchangers in all for…"
type textarea "x"
type textarea "Upon starting the recovery process we discovered the heat exchangers in all for…"
type textarea "x"
type textarea "Upon starting the recovery process we discovered the heat exchangers in all for…"
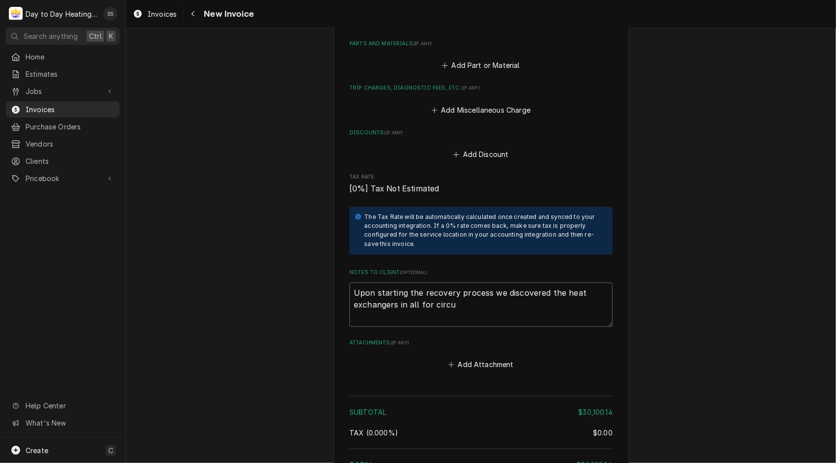
type textarea "x"
type textarea "Upon starting the recovery process we discovered the heat exchangers in all for…"
type textarea "x"
type textarea "Upon starting the recovery process we discovered the heat exchangers in all for…"
type textarea "x"
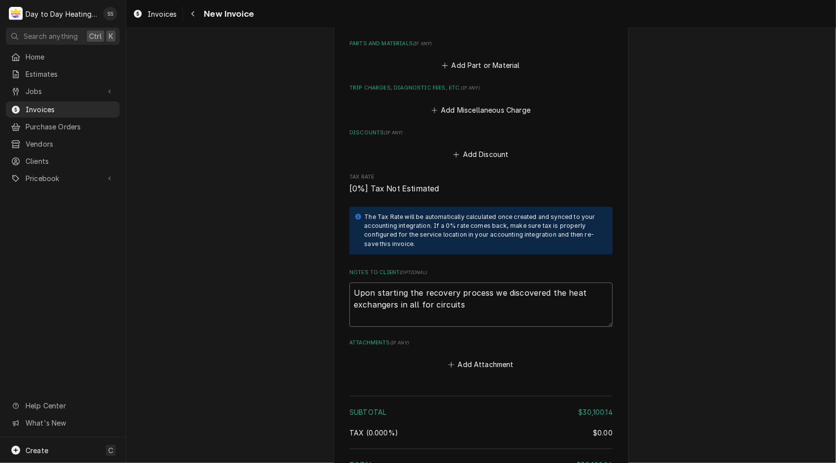
type textarea "Upon starting the recovery process we discovered the heat exchangers in all for…"
type textarea "x"
type textarea "Upon starting the recovery process we discovered the heat exchangers in all for…"
type textarea "x"
type textarea "Upon starting the recovery process we discovered the heat exchangers in all for…"
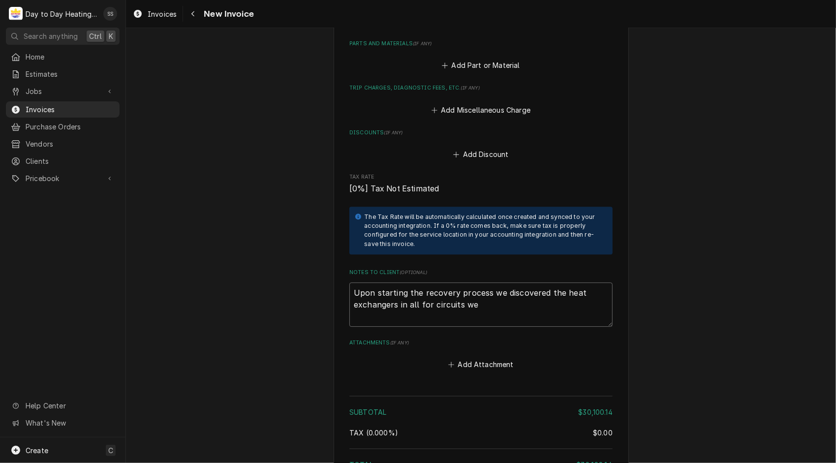
type textarea "x"
type textarea "Upon starting the recovery process we discovered the heat exchangers in all for…"
type textarea "x"
type textarea "Upon starting the recovery process we discovered the heat exchangers in all for…"
type textarea "x"
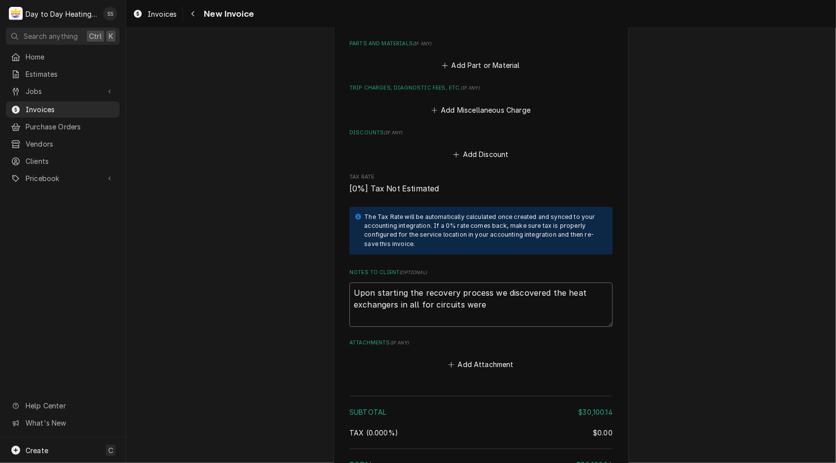
type textarea "Upon starting the recovery process we discovered the heat exchangers in all for…"
type textarea "x"
type textarea "Upon starting the recovery process we discovered the heat exchangers in all for…"
type textarea "x"
type textarea "Upon starting the recovery process we discovered the heat exchangers in all for…"
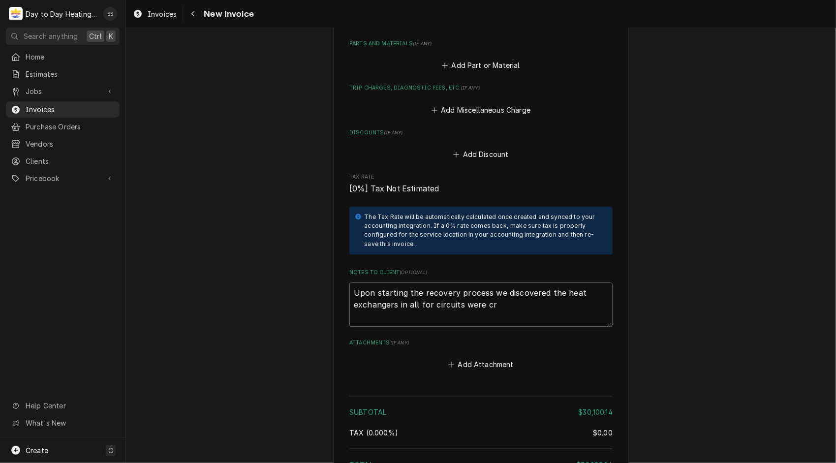
type textarea "x"
type textarea "Upon starting the recovery process we discovered the heat exchangers in all for…"
type textarea "x"
type textarea "Upon starting the recovery process we discovered the heat exchangers in all for…"
type textarea "x"
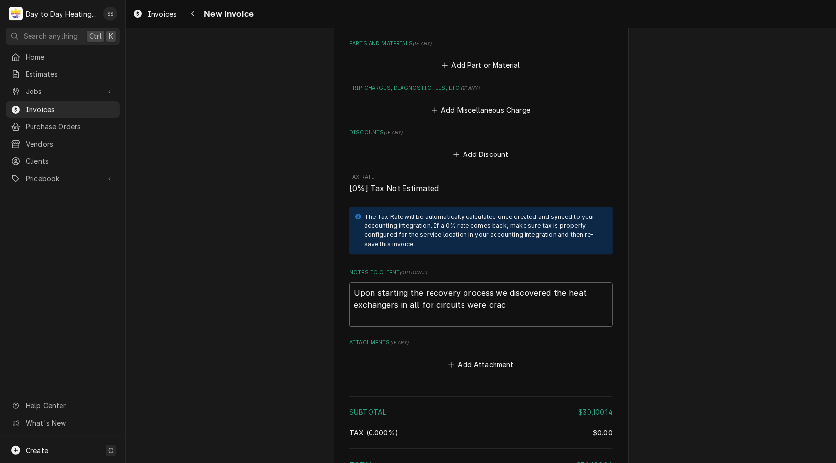
type textarea "Upon starting the recovery process we discovered the heat exchangers in all for…"
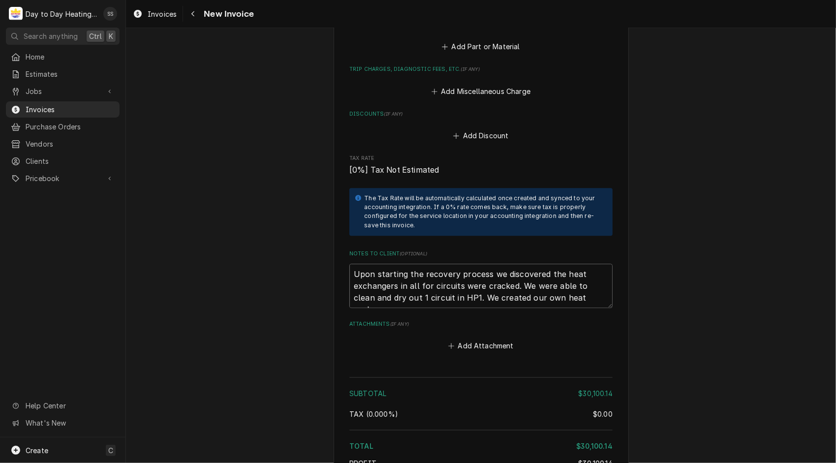
scroll to position [1914, 0]
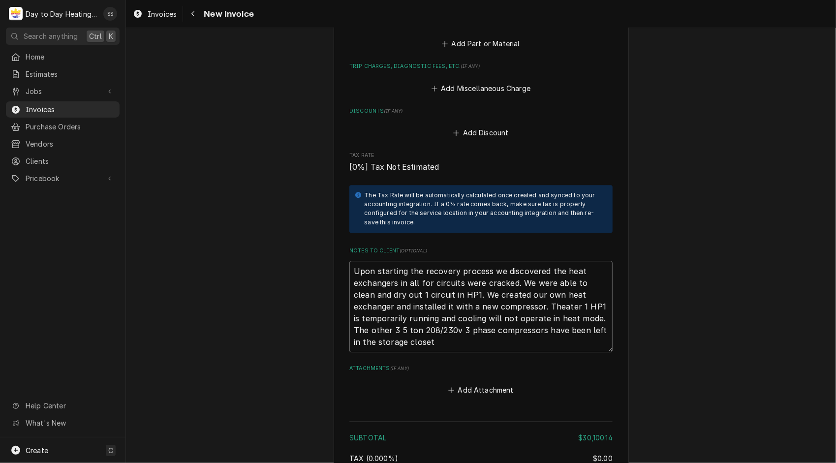
click at [590, 308] on textarea "Upon starting the recovery process we discovered the heat exchangers in all for…" at bounding box center [480, 307] width 263 height 92
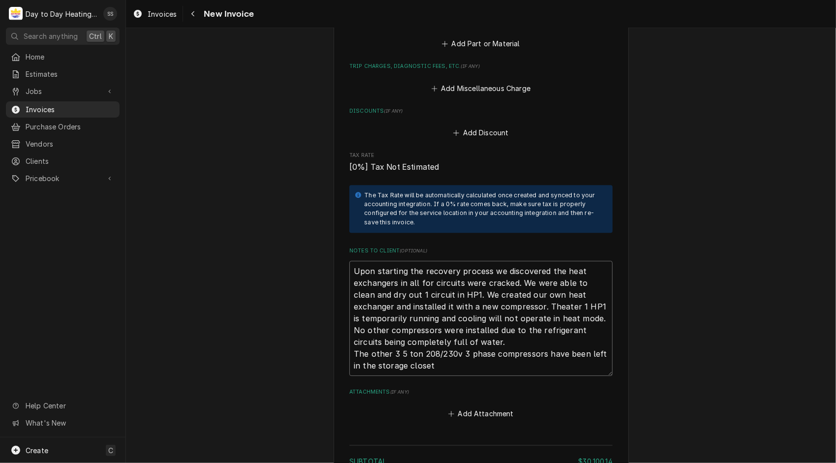
click at [425, 354] on textarea "Upon starting the recovery process we discovered the heat exchangers in all for…" at bounding box center [480, 319] width 263 height 116
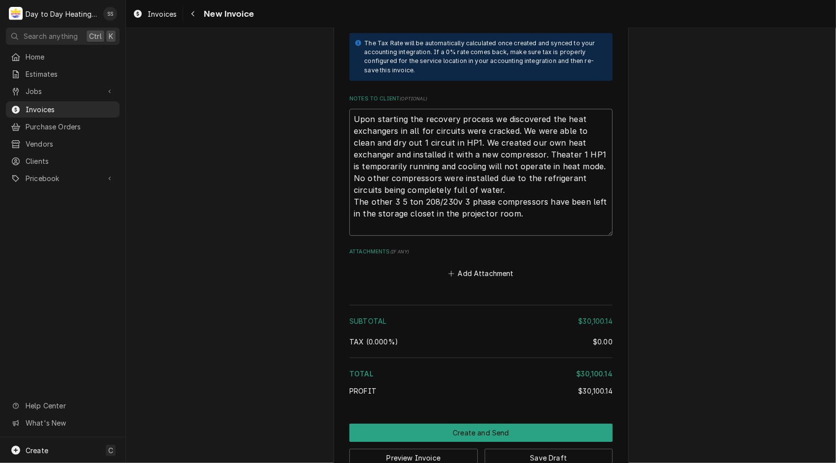
scroll to position [2080, 0]
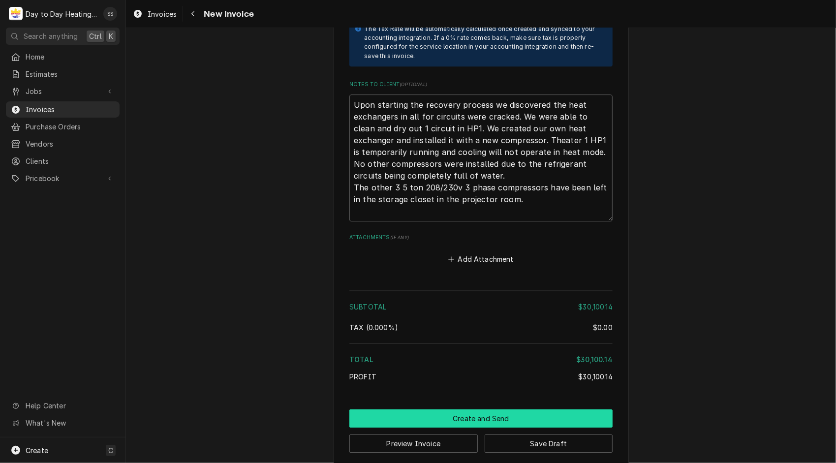
click at [519, 409] on button "Create and Send" at bounding box center [480, 418] width 263 height 18
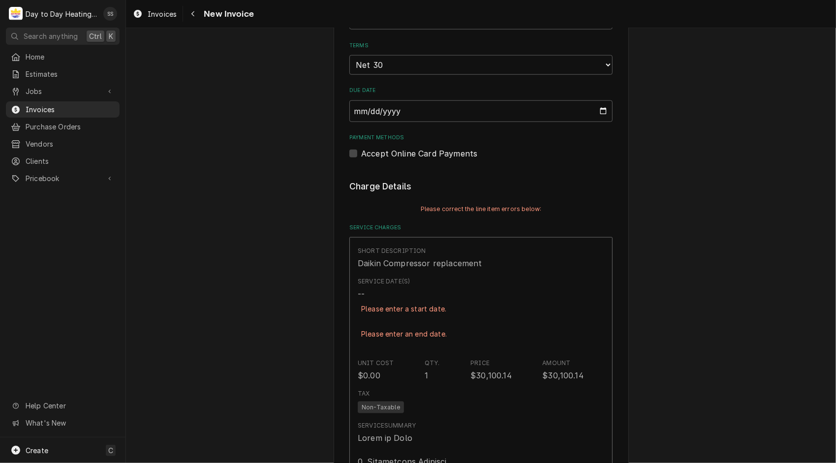
scroll to position [672, 0]
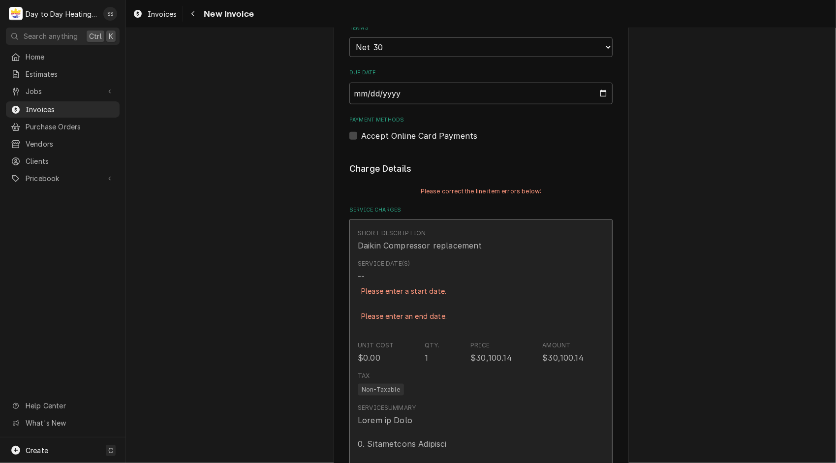
click at [414, 290] on div "Please enter a start date." at bounding box center [404, 290] width 92 height 17
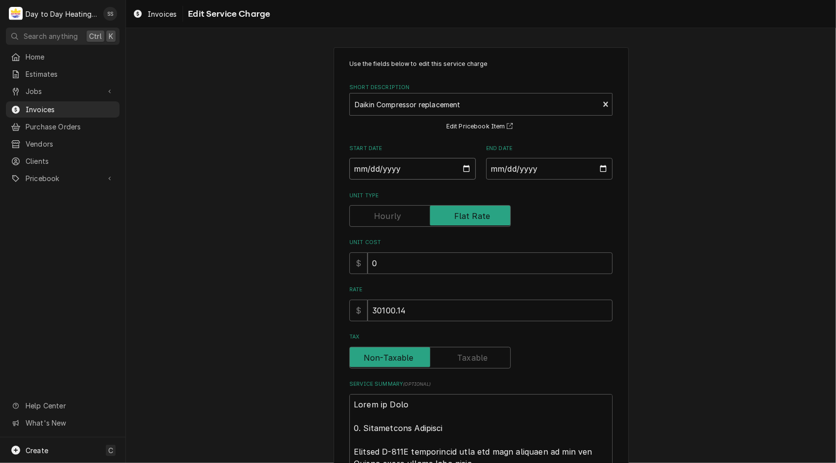
click at [461, 166] on input "Start Date" at bounding box center [412, 169] width 126 height 22
click at [593, 170] on input "End Date" at bounding box center [549, 169] width 126 height 22
click at [600, 168] on input "End Date" at bounding box center [549, 169] width 126 height 22
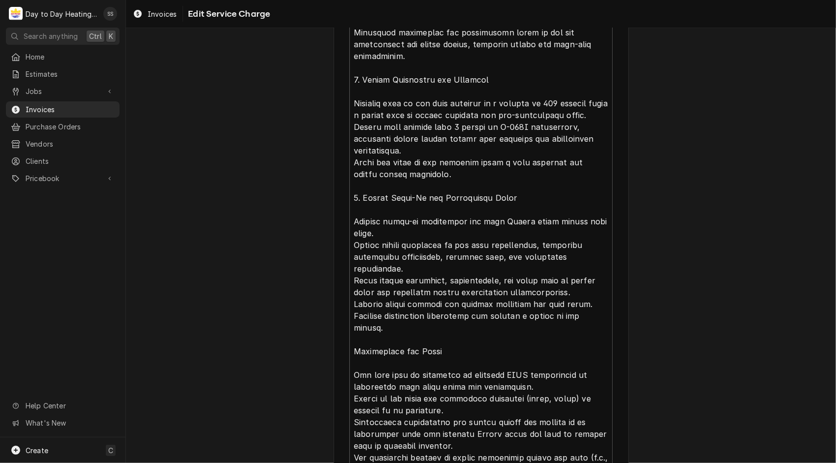
scroll to position [817, 0]
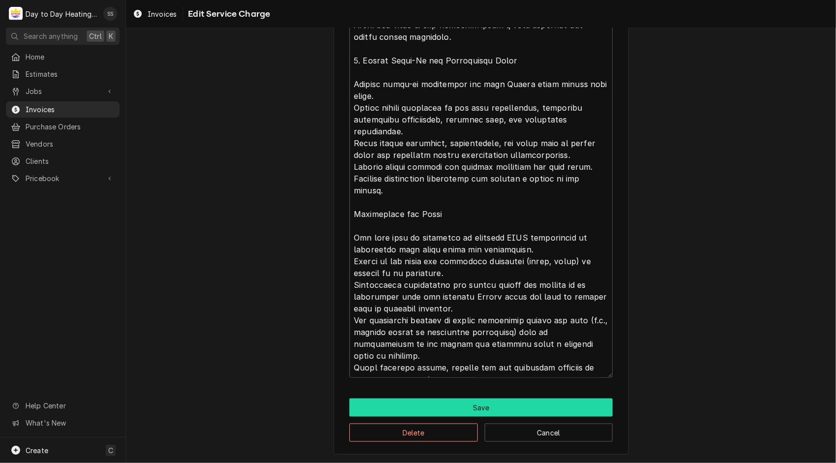
click at [498, 405] on button "Save" at bounding box center [480, 407] width 263 height 18
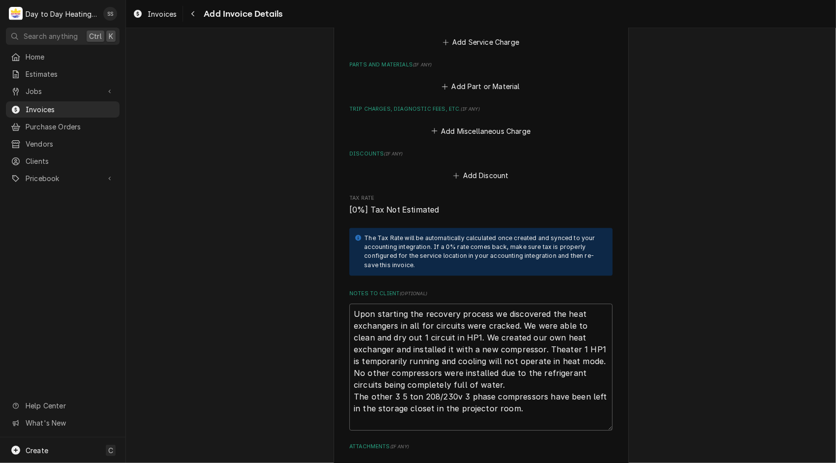
scroll to position [2153, 0]
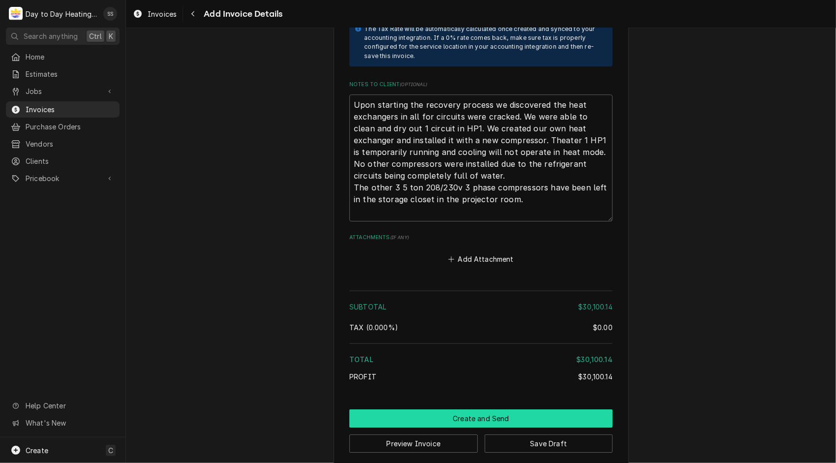
click at [475, 409] on button "Create and Send" at bounding box center [480, 418] width 263 height 18
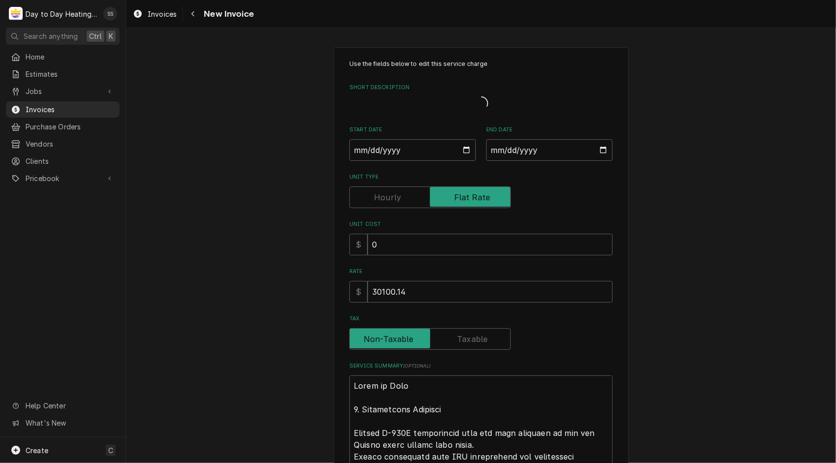
type textarea "x"
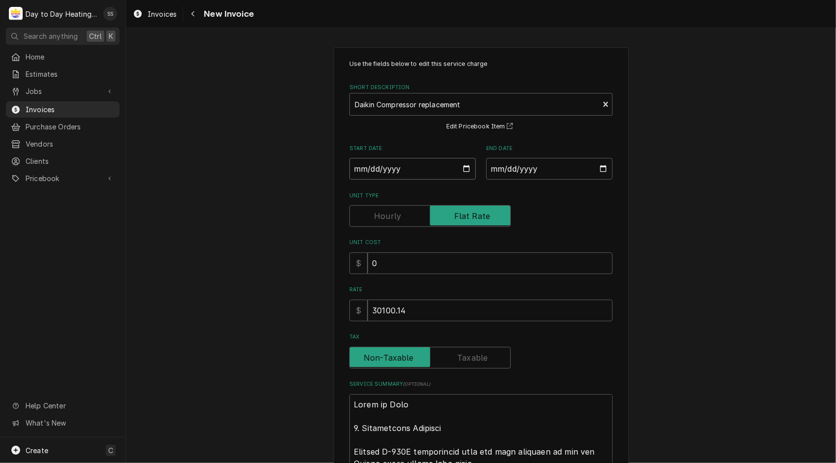
click at [463, 171] on input "Start Date" at bounding box center [412, 169] width 126 height 22
type input "[DATE]"
type textarea "x"
click at [596, 164] on input "End Date" at bounding box center [549, 169] width 126 height 22
type input "[DATE]"
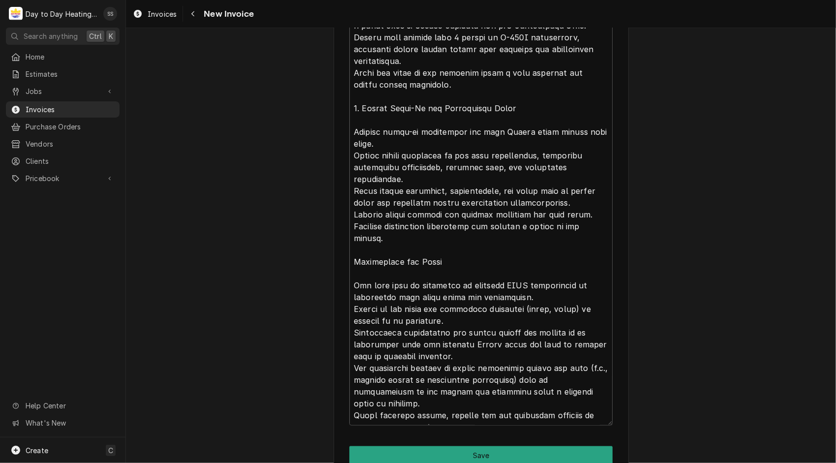
scroll to position [817, 0]
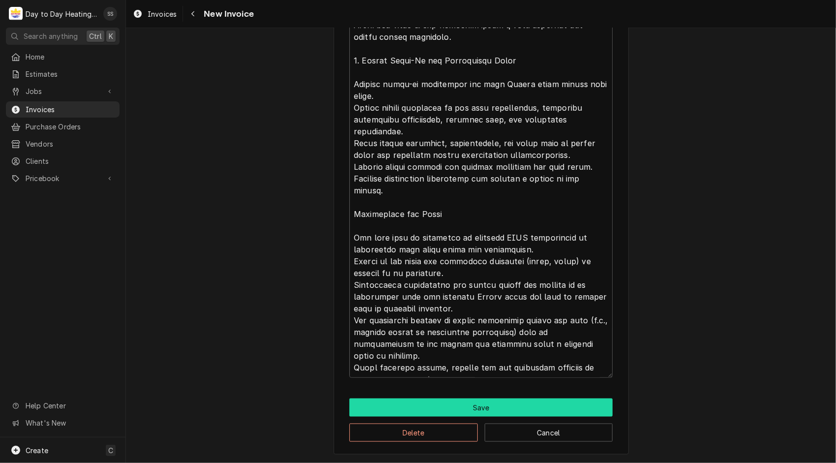
click at [475, 409] on button "Save" at bounding box center [480, 407] width 263 height 18
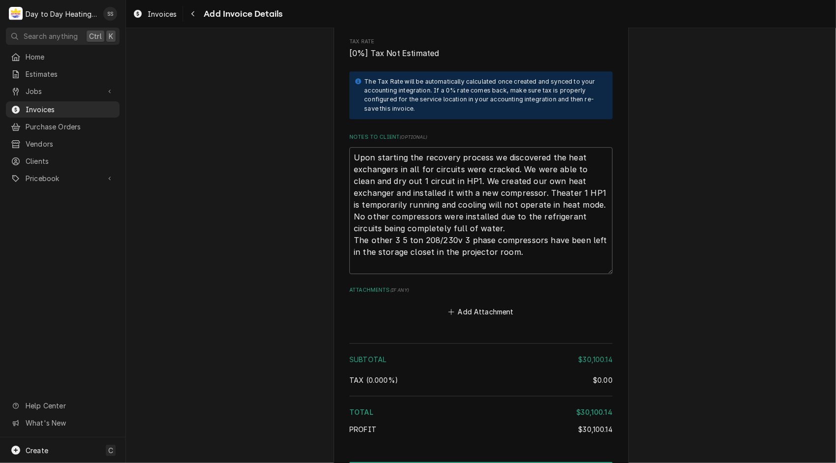
scroll to position [2153, 0]
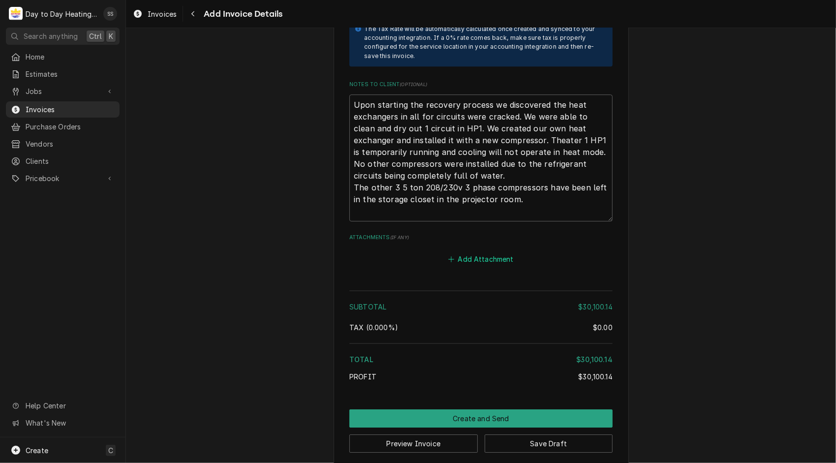
click at [468, 252] on button "Add Attachment" at bounding box center [481, 259] width 69 height 14
type textarea "x"
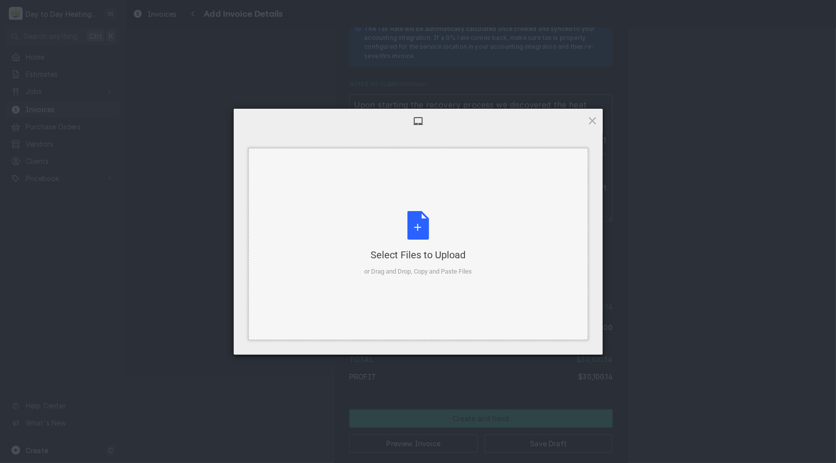
click at [425, 222] on div "Select Files to Upload or Drag and Drop, Copy and Paste Files" at bounding box center [418, 243] width 108 height 65
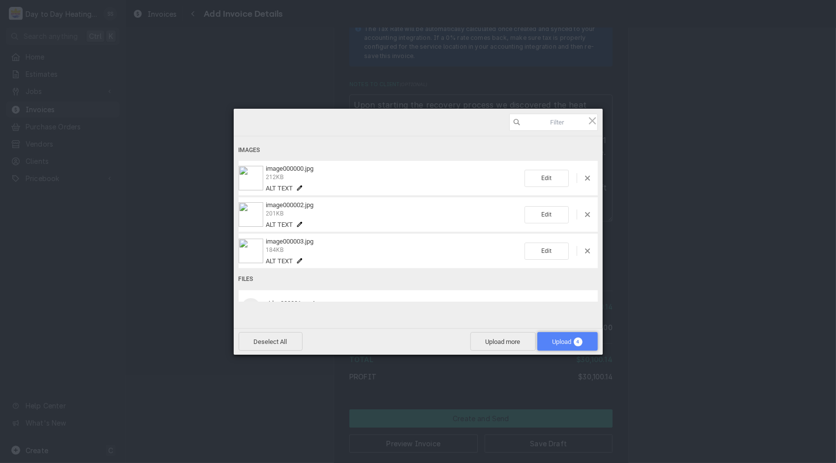
click at [578, 334] on span "Upload 4" at bounding box center [567, 341] width 61 height 19
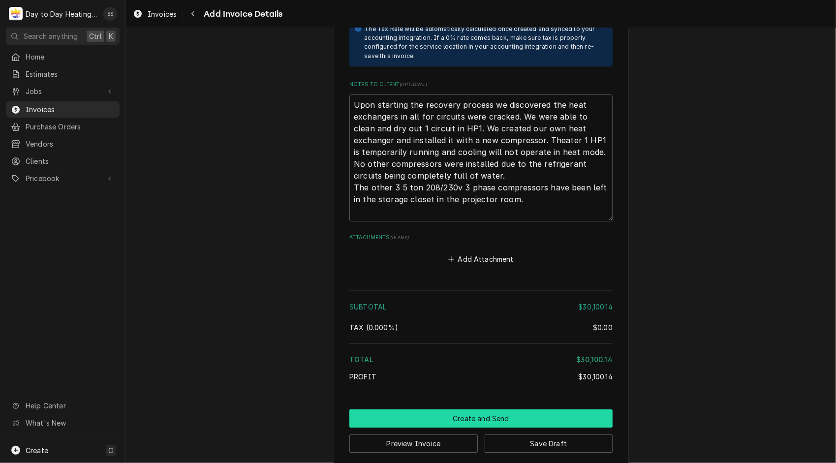
click at [478, 409] on button "Create and Send" at bounding box center [480, 418] width 263 height 18
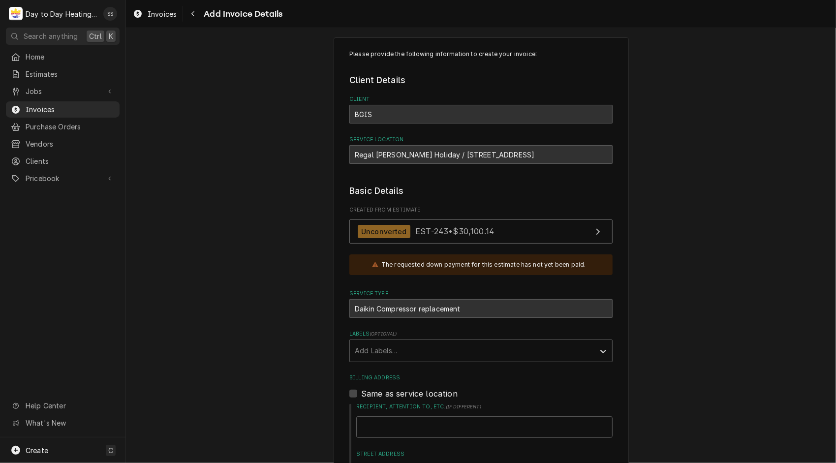
scroll to position [0, 0]
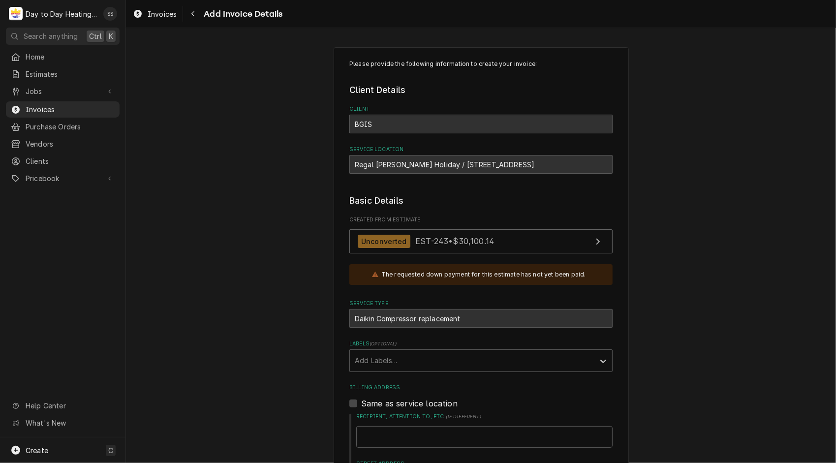
click at [502, 274] on div "The requested down payment for this estimate has not yet been paid." at bounding box center [483, 274] width 205 height 9
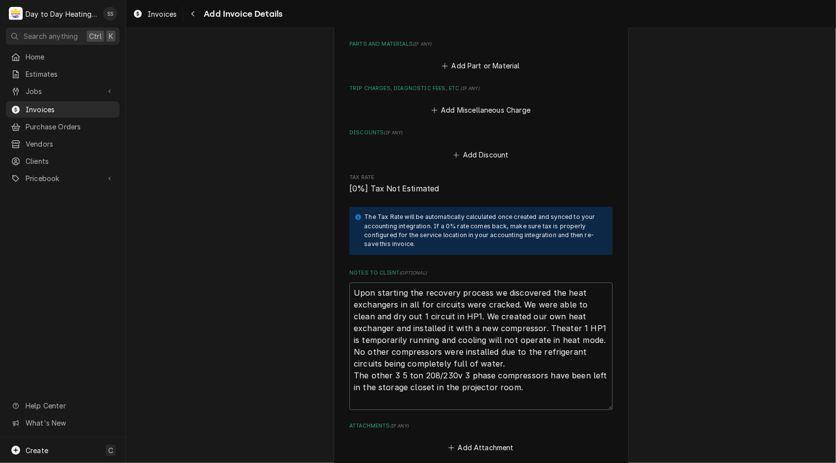
scroll to position [2131, 0]
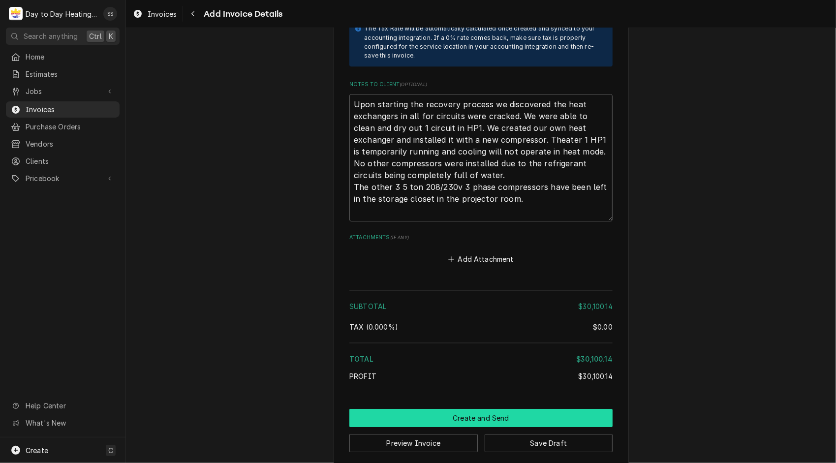
click at [474, 409] on button "Create and Send" at bounding box center [480, 418] width 263 height 18
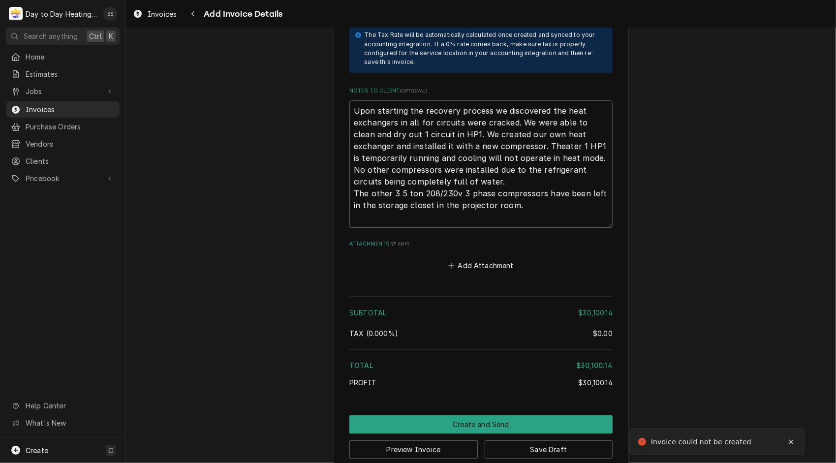
scroll to position [188, 0]
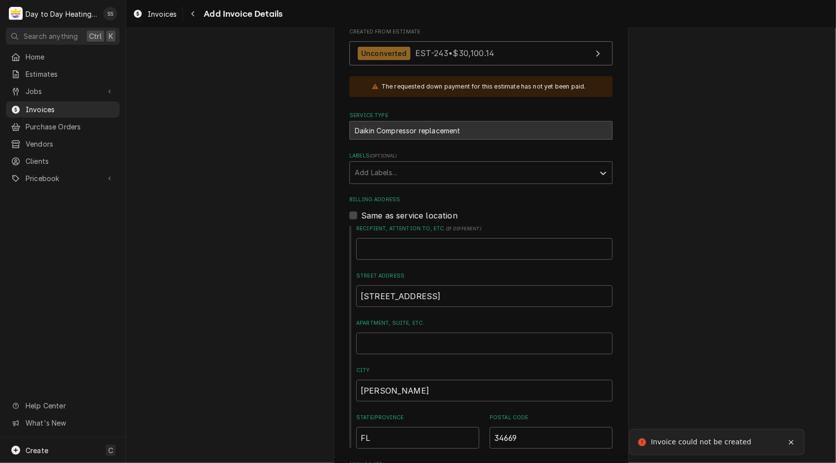
click at [683, 438] on div "Invoice could not be created" at bounding box center [702, 442] width 102 height 10
click at [559, 91] on div "The requested down payment for this estimate has not yet been paid." at bounding box center [483, 86] width 205 height 9
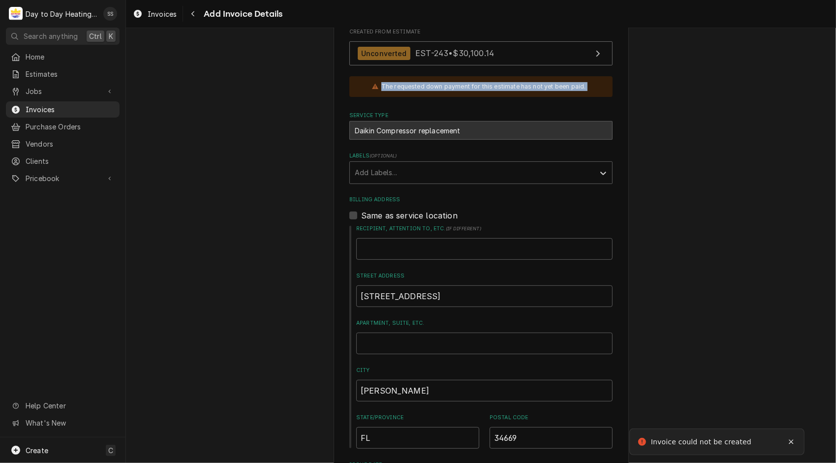
click at [559, 91] on div "The requested down payment for this estimate has not yet been paid." at bounding box center [483, 86] width 205 height 9
drag, startPoint x: 559, startPoint y: 91, endPoint x: 601, endPoint y: 93, distance: 41.4
click at [601, 93] on div "The requested down payment for this estimate has not yet been paid." at bounding box center [480, 86] width 263 height 21
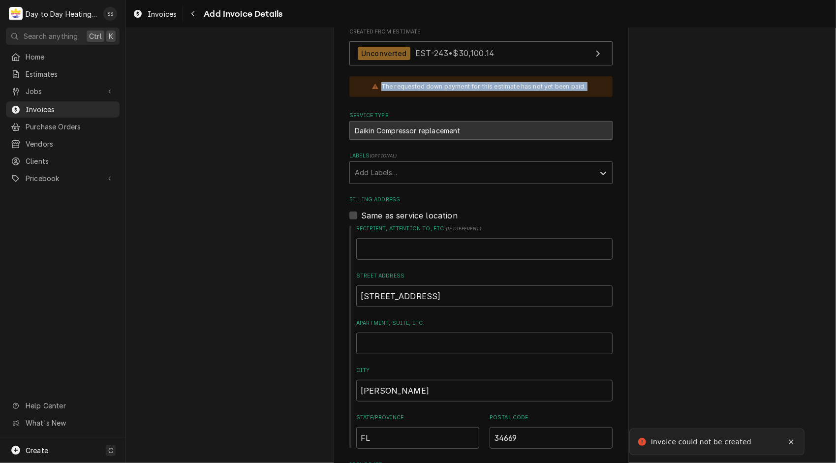
click at [601, 93] on div "The requested down payment for this estimate has not yet been paid." at bounding box center [480, 86] width 263 height 21
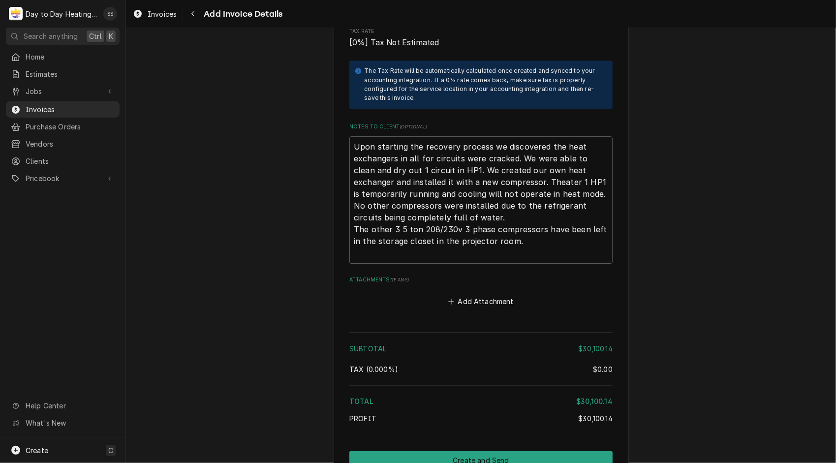
scroll to position [2131, 0]
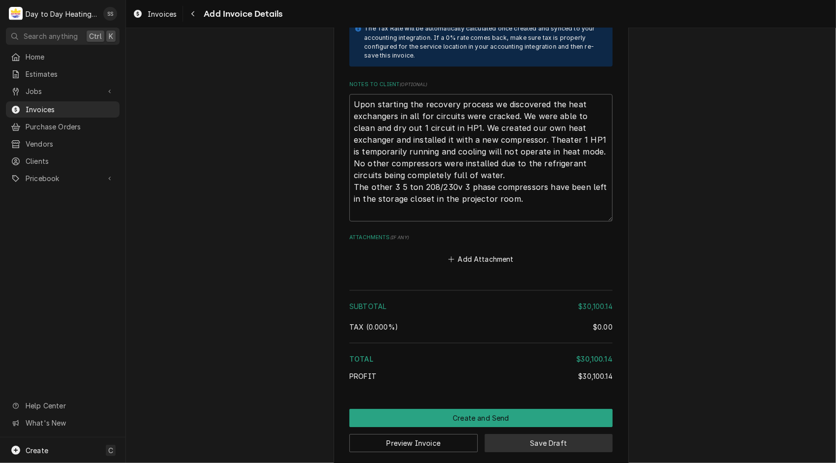
click at [543, 434] on button "Save Draft" at bounding box center [549, 443] width 128 height 18
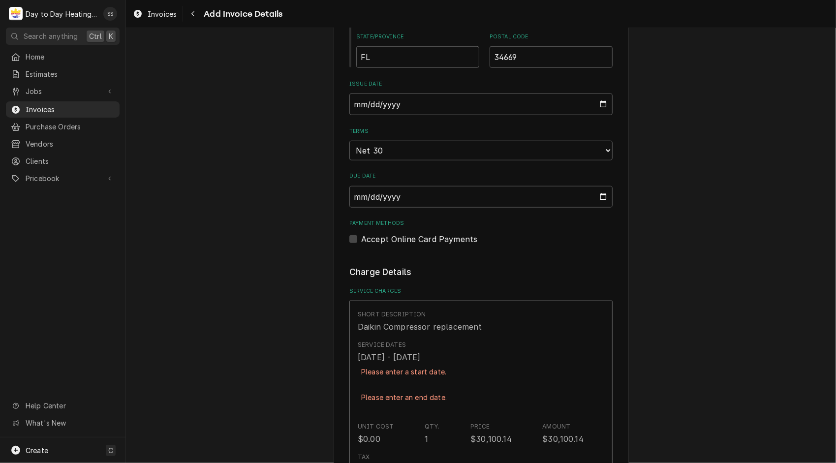
scroll to position [570, 0]
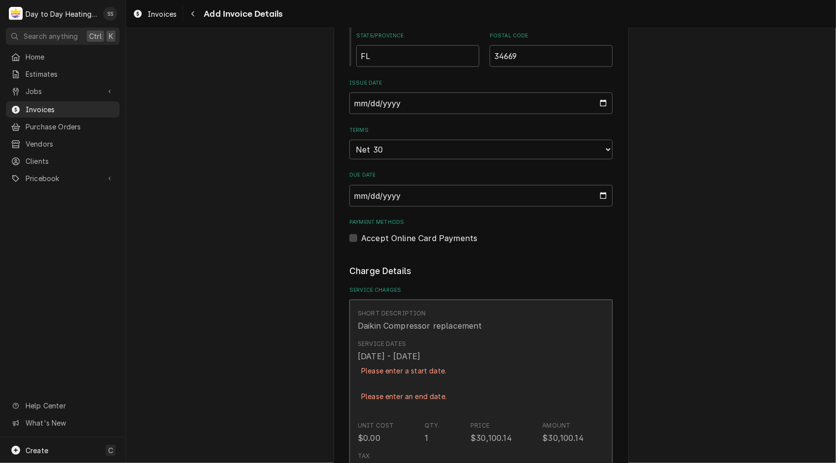
click at [437, 393] on div "Please enter an end date." at bounding box center [404, 396] width 92 height 17
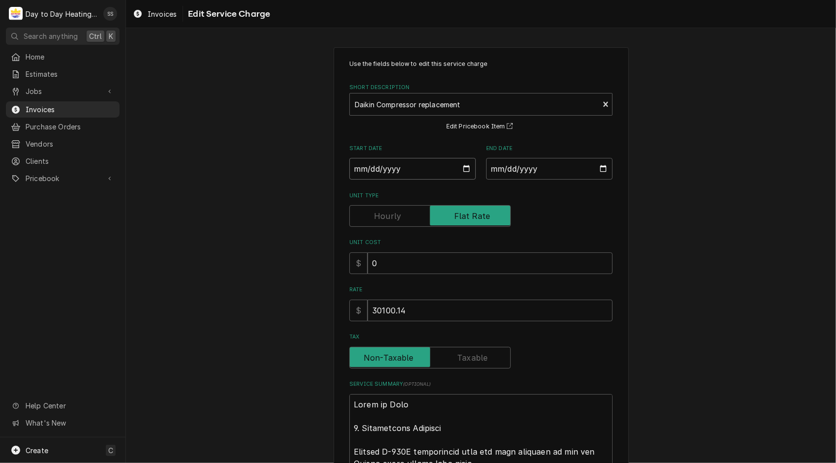
click at [443, 166] on input "2025-10-08" at bounding box center [412, 169] width 126 height 22
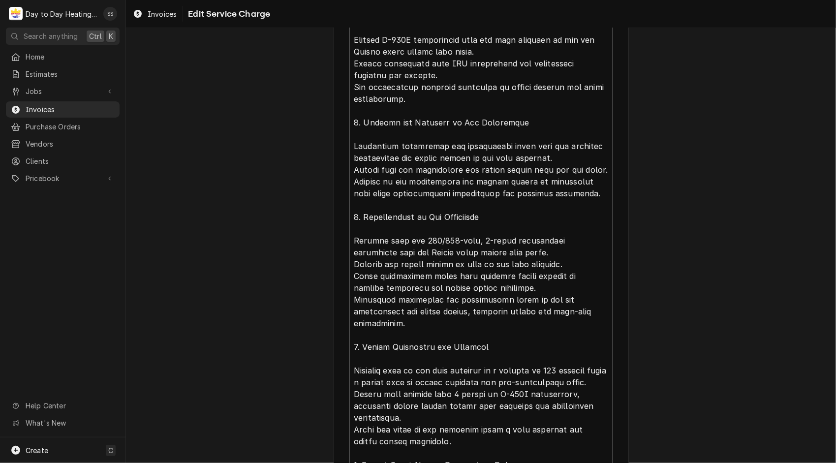
scroll to position [817, 0]
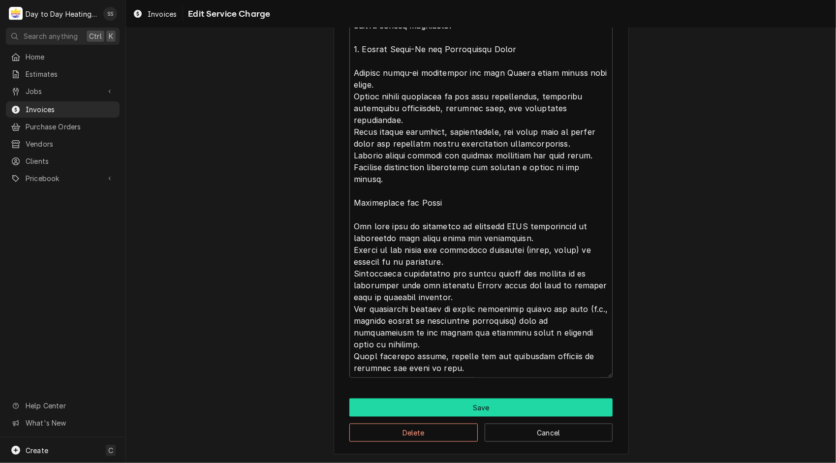
click at [531, 407] on button "Save" at bounding box center [480, 407] width 263 height 18
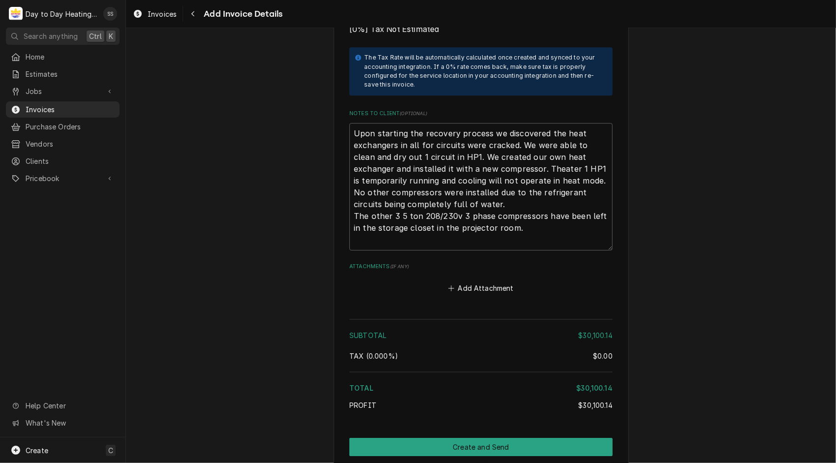
scroll to position [2094, 0]
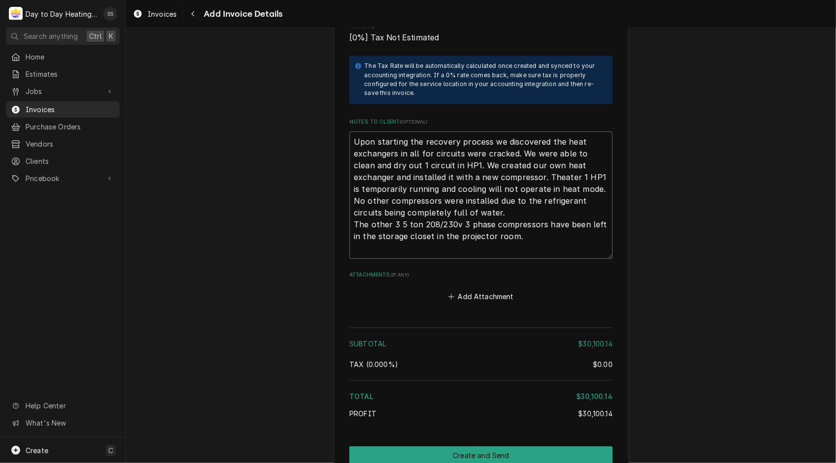
click at [517, 226] on textarea "Upon starting the recovery process we discovered the heat exchangers in all for…" at bounding box center [480, 194] width 263 height 127
drag, startPoint x: 517, startPoint y: 226, endPoint x: 323, endPoint y: 115, distance: 223.6
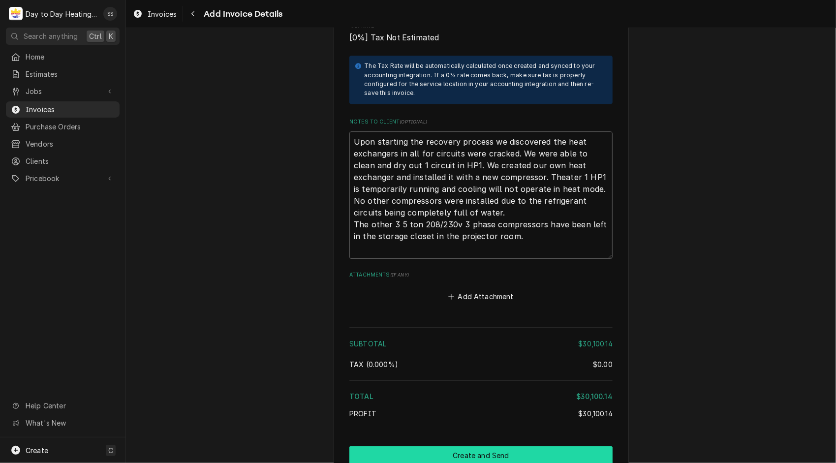
click at [552, 446] on button "Create and Send" at bounding box center [480, 455] width 263 height 18
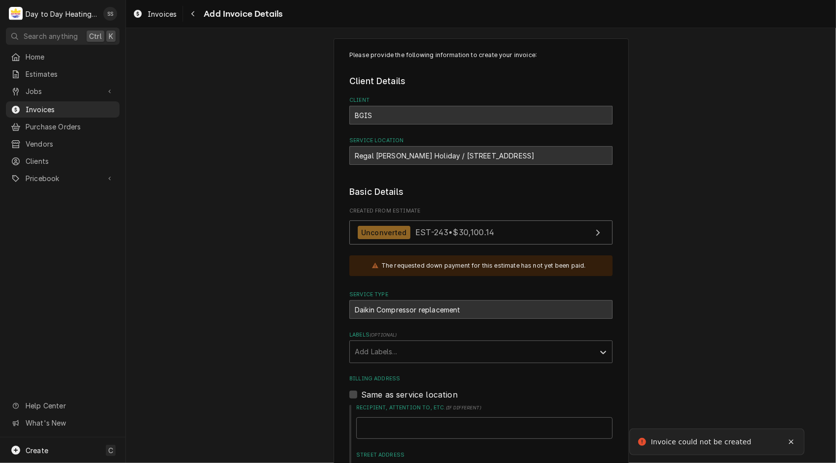
scroll to position [0, 0]
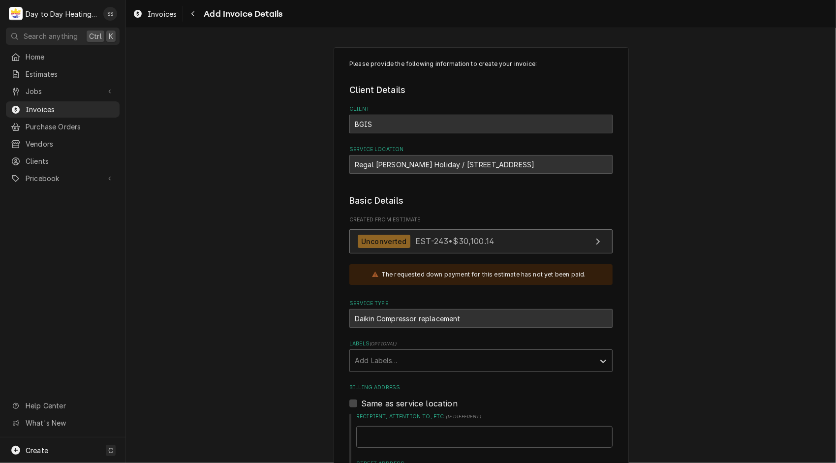
click at [595, 238] on icon "View Estimate" at bounding box center [597, 242] width 5 height 8
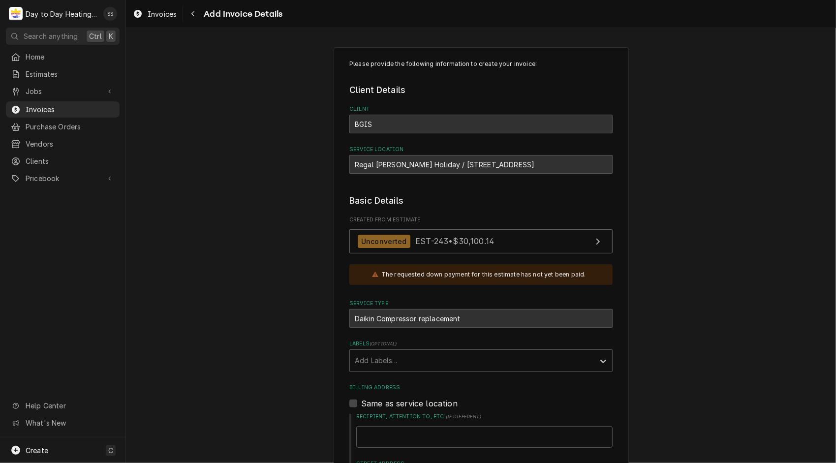
click at [409, 278] on div "The requested down payment for this estimate has not yet been paid." at bounding box center [483, 274] width 205 height 9
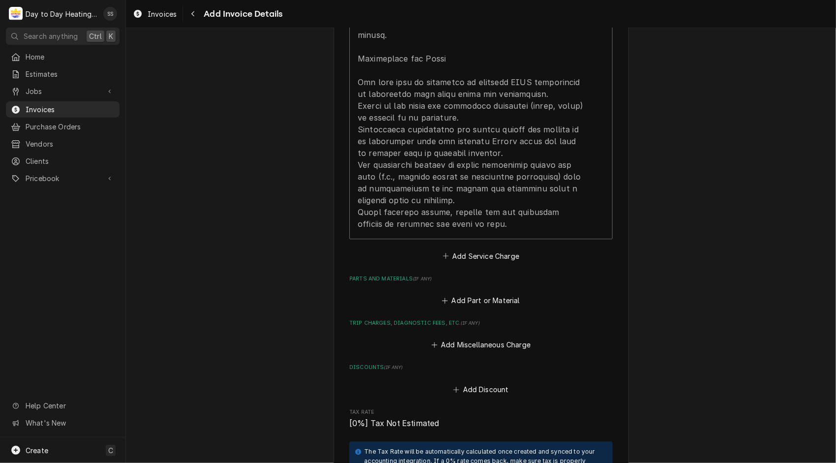
scroll to position [1707, 0]
click at [495, 250] on button "Add Service Charge" at bounding box center [481, 257] width 80 height 14
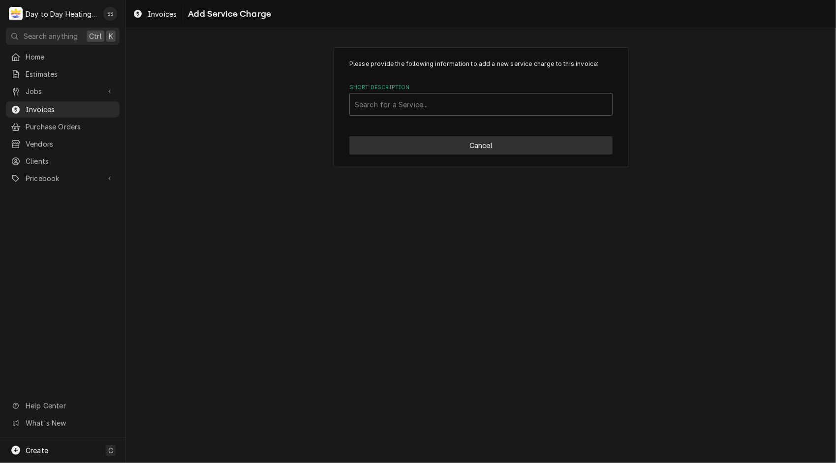
click at [491, 151] on button "Cancel" at bounding box center [480, 145] width 263 height 18
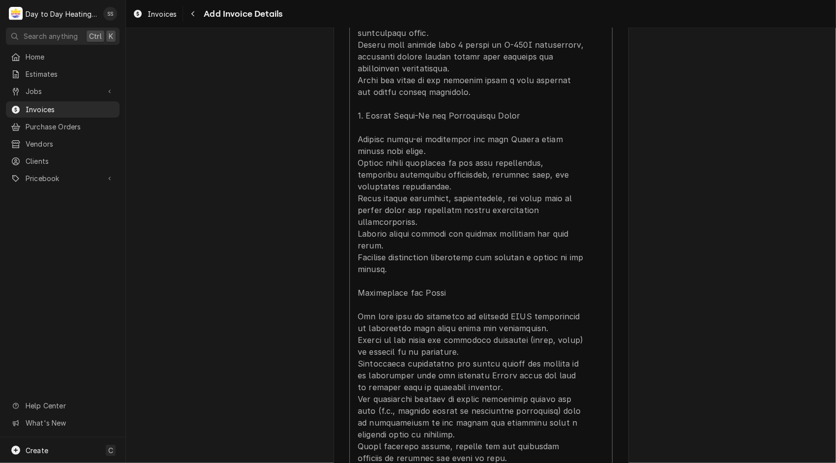
scroll to position [1473, 0]
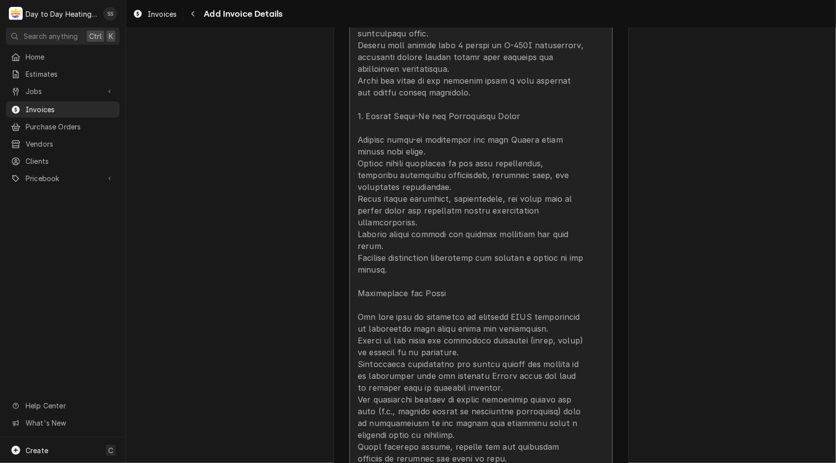
click at [485, 265] on div "Update Line Item" at bounding box center [471, 28] width 226 height 874
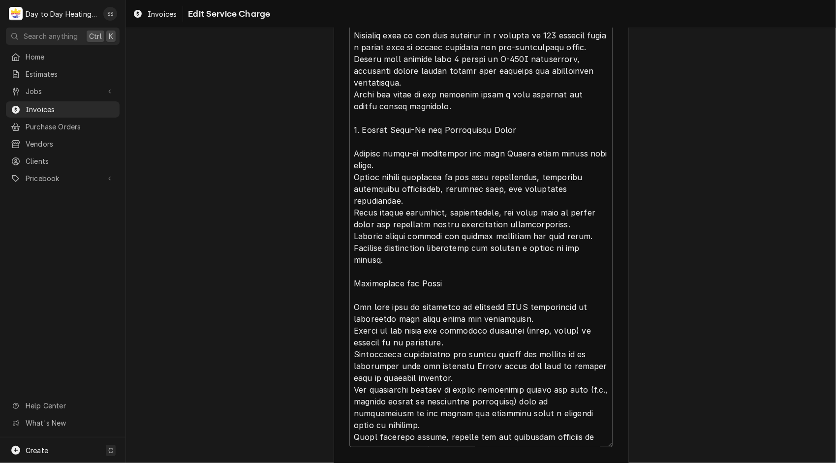
scroll to position [817, 0]
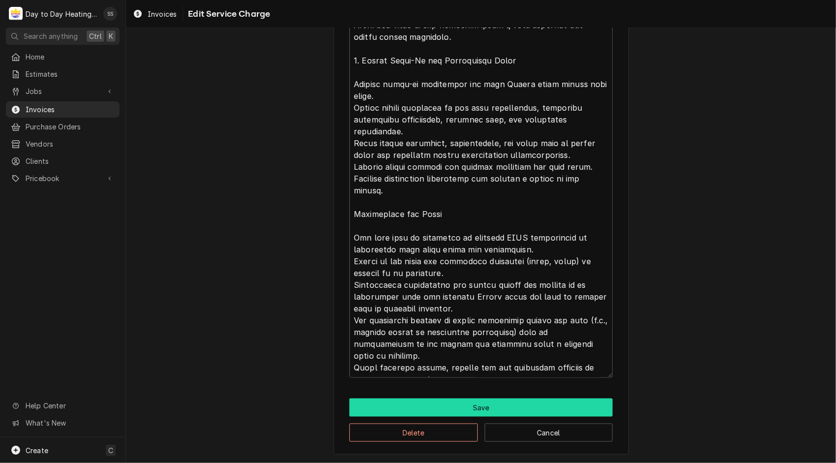
click at [480, 407] on button "Save" at bounding box center [480, 407] width 263 height 18
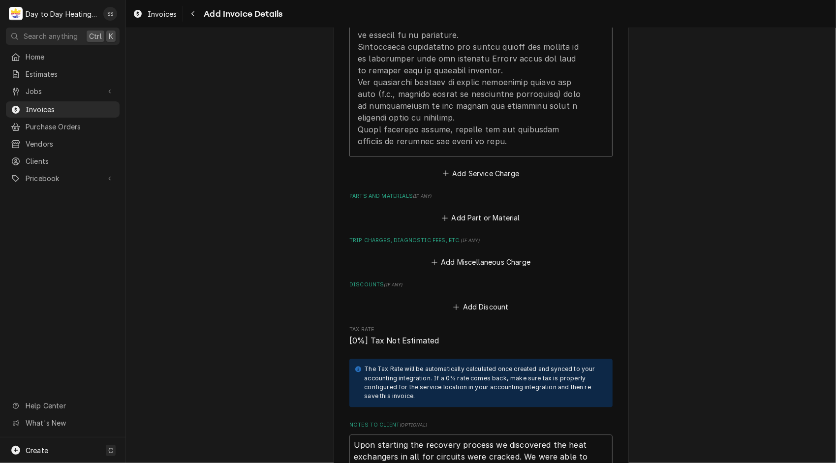
scroll to position [2131, 0]
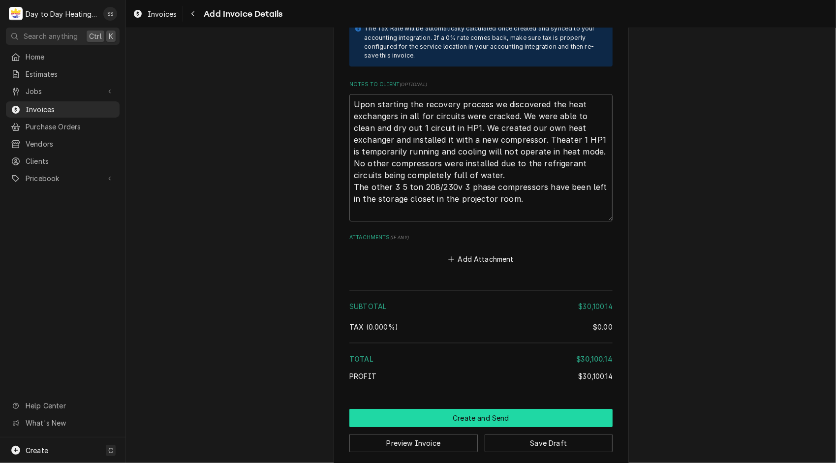
click at [461, 409] on button "Create and Send" at bounding box center [480, 418] width 263 height 18
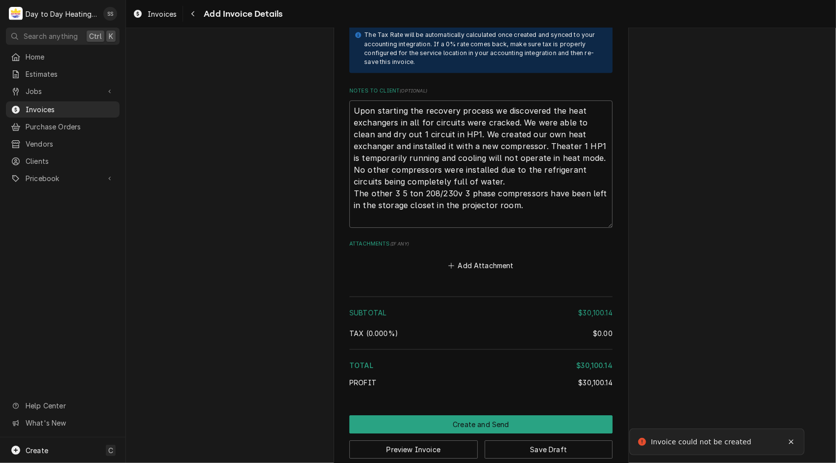
scroll to position [188, 0]
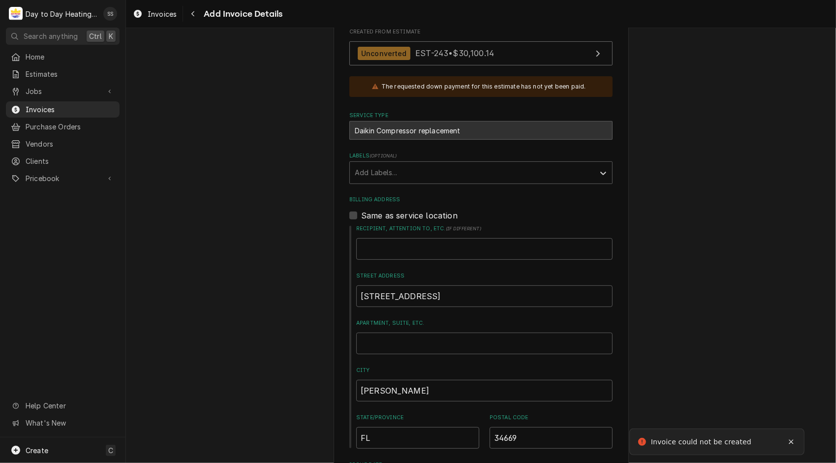
click at [443, 86] on div "The requested down payment for this estimate has not yet been paid." at bounding box center [483, 86] width 205 height 9
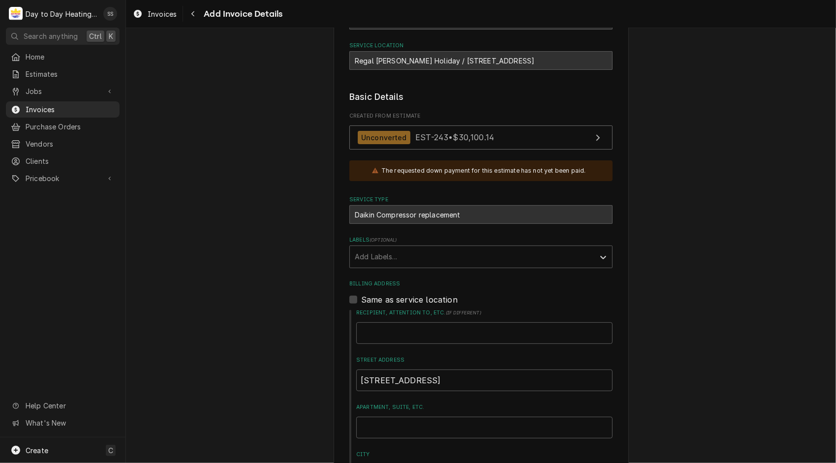
scroll to position [0, 0]
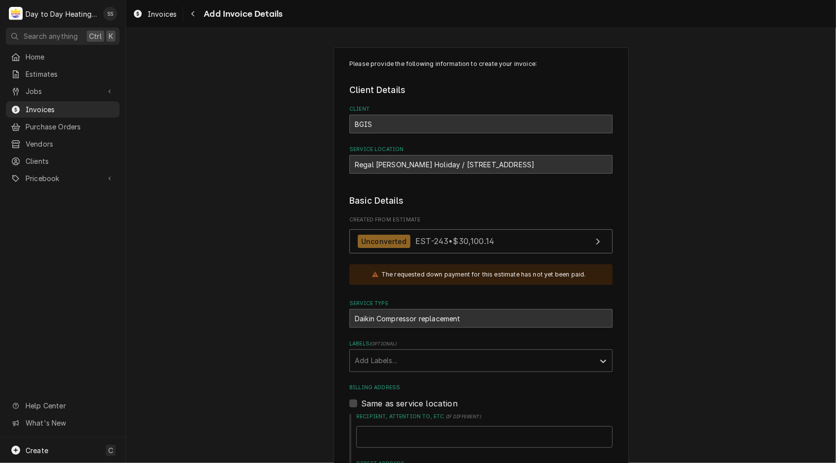
type textarea "x"
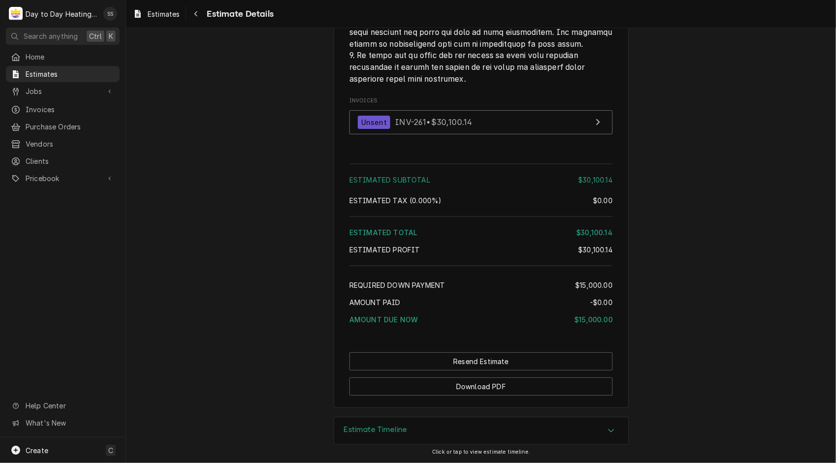
scroll to position [2941, 0]
click at [585, 285] on div "$15,000.00" at bounding box center [593, 285] width 37 height 10
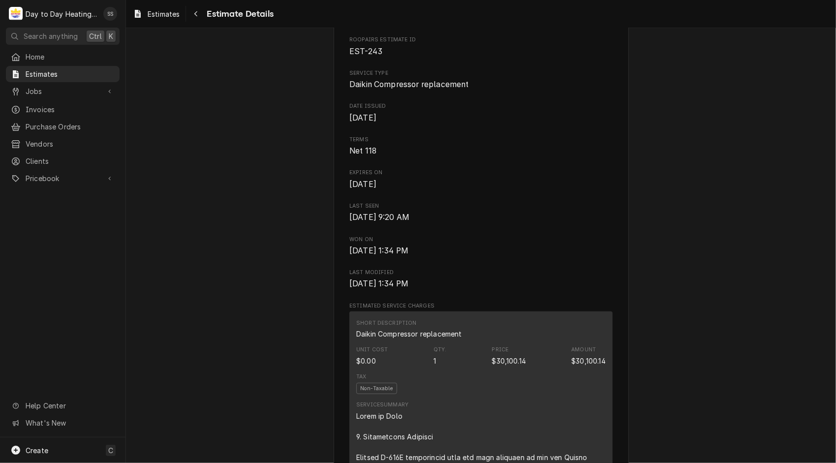
scroll to position [0, 0]
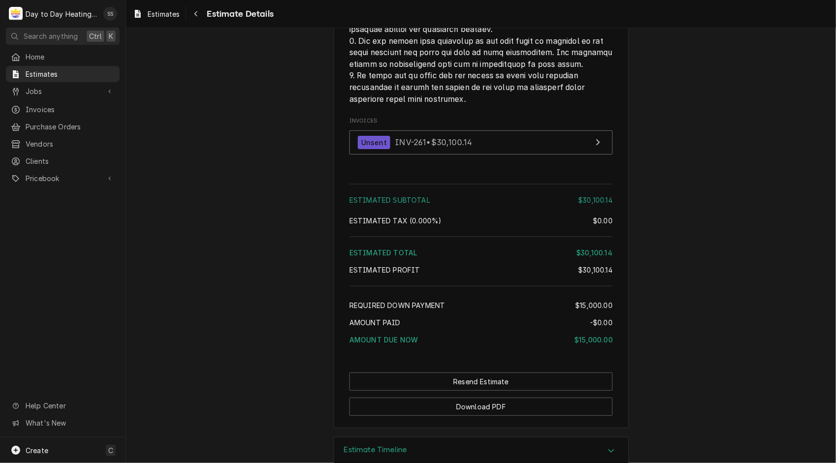
scroll to position [2941, 0]
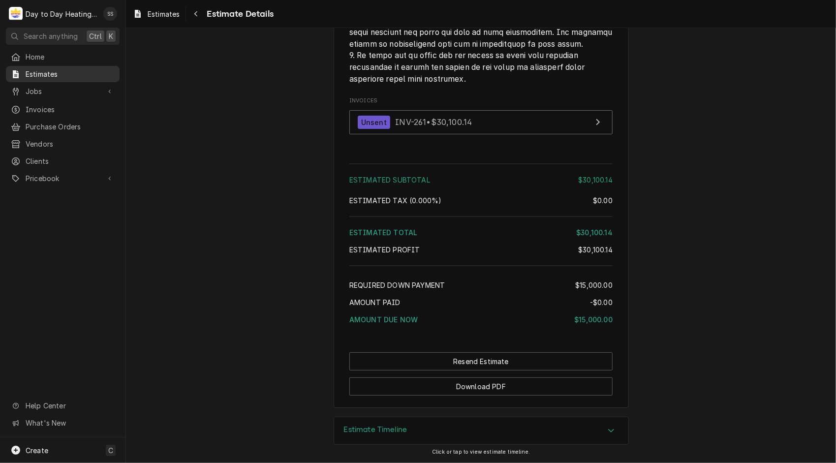
click at [56, 70] on span "Estimates" at bounding box center [70, 74] width 89 height 10
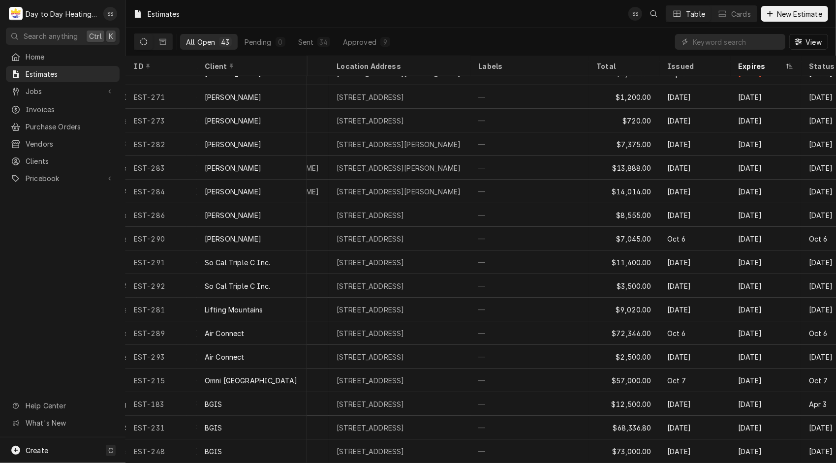
scroll to position [634, 387]
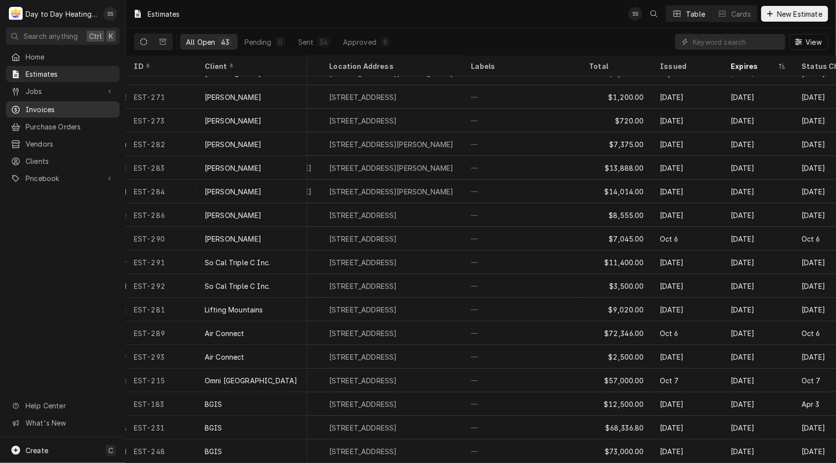
click at [46, 106] on span "Invoices" at bounding box center [70, 109] width 89 height 10
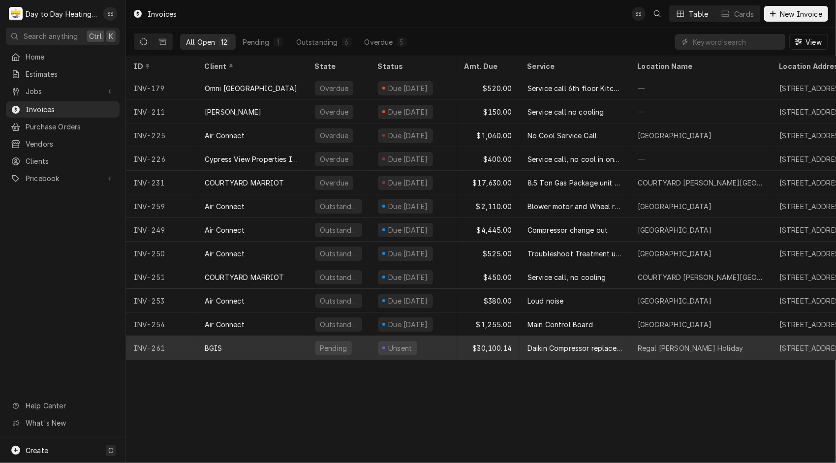
click at [428, 343] on div "Unsent" at bounding box center [413, 348] width 87 height 24
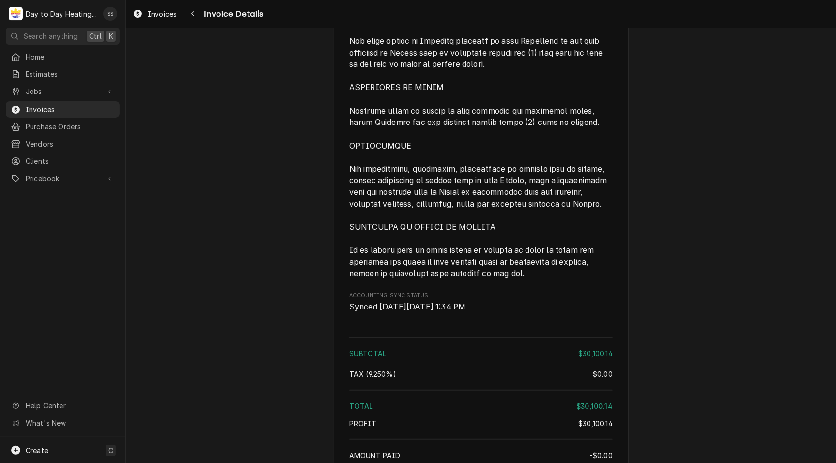
scroll to position [3021, 0]
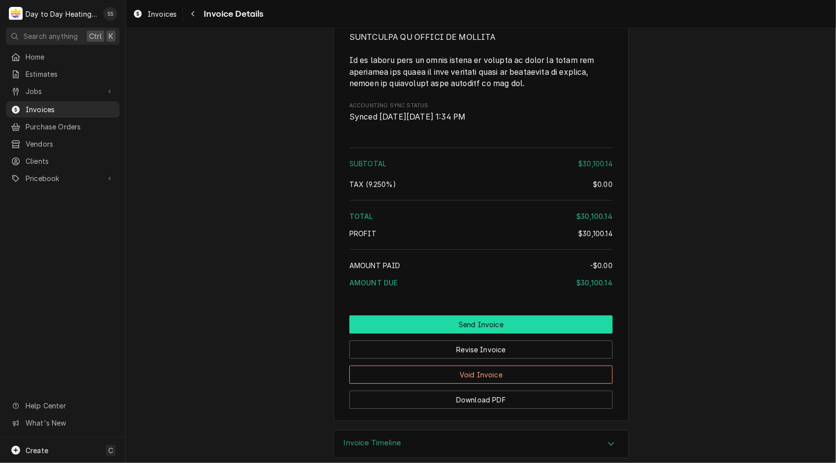
click at [476, 315] on button "Send Invoice" at bounding box center [480, 324] width 263 height 18
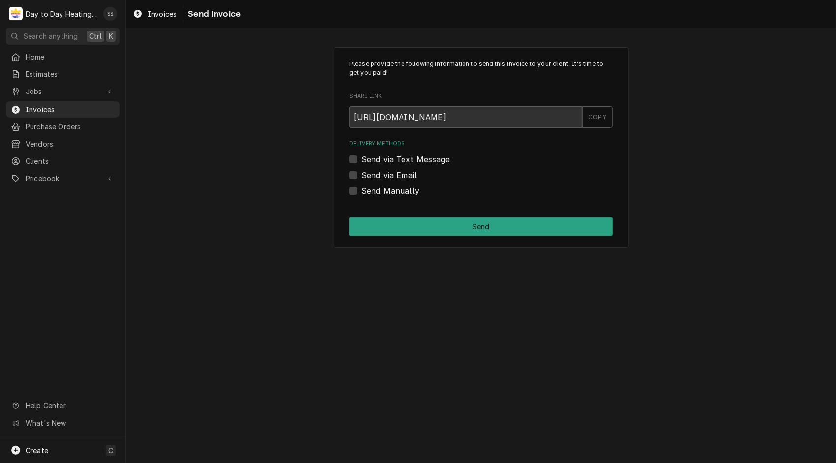
click at [361, 175] on label "Send via Email" at bounding box center [389, 175] width 56 height 12
click at [361, 175] on input "Send via Email" at bounding box center [492, 180] width 263 height 22
checkbox input "true"
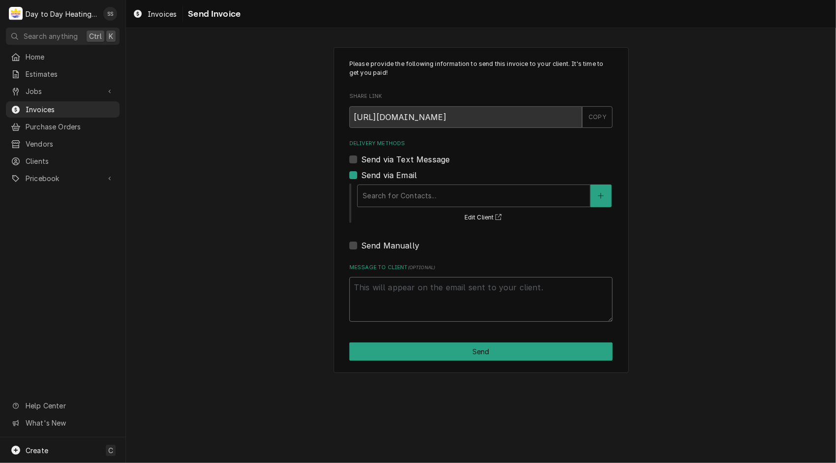
paste textarea "Upon starting the recovery process we discovered the heat exchangers in all for…"
type textarea "x"
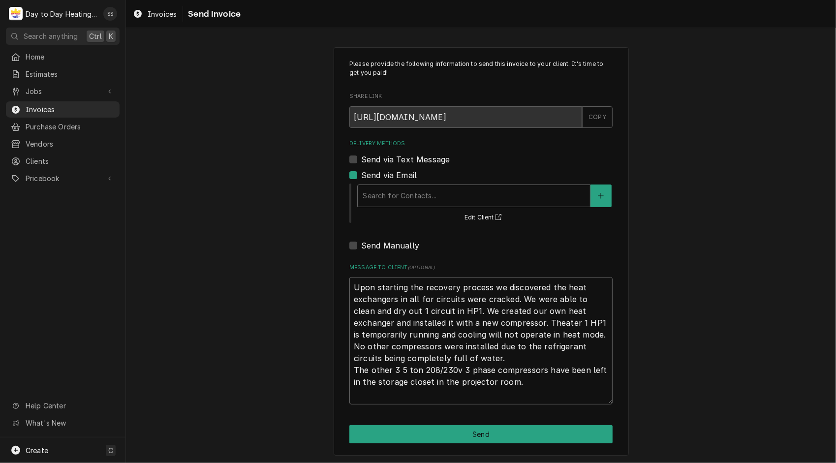
type textarea "Upon starting the recovery process we discovered the heat exchangers in all for…"
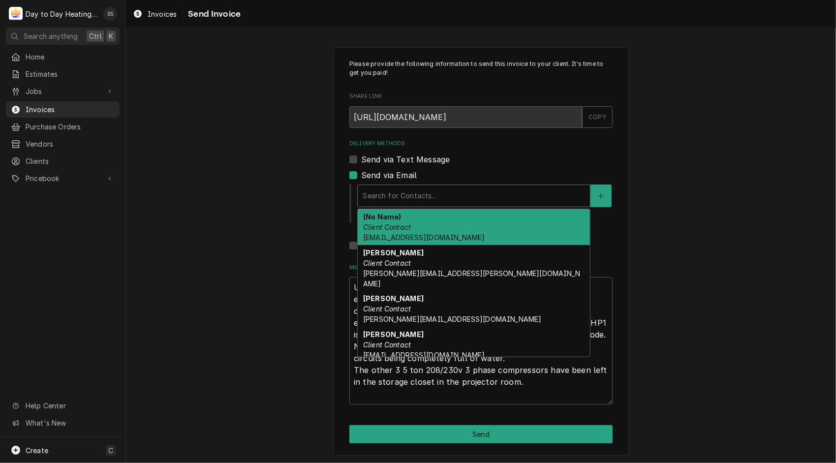
click at [429, 197] on div "Delivery Methods" at bounding box center [474, 196] width 222 height 18
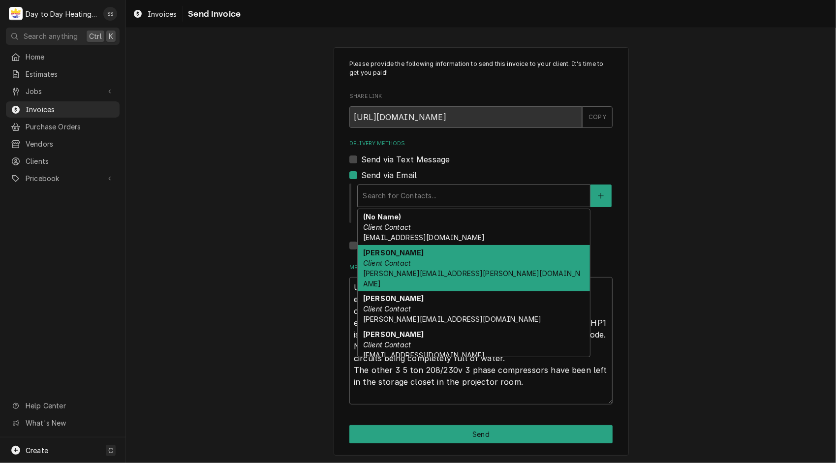
scroll to position [31, 0]
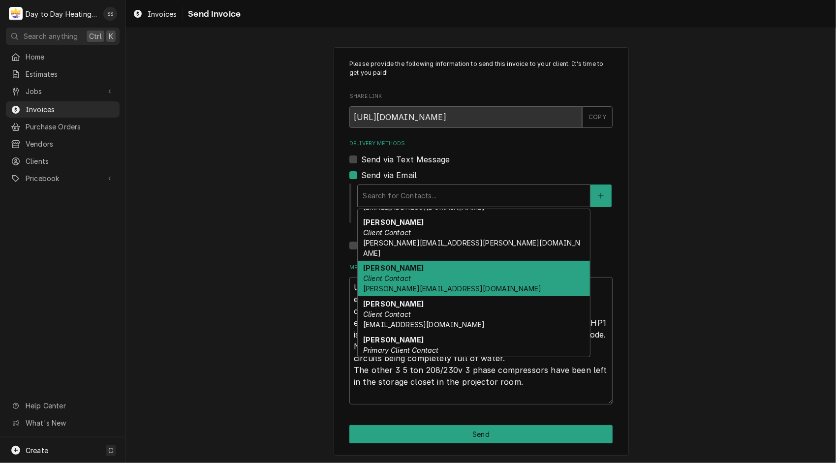
click at [414, 273] on div "Jason Filoseta Client Contact jason.filoseta@bgis.com" at bounding box center [474, 279] width 232 height 36
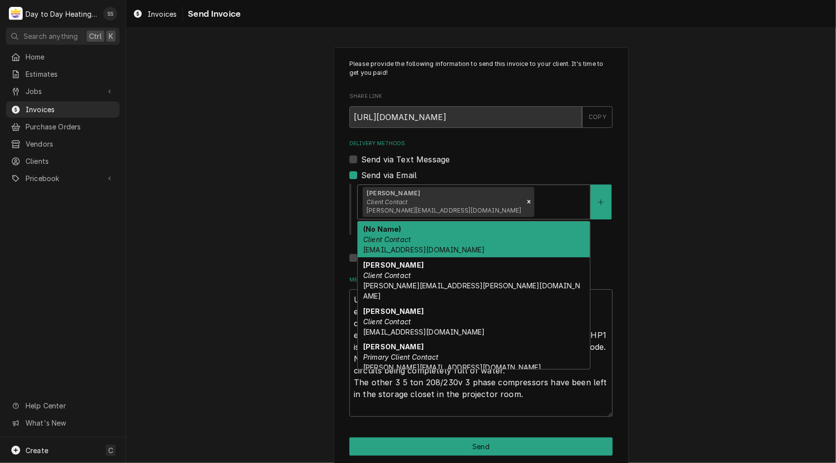
click at [480, 192] on div "Jason Filoseta Client Contact jason.filoseta@bgis.com" at bounding box center [474, 202] width 232 height 34
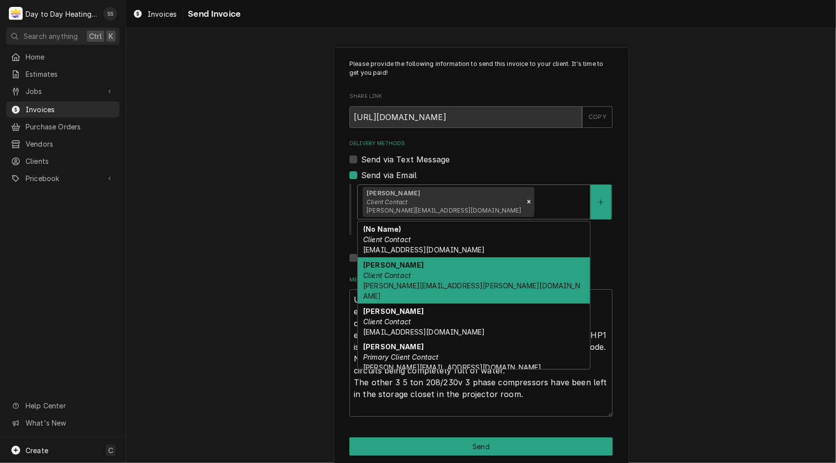
click at [439, 277] on div "David Shefferman Client Contact David.Shefferman@bgis.com" at bounding box center [474, 280] width 232 height 46
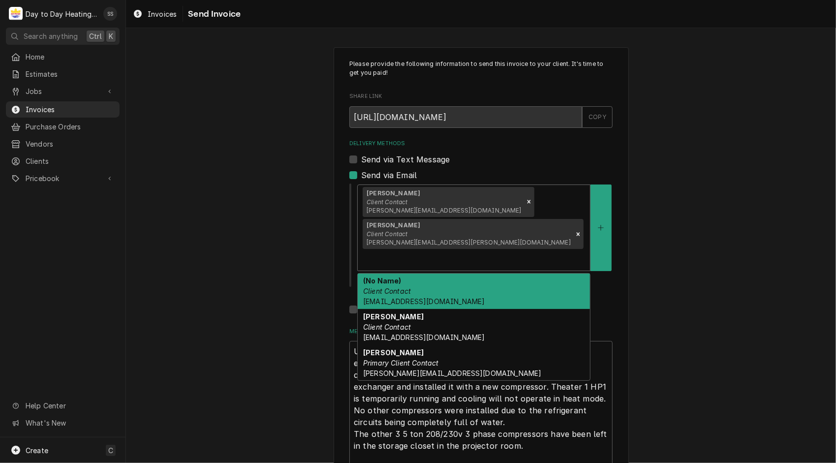
click at [562, 251] on div "Delivery Methods" at bounding box center [474, 260] width 222 height 18
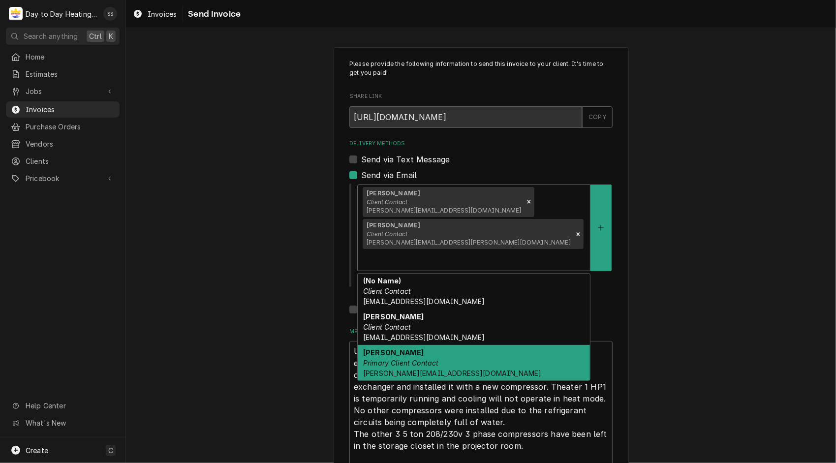
click at [497, 345] on div "Joshua Winter Primary Client Contact joshua.winter@bgis.com" at bounding box center [474, 363] width 232 height 36
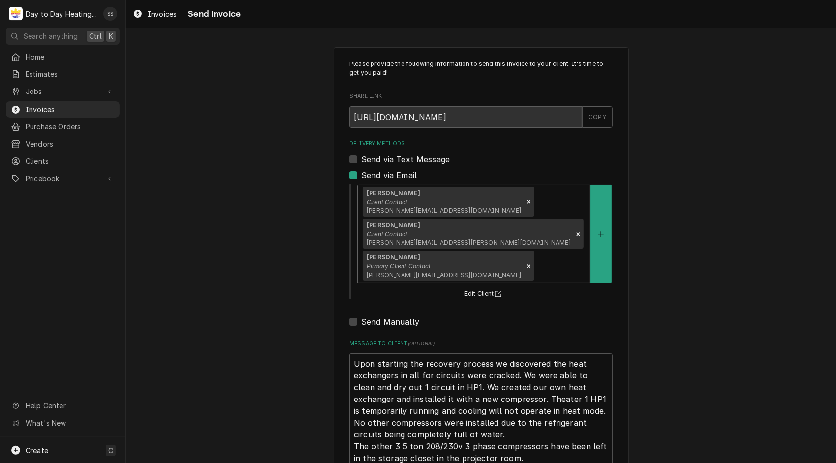
scroll to position [45, 0]
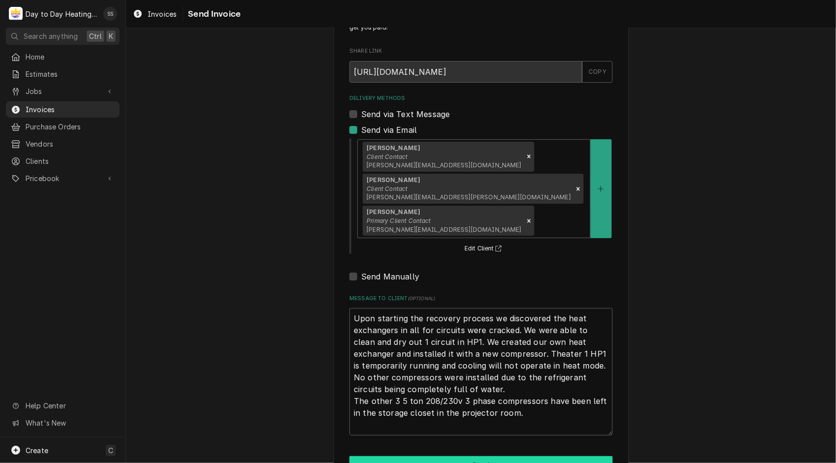
click at [536, 456] on button "Send" at bounding box center [480, 465] width 263 height 18
type textarea "x"
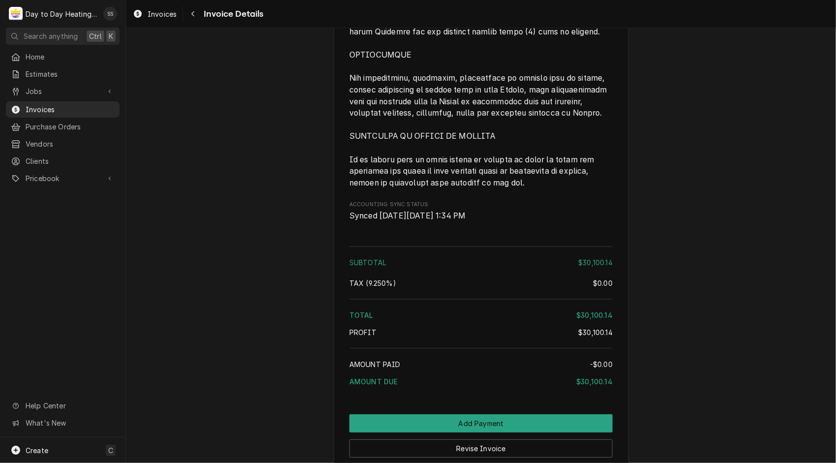
scroll to position [3054, 0]
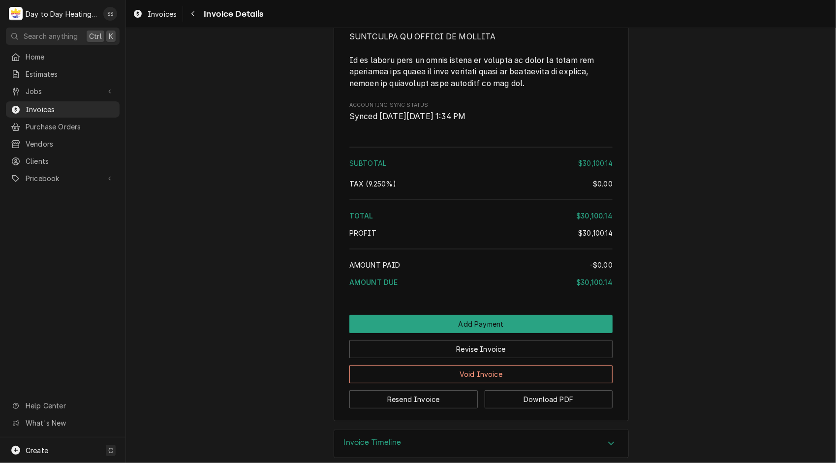
drag, startPoint x: 0, startPoint y: 0, endPoint x: 103, endPoint y: 222, distance: 244.8
click at [103, 222] on div "D Day to Day Heating and Cooling SS Search anything Ctrl K Home Estimates Jobs …" at bounding box center [418, 231] width 836 height 463
click at [44, 104] on span "Invoices" at bounding box center [70, 109] width 89 height 10
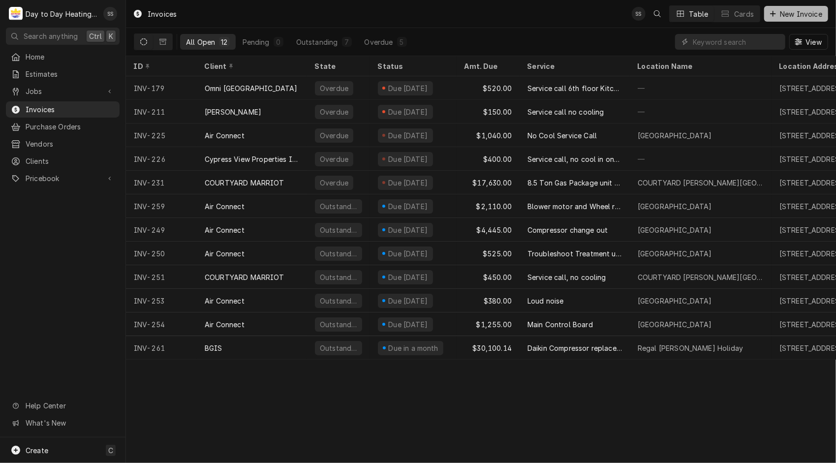
click at [804, 15] on span "New Invoice" at bounding box center [801, 14] width 46 height 10
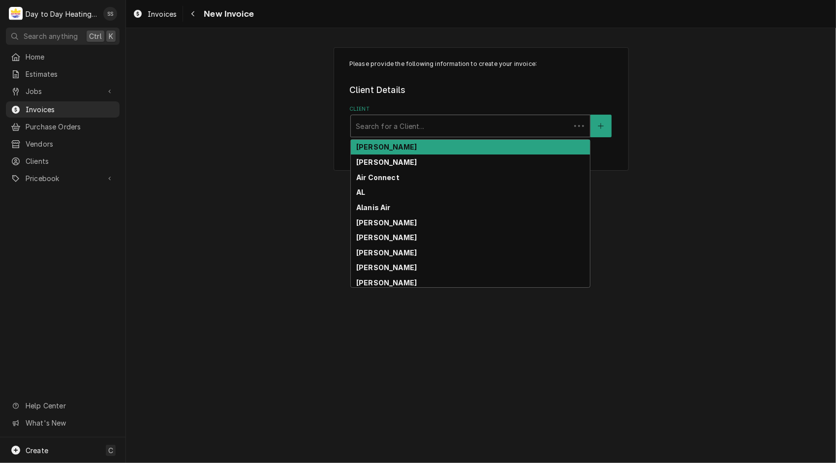
click at [483, 128] on div "Client" at bounding box center [461, 126] width 210 height 18
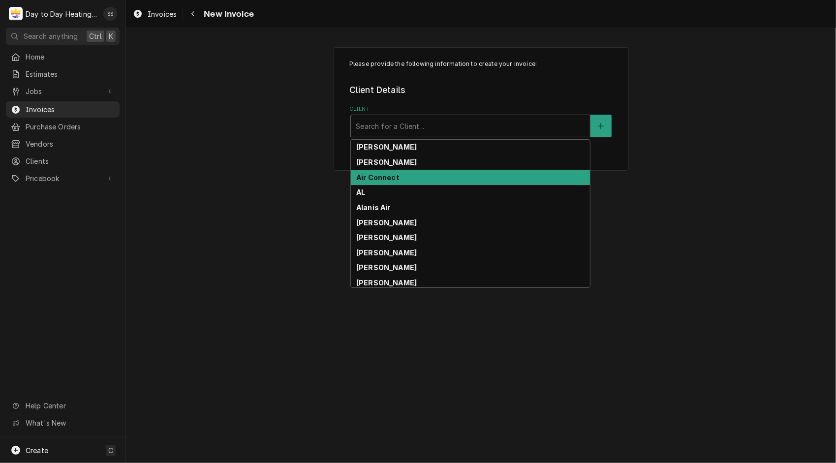
click at [384, 176] on strong "Air Connect" at bounding box center [377, 177] width 43 height 8
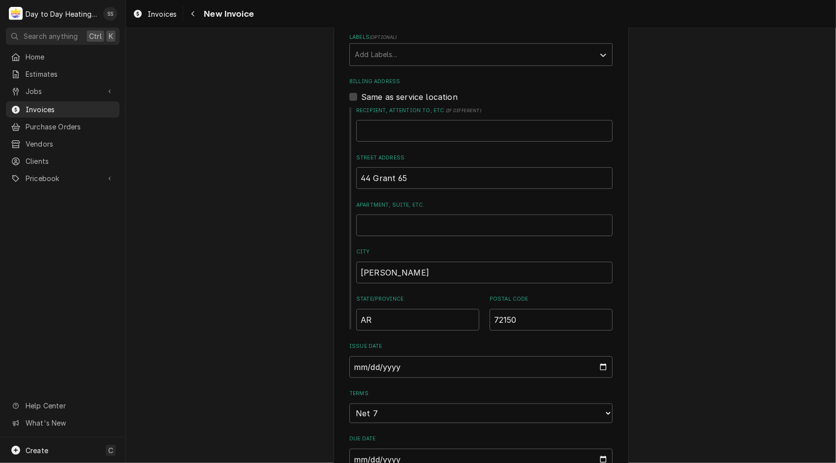
scroll to position [354, 0]
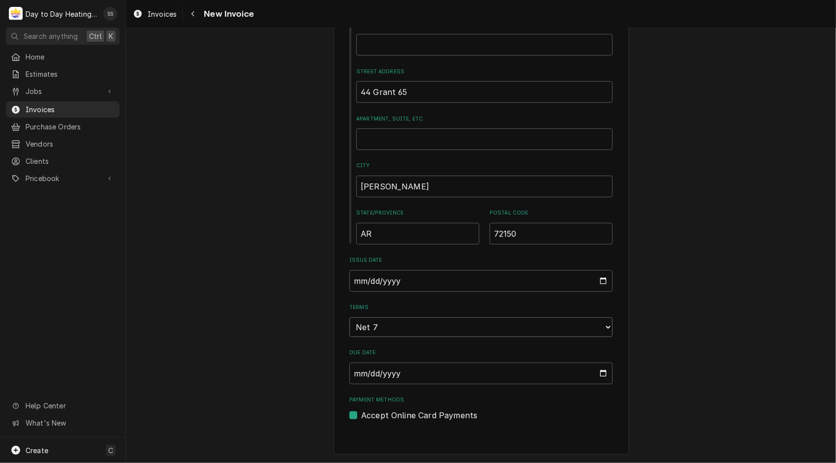
click at [601, 328] on select "Choose payment terms... Same Day Net 7 Net 14 Net 21 Net 30 Net 45 Net 60 Net 90" at bounding box center [480, 327] width 263 height 20
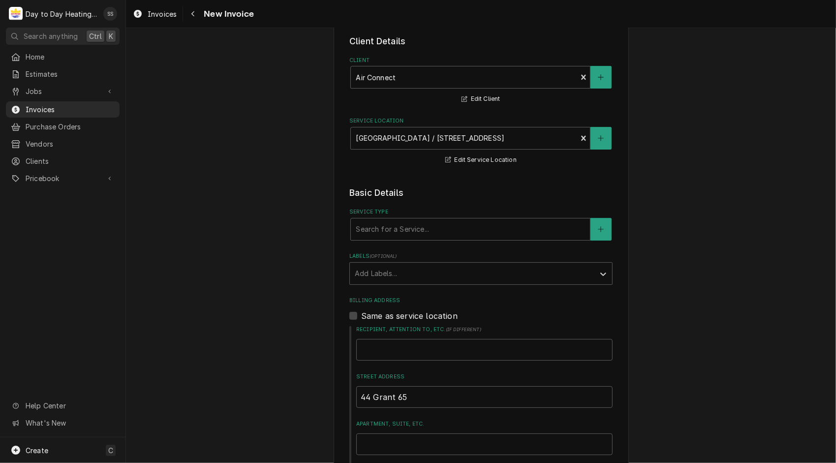
scroll to position [43, 0]
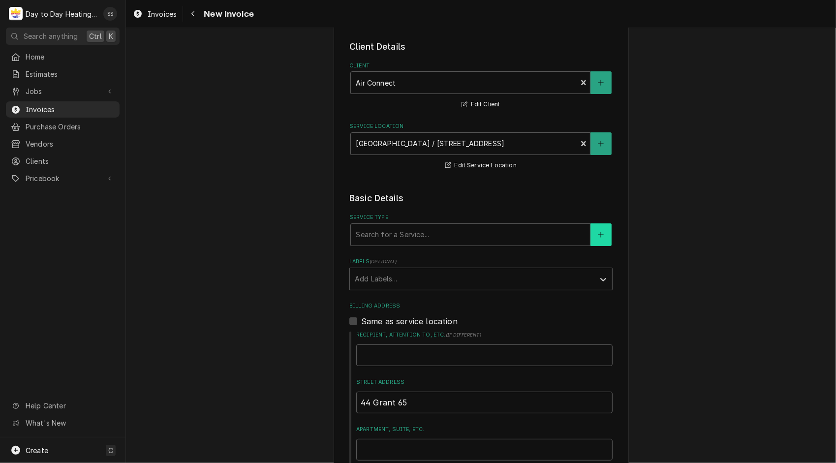
click at [599, 232] on icon "Create New Service" at bounding box center [601, 234] width 6 height 7
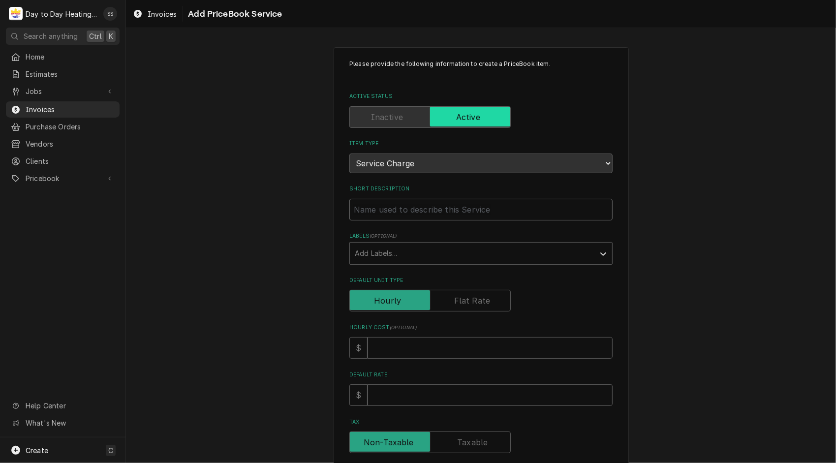
click at [421, 214] on input "Short Description" at bounding box center [480, 210] width 263 height 22
type textarea "x"
type input "T"
type textarea "x"
type input "Tr"
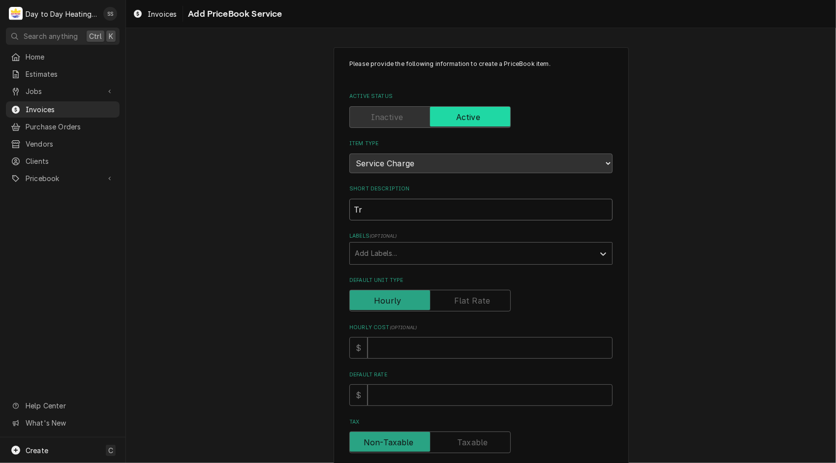
type textarea "x"
type input "Tro"
type textarea "x"
type input "Trou"
type textarea "x"
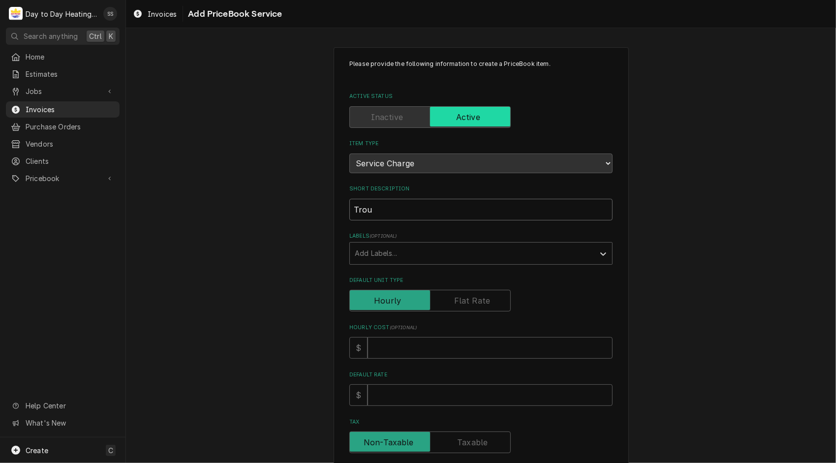
type input "Troub"
type textarea "x"
type input "Troubl"
type textarea "x"
type input "Trouble"
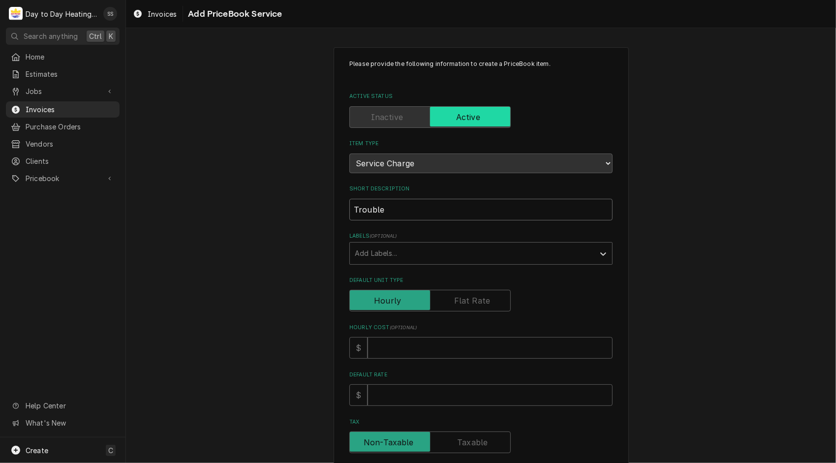
type textarea "x"
type input "Troubles"
type textarea "x"
type input "Troublesh"
type textarea "x"
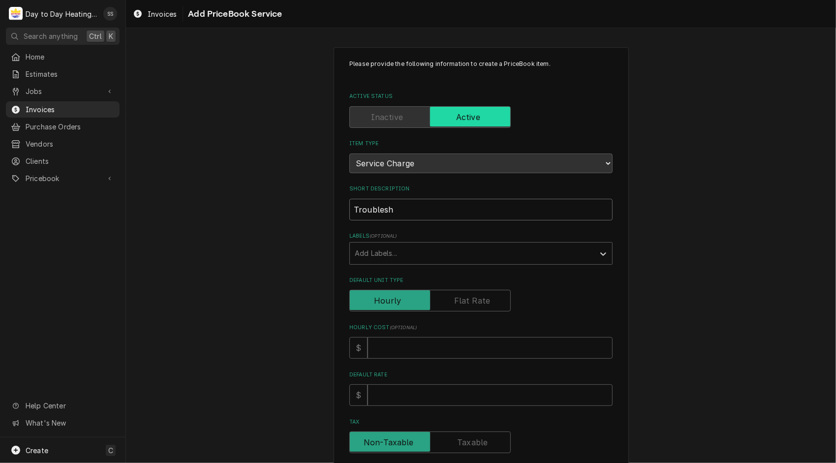
type input "Troublesho"
type textarea "x"
type input "Troubleshoo"
type textarea "x"
type input "Troubleshoot"
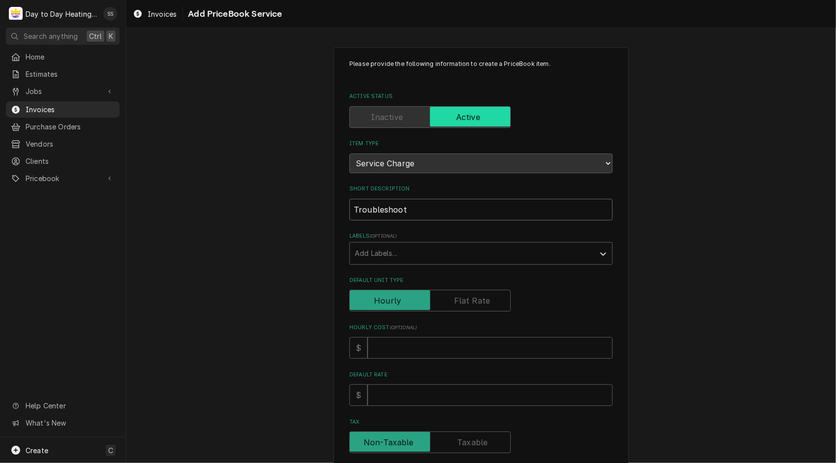
type textarea "x"
type input "Troubleshoo"
type textarea "x"
type input "Troublesho"
type textarea "x"
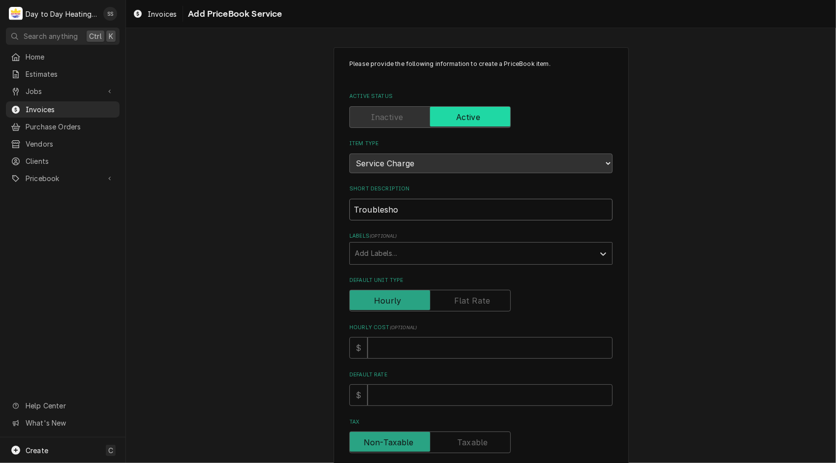
type input "Troublesh"
type textarea "x"
type input "Troubles"
type textarea "x"
type input "Trouble"
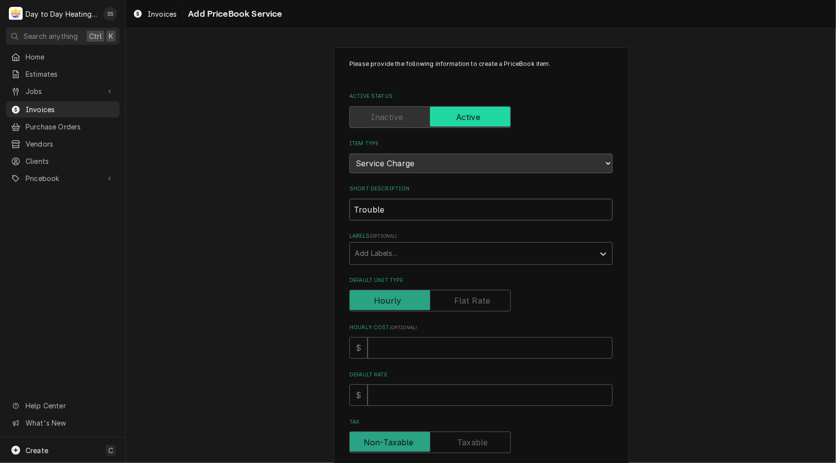
type textarea "x"
type input "Troubl"
type textarea "x"
type input "Troub"
type textarea "x"
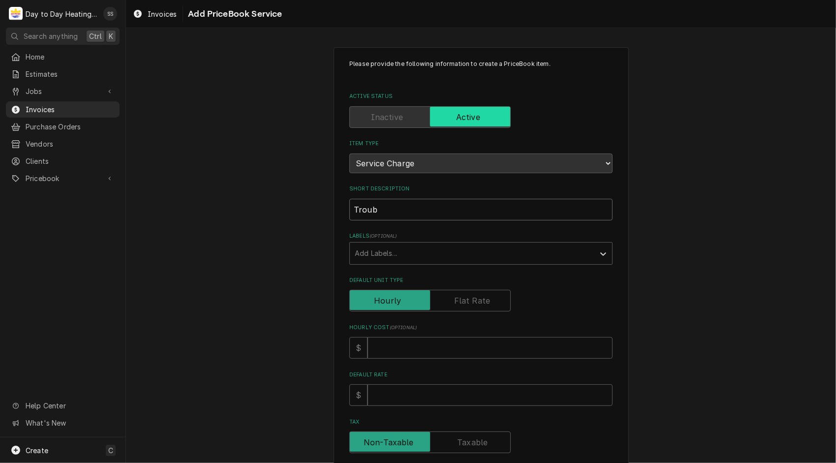
type input "Trou"
type textarea "x"
type input "Tro"
type textarea "x"
type input "Tr"
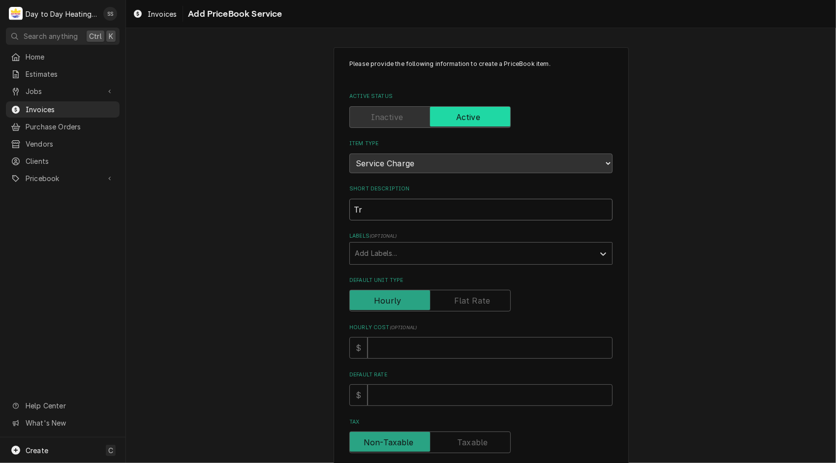
type textarea "x"
type input "T"
type textarea "x"
type input "B"
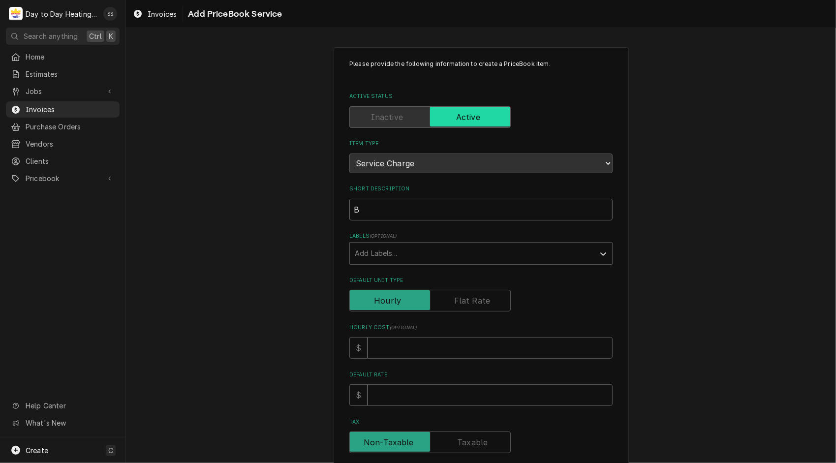
type textarea "x"
type input "Bu"
type textarea "x"
type input "Bur"
type textarea "x"
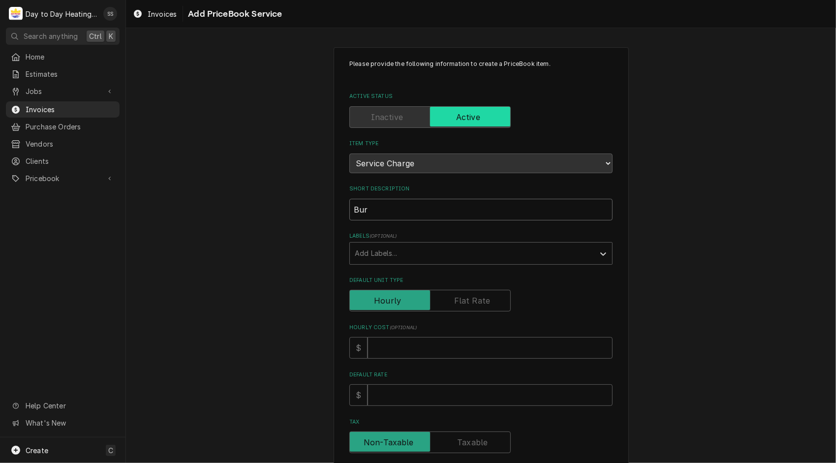
type input "Burn"
type textarea "x"
type input "Burni"
type textarea "x"
type input "Burnin"
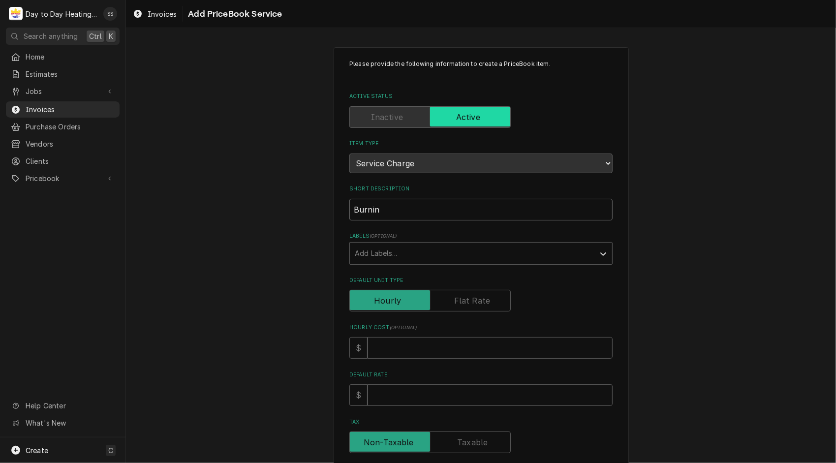
type textarea "x"
type input "Burning"
type textarea "x"
type input "Burning"
type textarea "x"
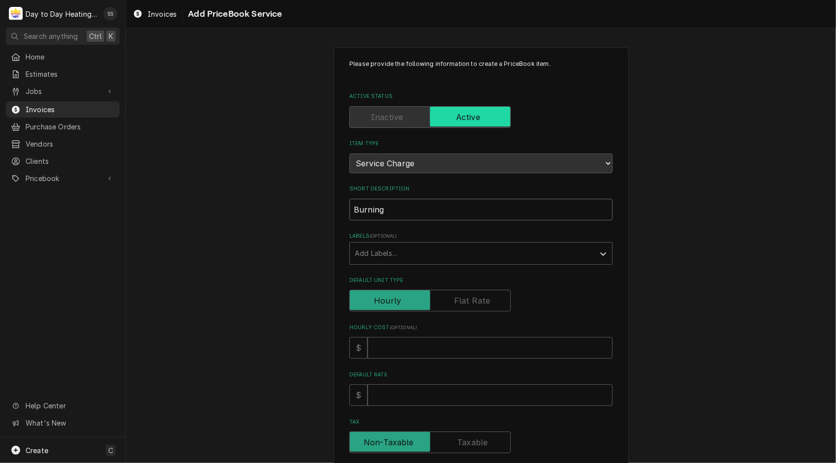
type input "Burning s"
type textarea "x"
type input "Burning sm"
type textarea "x"
type input "Burning sme"
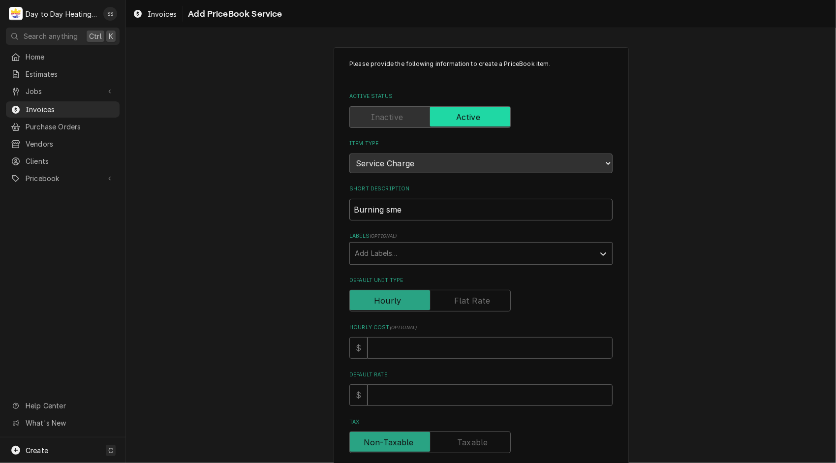
type textarea "x"
type input "Burning smel"
type textarea "x"
type input "Burning smell"
type textarea "x"
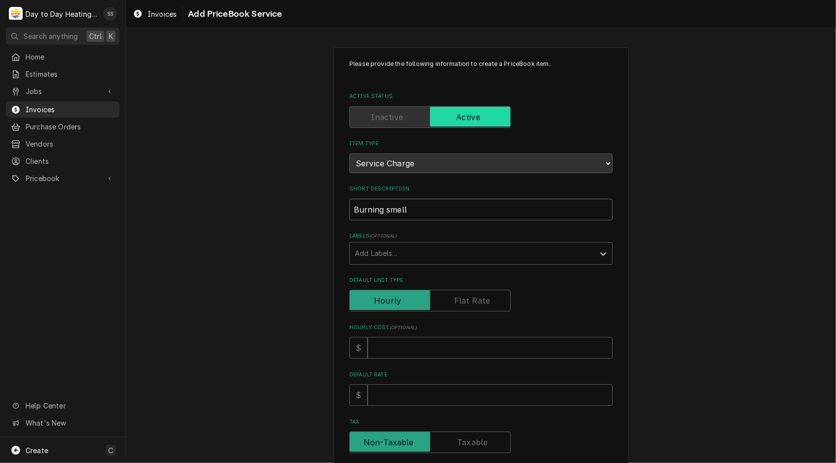
type input "Burning smell"
type textarea "x"
type input "Burning smell W"
type textarea "x"
type input "Burning smell WO"
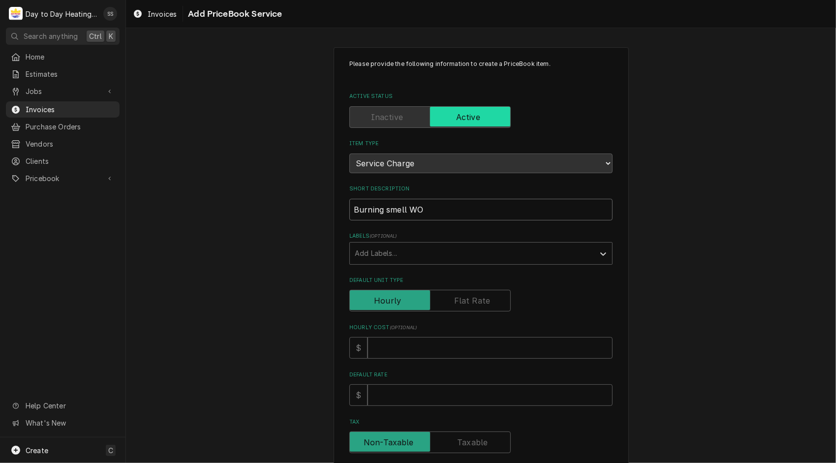
type textarea "x"
type input "Burning smell WO#"
type textarea "x"
type input "Burning smell WO#"
type textarea "x"
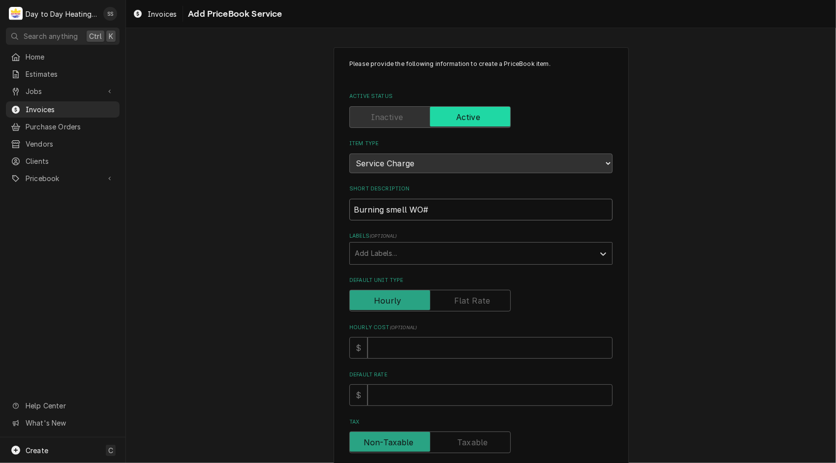
type input "Burning smell WO# 0"
type textarea "x"
type input "Burning smell WO# 00"
type textarea "x"
type input "Burning smell WO# 002"
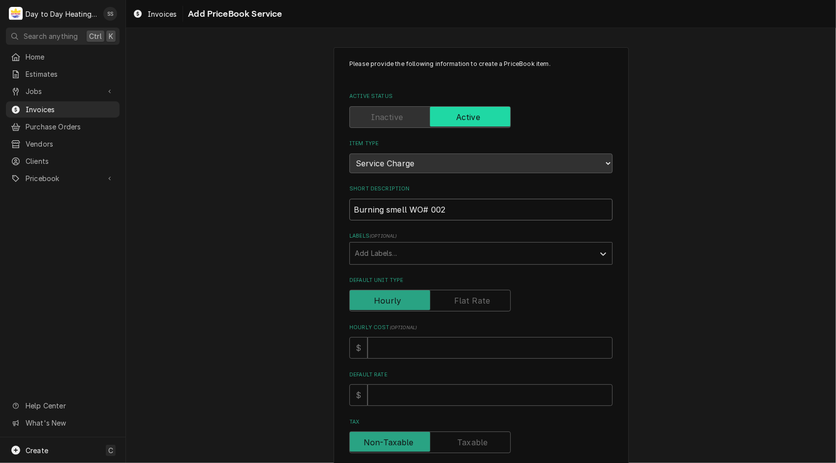
type textarea "x"
type input "Burning smell WO# 0025"
type textarea "x"
type input "Burning smell WO# 00259"
type textarea "x"
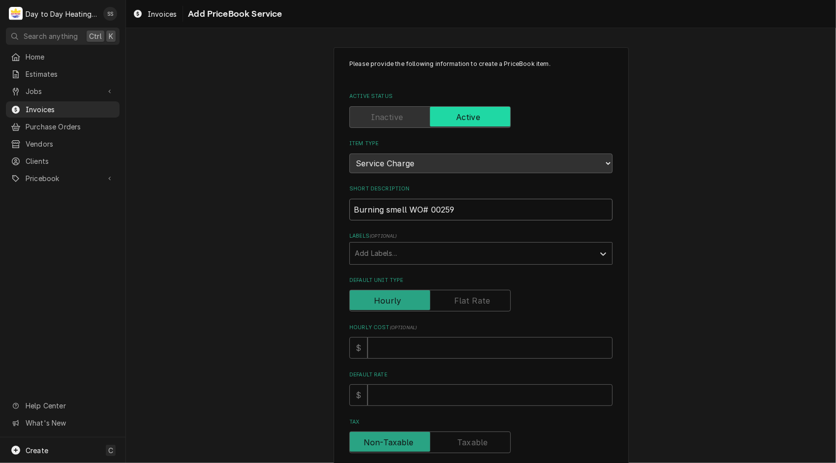
type input "Burning smell WO# 002590"
type textarea "x"
type input "Burning smell WO# 0025902"
type textarea "x"
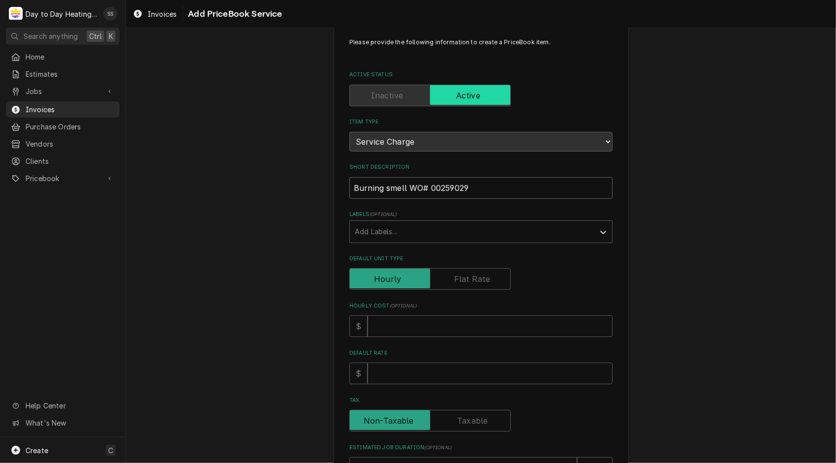
scroll to position [38, 0]
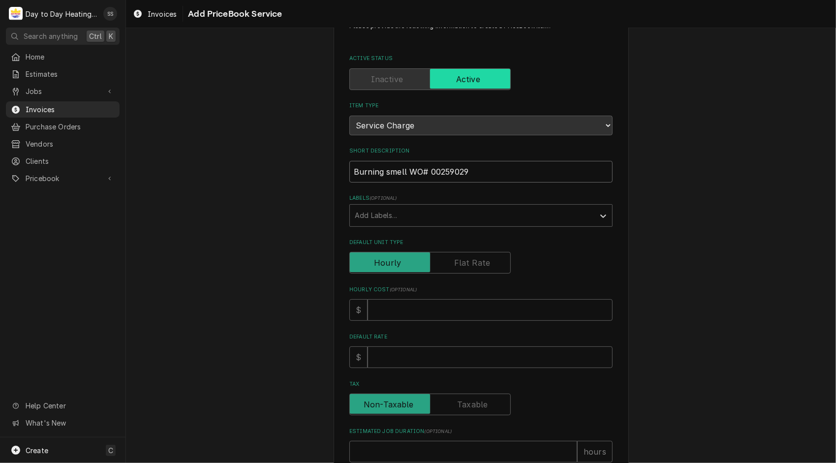
type input "Burning smell WO# 00259029"
click at [457, 258] on label "Default Unit Type" at bounding box center [429, 263] width 161 height 22
click at [457, 258] on input "Default Unit Type" at bounding box center [430, 263] width 153 height 22
checkbox input "true"
click at [393, 361] on input "Default Unit Price" at bounding box center [490, 357] width 245 height 22
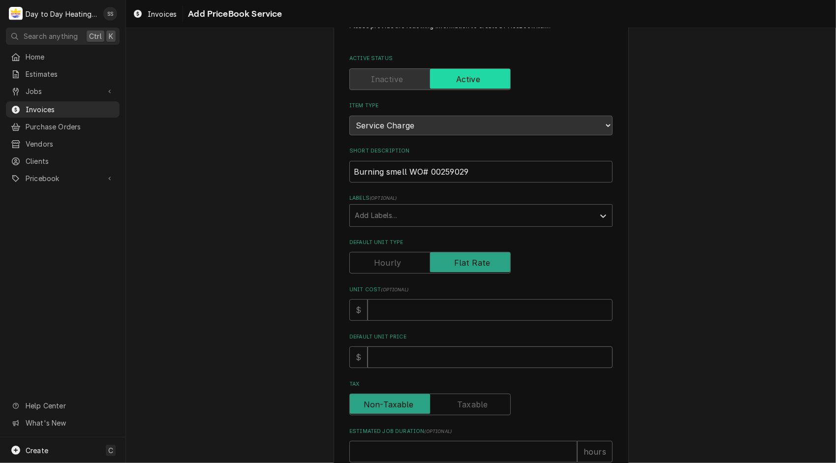
type textarea "x"
type input "3"
type textarea "x"
type input "38"
type textarea "x"
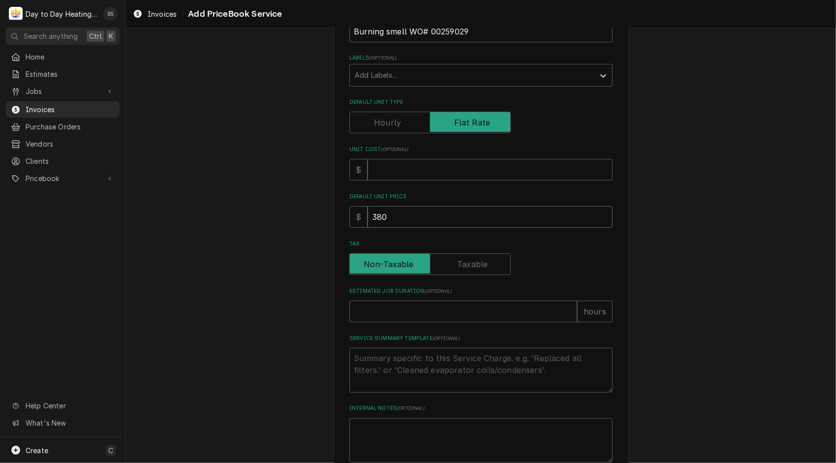
scroll to position [184, 0]
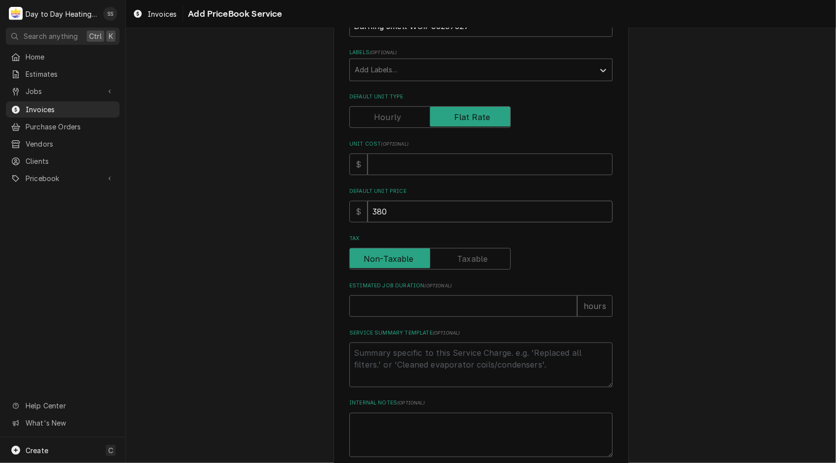
type input "380"
click at [382, 312] on input "Estimated Job Duration ( optional )" at bounding box center [463, 306] width 228 height 22
type textarea "x"
type input "2"
type textarea "x"
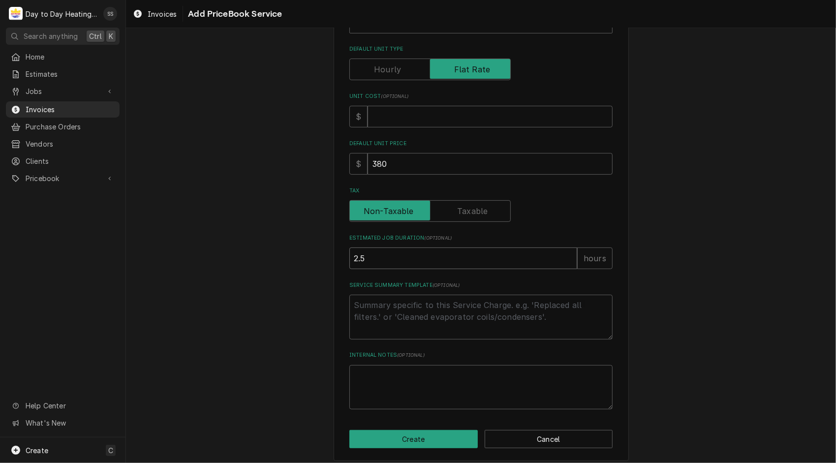
scroll to position [232, 0]
type input "2.5"
click at [382, 304] on textarea "Service Summary Template ( optional )" at bounding box center [480, 316] width 263 height 45
type textarea "x"
type textarea "T"
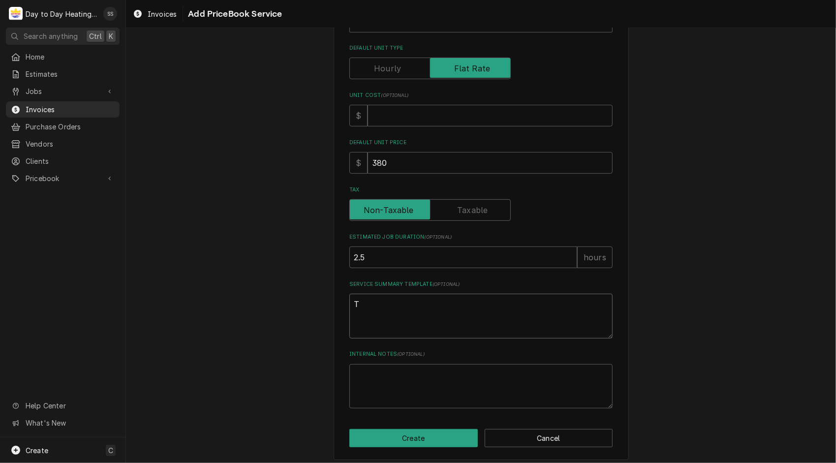
type textarea "x"
type textarea "Tr"
type textarea "x"
type textarea "Tro"
type textarea "x"
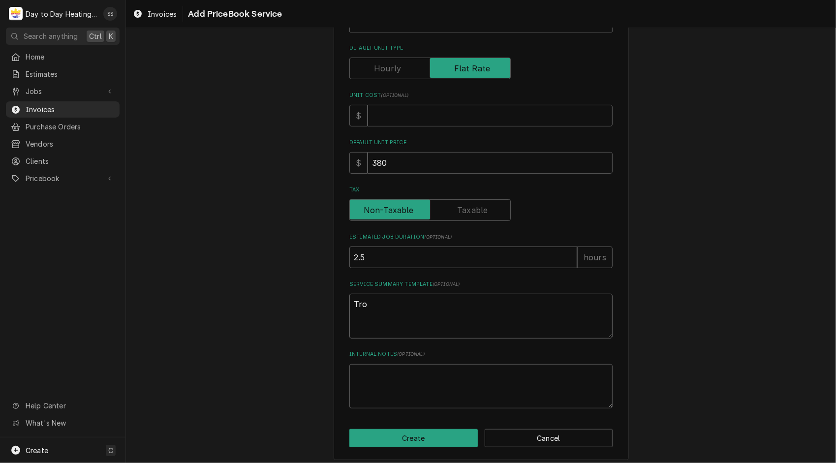
type textarea "Trou"
type textarea "x"
type textarea "Troub"
type textarea "x"
type textarea "Troubl"
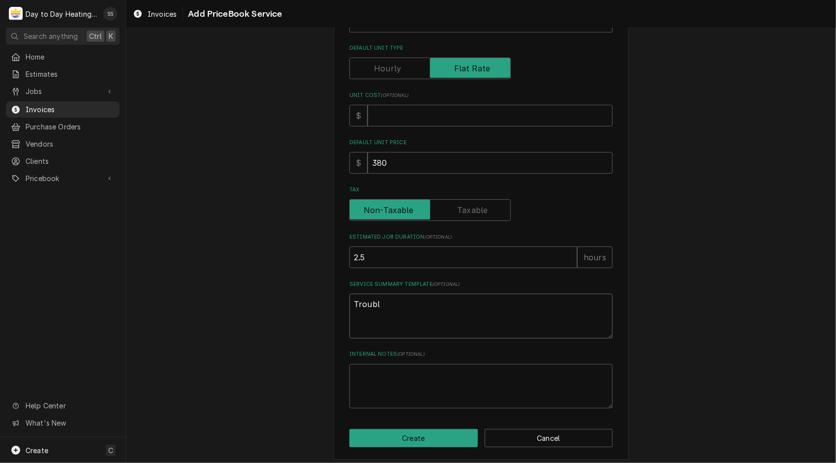
type textarea "x"
type textarea "Trouble"
type textarea "x"
type textarea "Troubles"
type textarea "x"
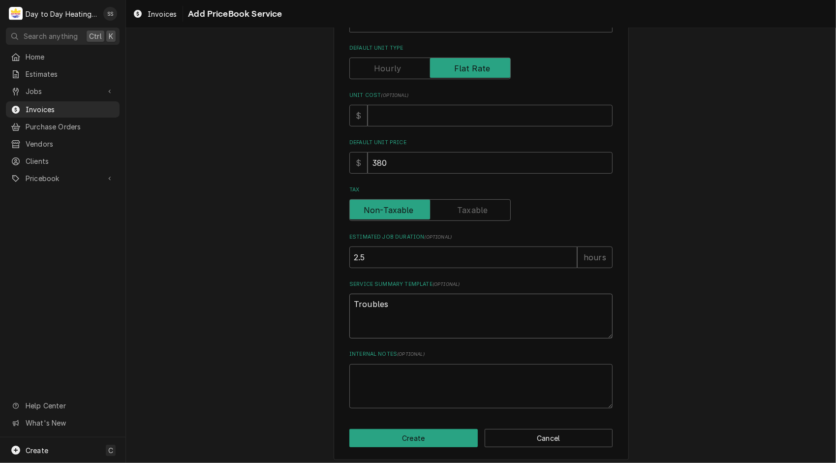
type textarea "Troublesh"
type textarea "x"
type textarea "Troublesho"
type textarea "x"
type textarea "Troubleshoo"
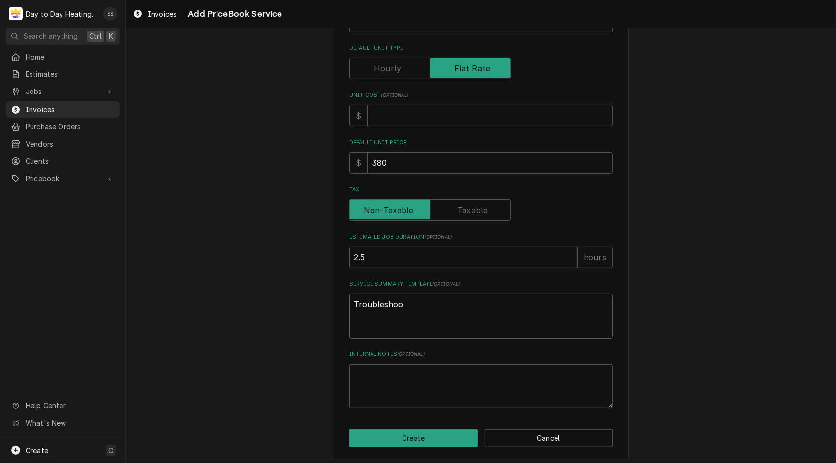
type textarea "x"
type textarea "Troubleshoot"
type textarea "x"
type textarea "Troubleshoot"
type textarea "x"
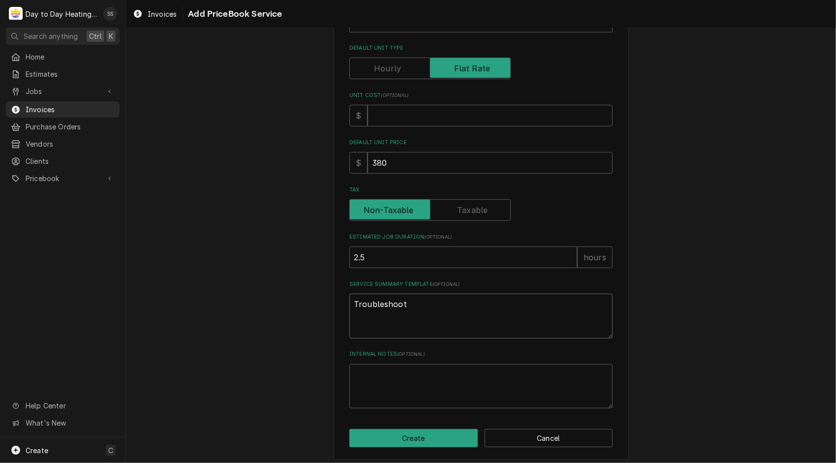
type textarea "Troubleshoot t"
type textarea "x"
type textarea "Troubleshoot th"
type textarea "x"
type textarea "Troubleshoot the"
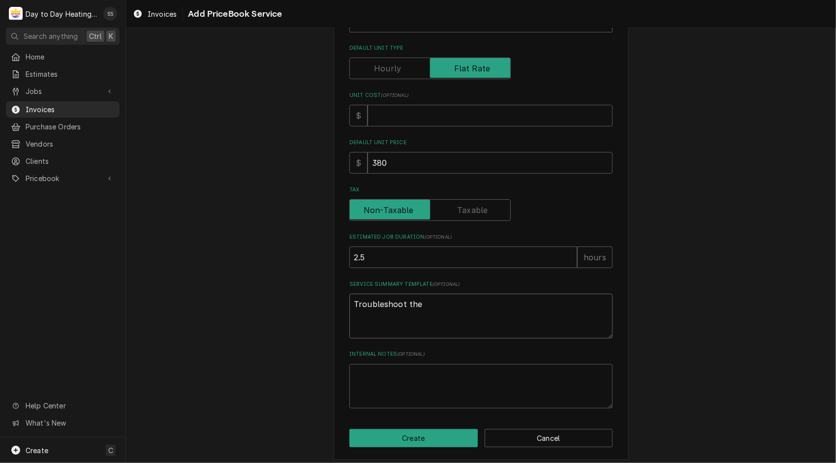
type textarea "x"
type textarea "Troubleshoot the"
type textarea "x"
type textarea "Troubleshoot the b"
type textarea "x"
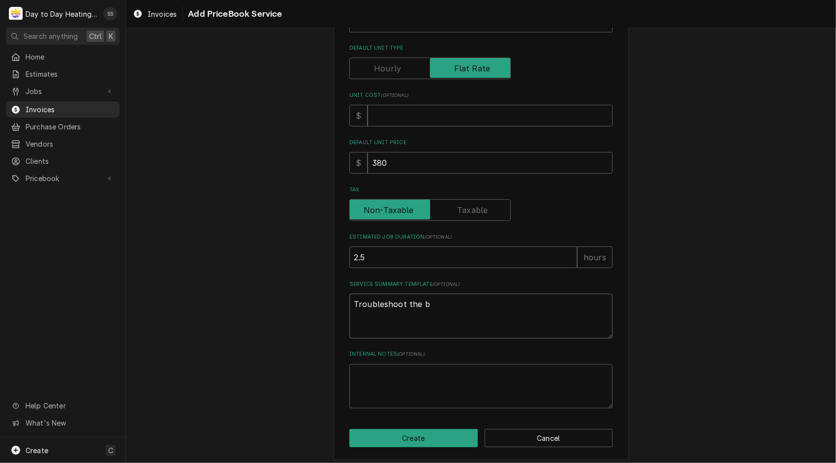
type textarea "Troubleshoot the bu"
type textarea "x"
type textarea "Troubleshoot the bur"
type textarea "x"
type textarea "Troubleshoot the burn"
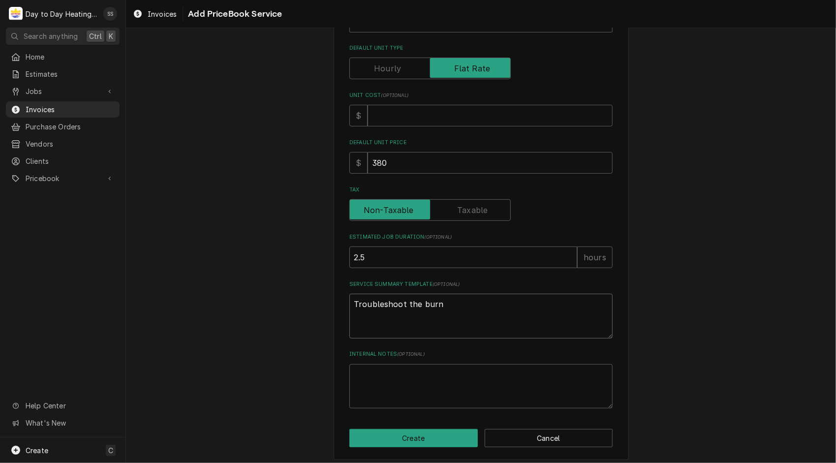
type textarea "x"
type textarea "Troubleshoot the burni"
type textarea "x"
type textarea "Troubleshoot the burnin"
type textarea "x"
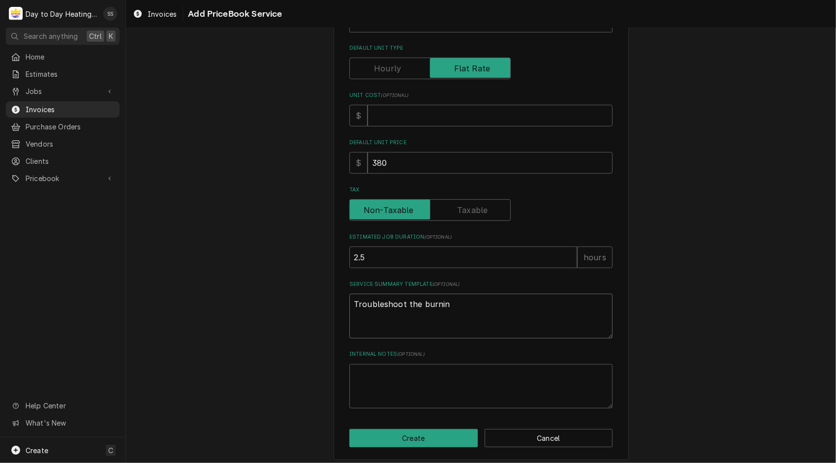
type textarea "Troubleshoot the burning"
type textarea "x"
type textarea "Troubleshoot the burning"
type textarea "x"
type textarea "Troubleshoot the burning s"
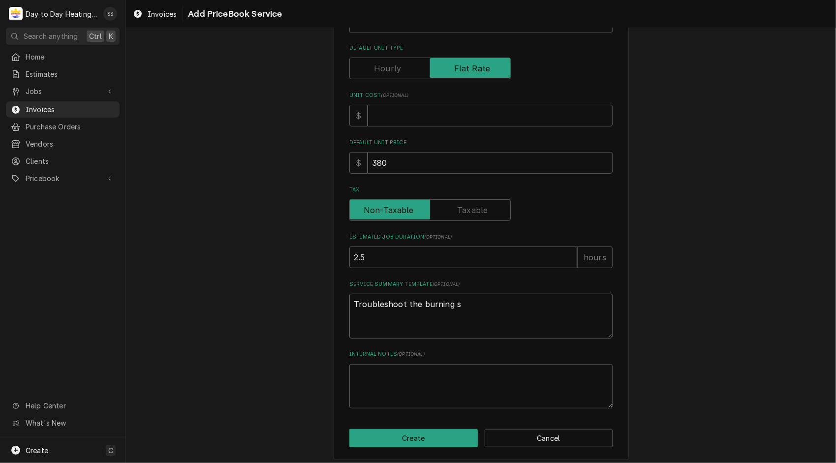
type textarea "x"
type textarea "Troubleshoot the burning sm"
type textarea "x"
type textarea "Troubleshoot the burning sme"
type textarea "x"
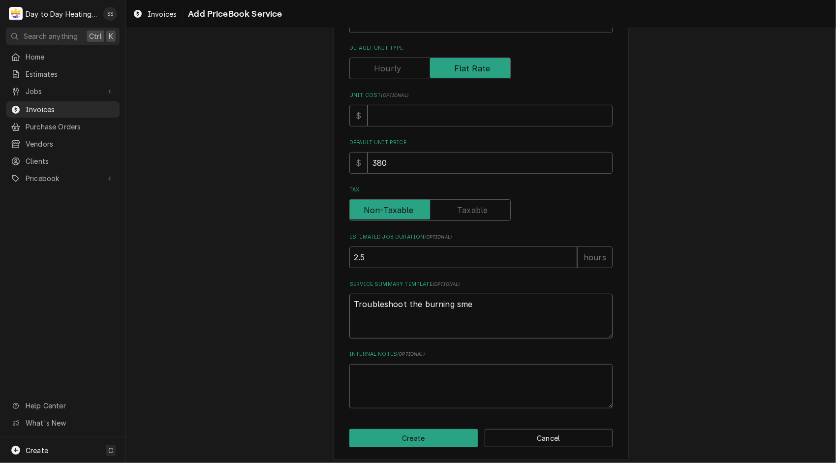
type textarea "Troubleshoot the burning smel"
type textarea "x"
type textarea "Troubleshoot the burning smell"
type textarea "x"
type textarea "Troubleshoot the burning smell"
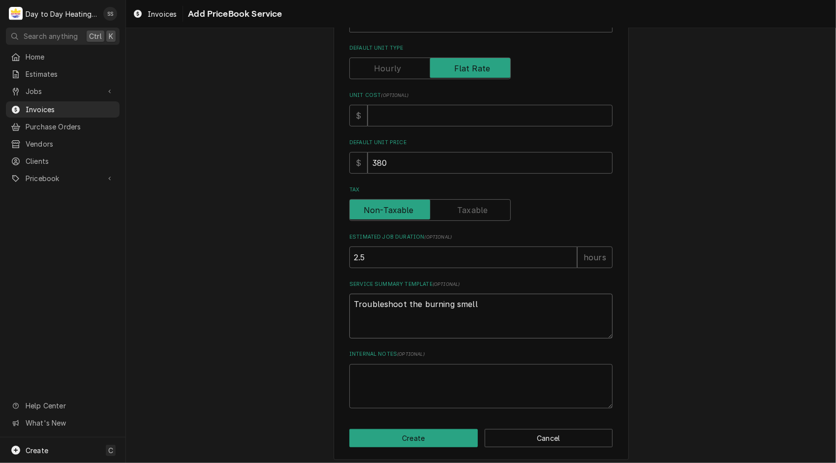
type textarea "x"
type textarea "Troubleshoot the burning smell a"
type textarea "x"
type textarea "Troubleshoot the burning smell an"
type textarea "x"
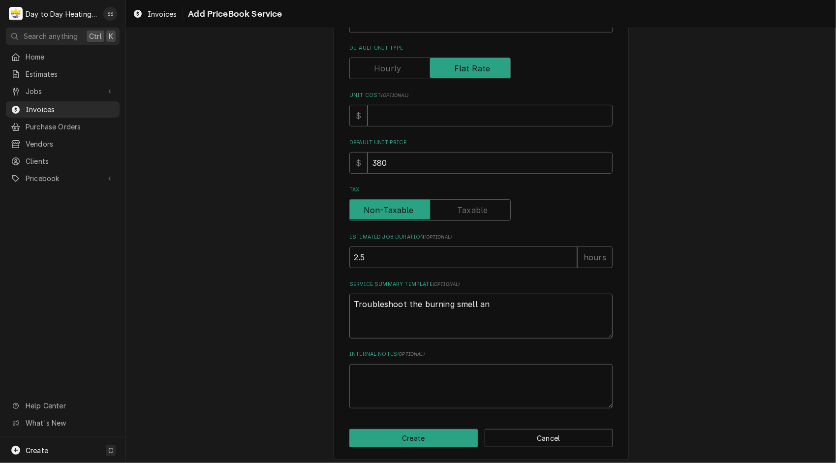
type textarea "Troubleshoot the burning smell and"
type textarea "x"
type textarea "Troubleshoot the burning smell and"
type textarea "x"
type textarea "Troubleshoot the burning smell and b"
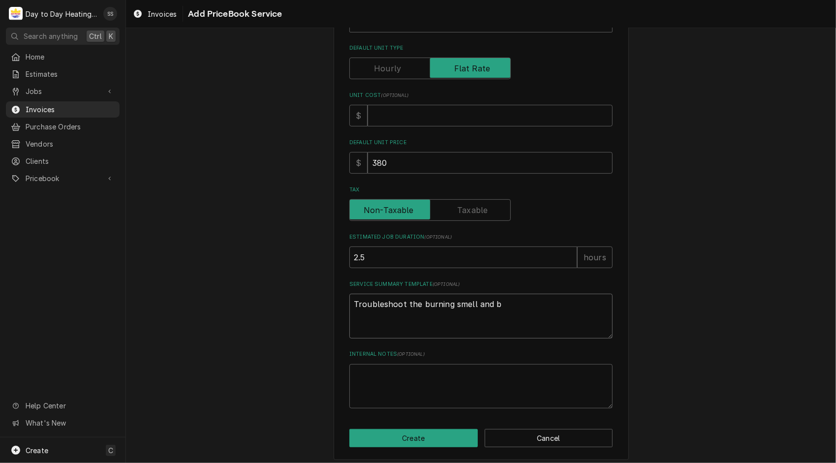
type textarea "x"
type textarea "Troubleshoot the burning smell and bl"
type textarea "x"
type textarea "Troubleshoot the burning smell and bla"
type textarea "x"
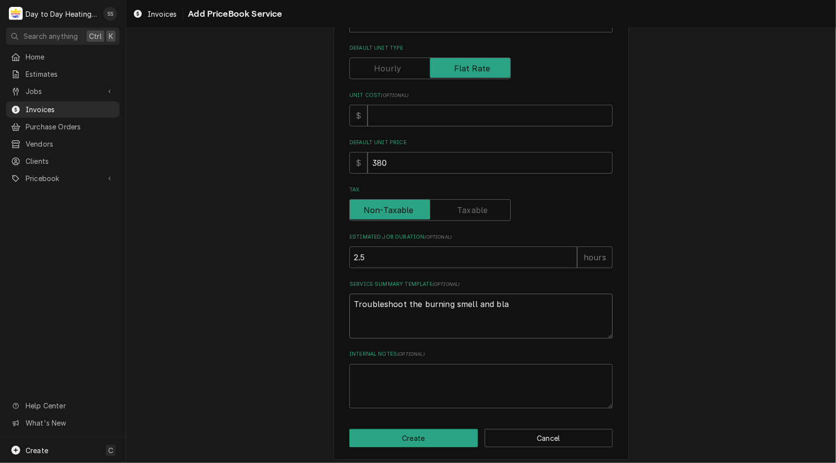
type textarea "Troubleshoot the burning smell and blan"
type textarea "x"
type textarea "Troubleshoot the burning smell and blank"
type textarea "x"
type textarea "Troubleshoot the burning smell and blank"
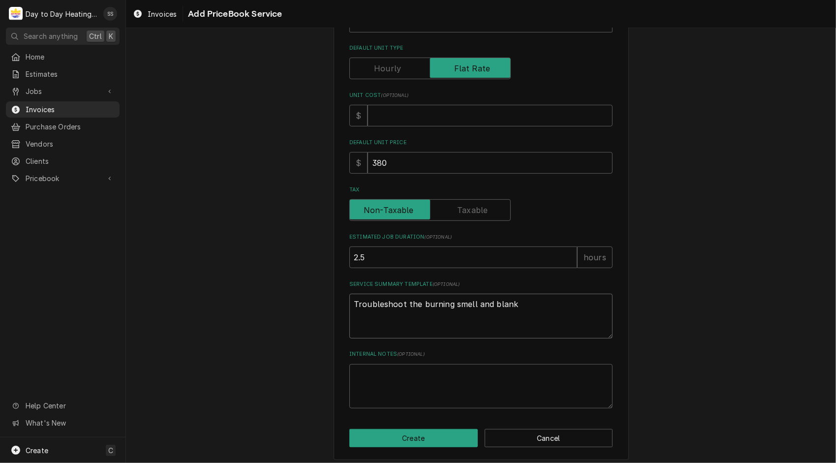
type textarea "x"
type textarea "Troubleshoot the burning smell and blank t"
type textarea "x"
type textarea "Troubleshoot the burning smell and blank th"
type textarea "x"
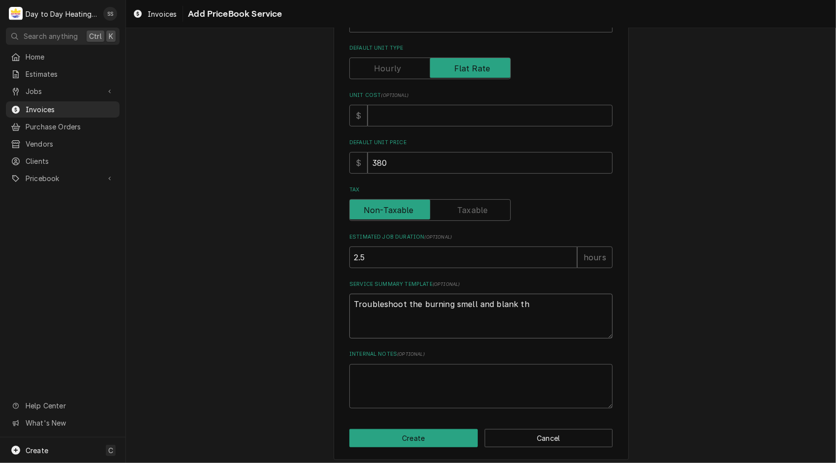
type textarea "Troubleshoot the burning smell and blank the"
type textarea "x"
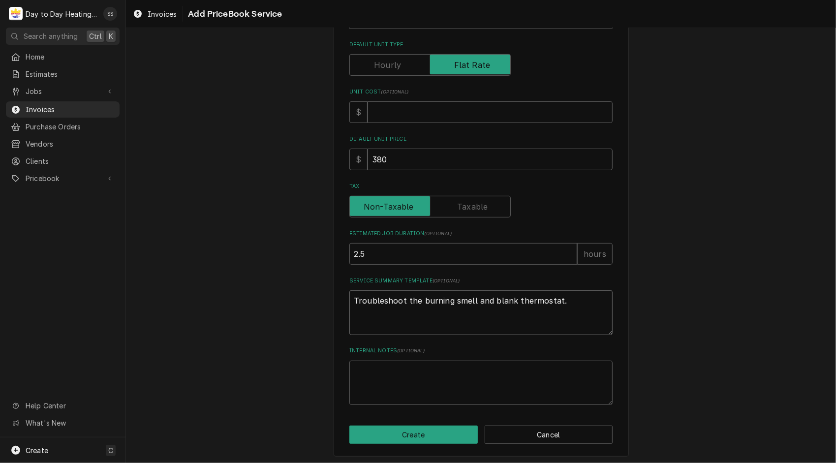
scroll to position [237, 0]
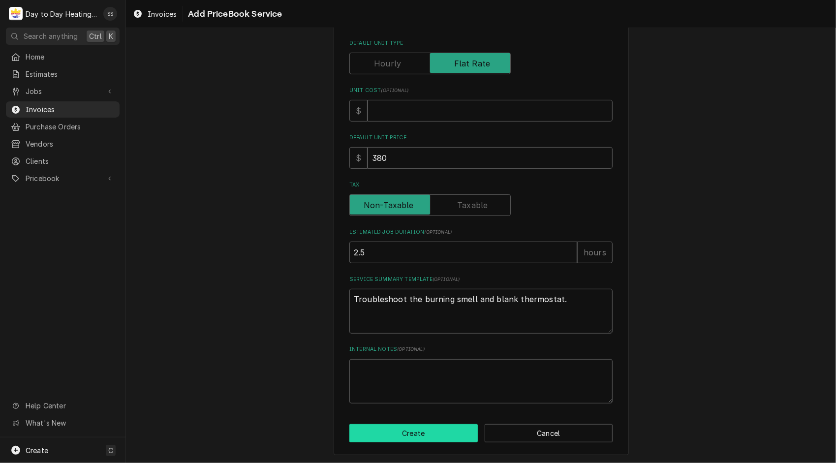
click at [416, 435] on button "Create" at bounding box center [413, 433] width 128 height 18
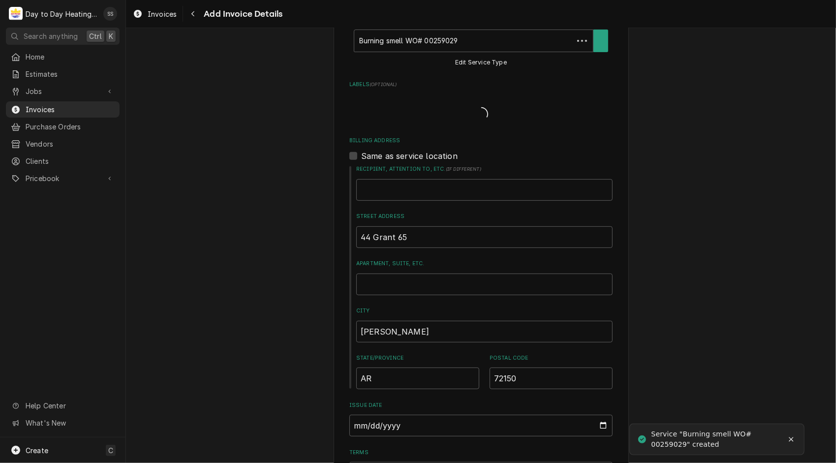
scroll to position [43, 0]
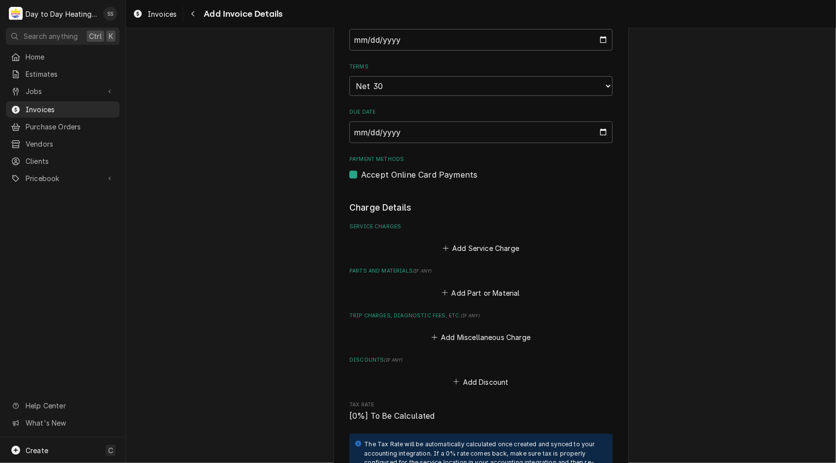
scroll to position [616, 0]
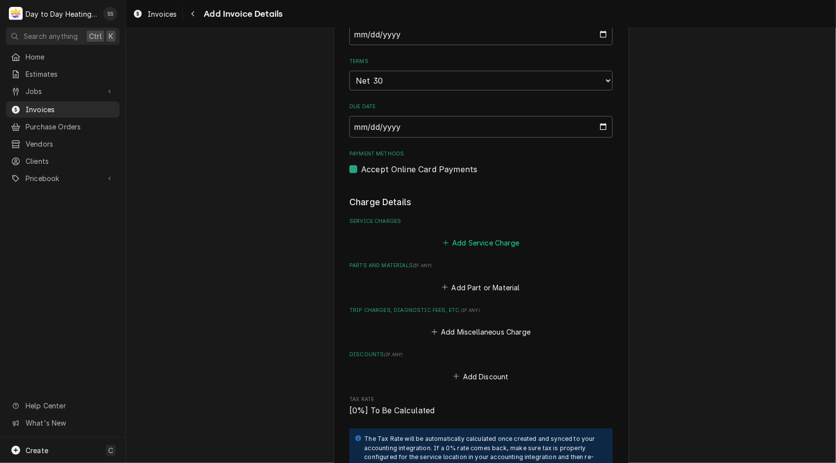
click at [478, 243] on button "Add Service Charge" at bounding box center [481, 243] width 80 height 14
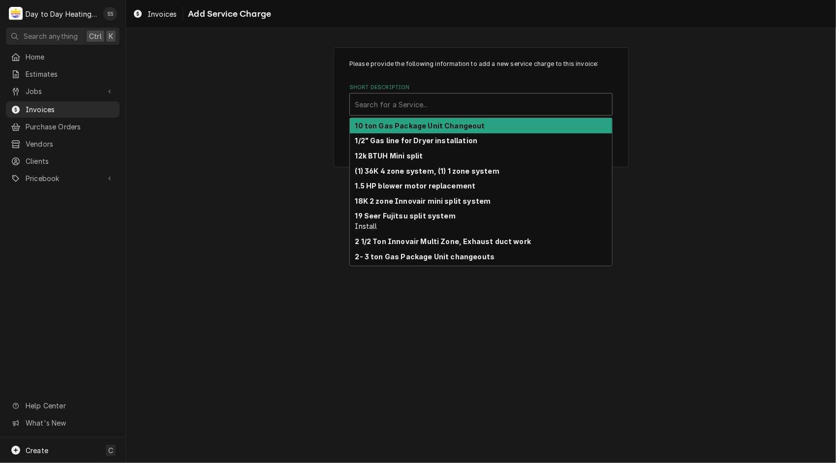
click at [402, 100] on div "Short Description" at bounding box center [481, 104] width 252 height 18
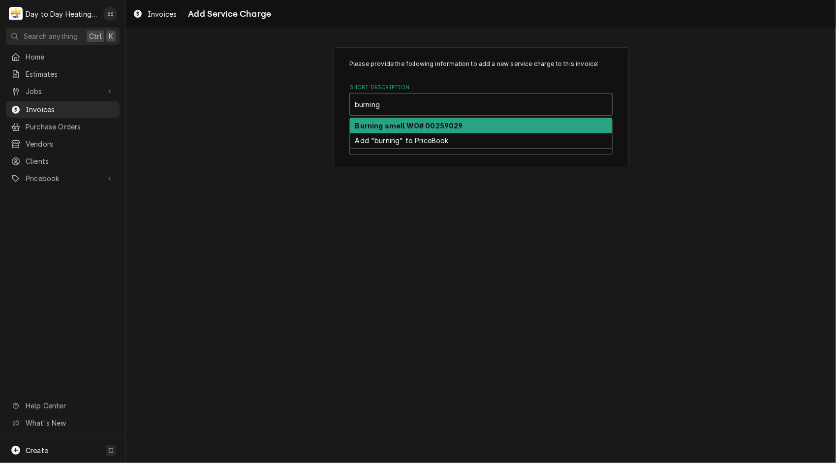
click at [426, 123] on strong "Burning smell WO# 00259029" at bounding box center [409, 126] width 108 height 8
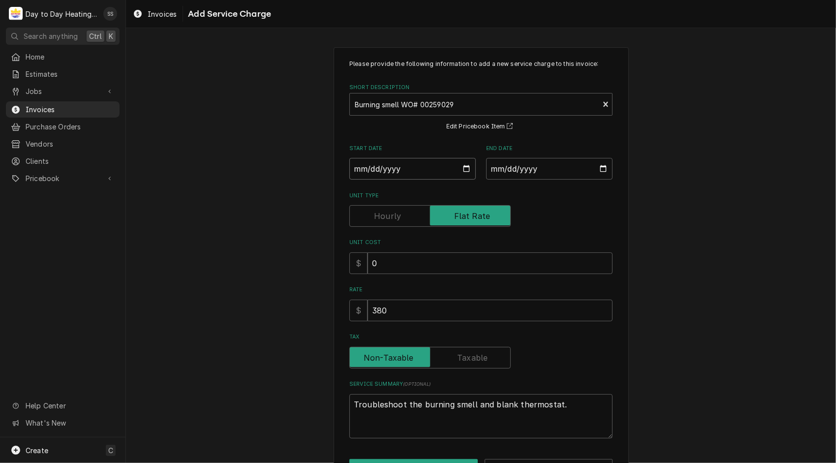
click at [459, 172] on input "Start Date" at bounding box center [412, 169] width 126 height 22
click at [597, 163] on input "End Date" at bounding box center [549, 169] width 126 height 22
click at [601, 168] on input "End Date" at bounding box center [549, 169] width 126 height 22
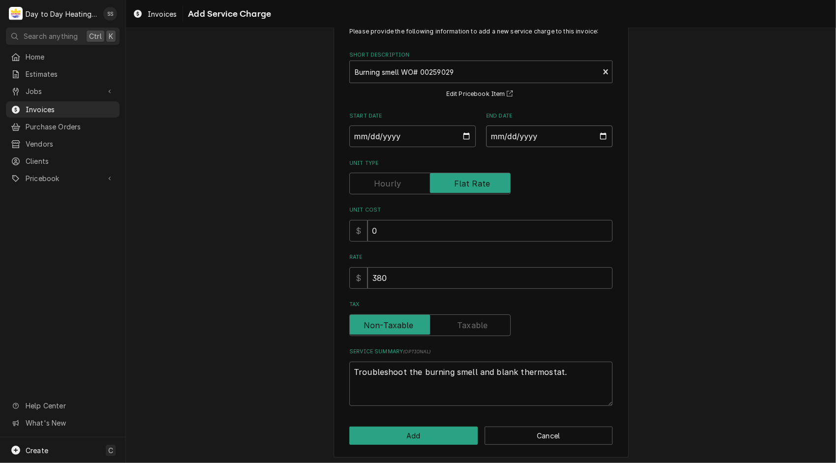
scroll to position [35, 0]
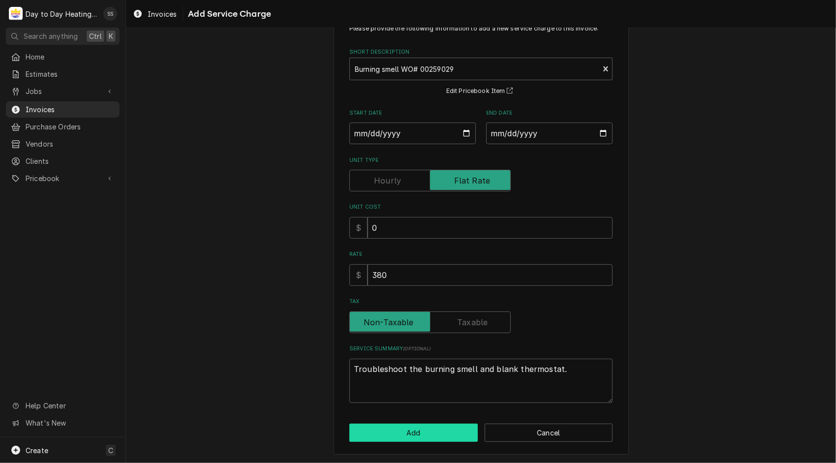
click at [413, 434] on button "Add" at bounding box center [413, 433] width 128 height 18
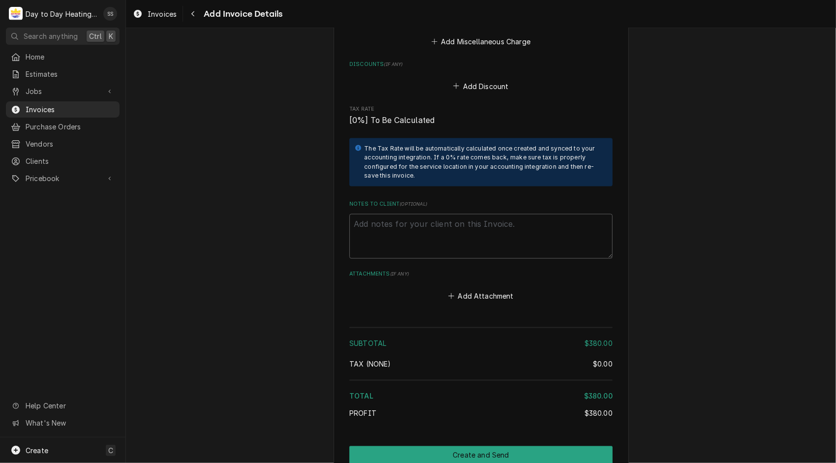
scroll to position [1125, 0]
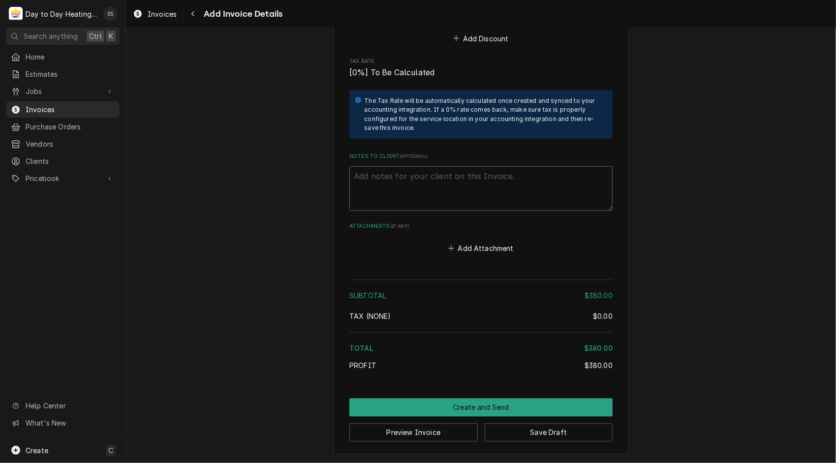
click at [405, 191] on textarea "Notes to Client ( optional )" at bounding box center [480, 188] width 263 height 45
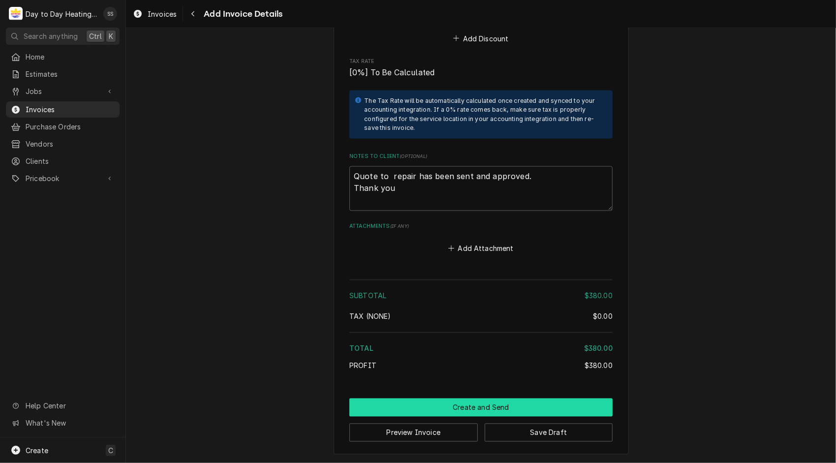
click at [486, 406] on button "Create and Send" at bounding box center [480, 407] width 263 height 18
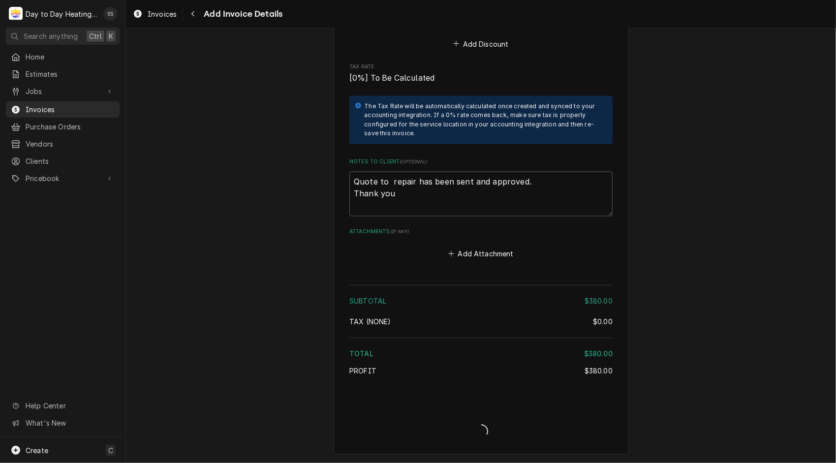
scroll to position [1119, 0]
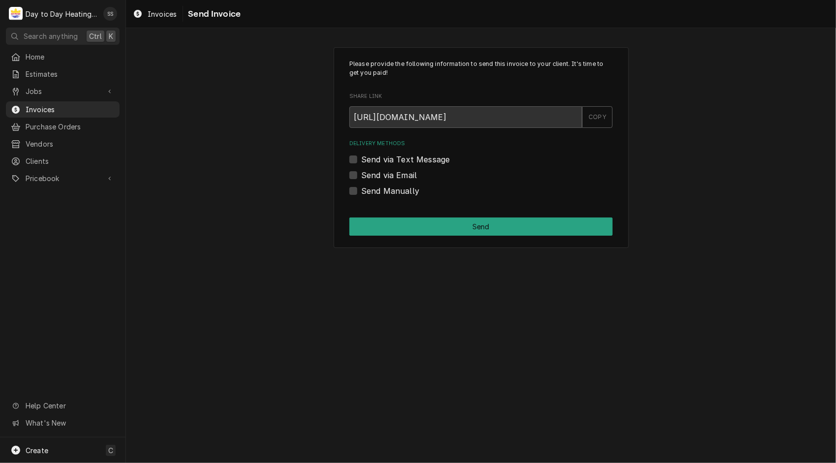
click at [361, 177] on label "Send via Email" at bounding box center [389, 175] width 56 height 12
click at [361, 177] on input "Send via Email" at bounding box center [492, 180] width 263 height 22
checkbox input "true"
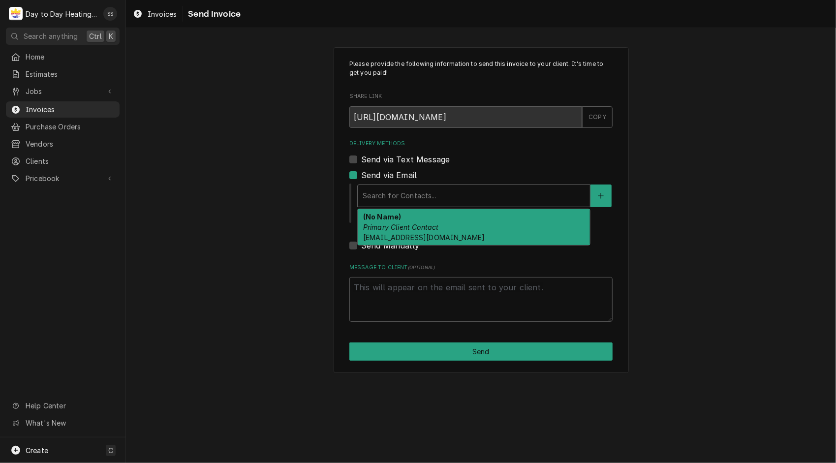
click at [432, 193] on div "Delivery Methods" at bounding box center [474, 196] width 222 height 18
click at [421, 233] on span "[EMAIL_ADDRESS][DOMAIN_NAME]" at bounding box center [424, 237] width 122 height 8
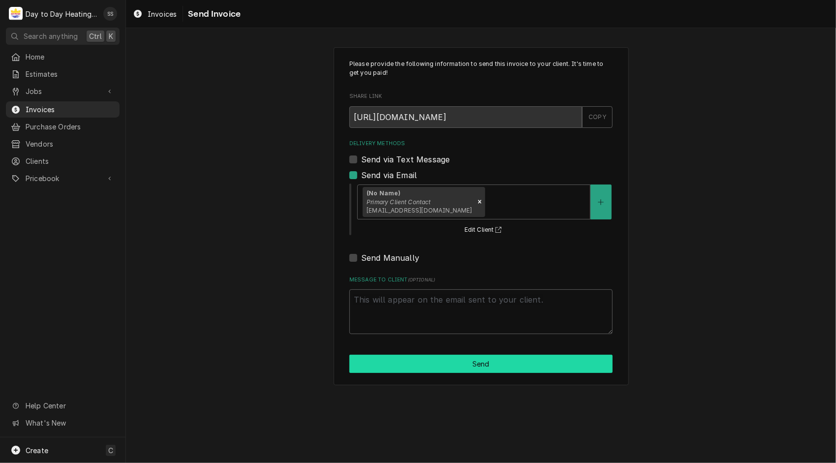
click at [496, 363] on button "Send" at bounding box center [480, 364] width 263 height 18
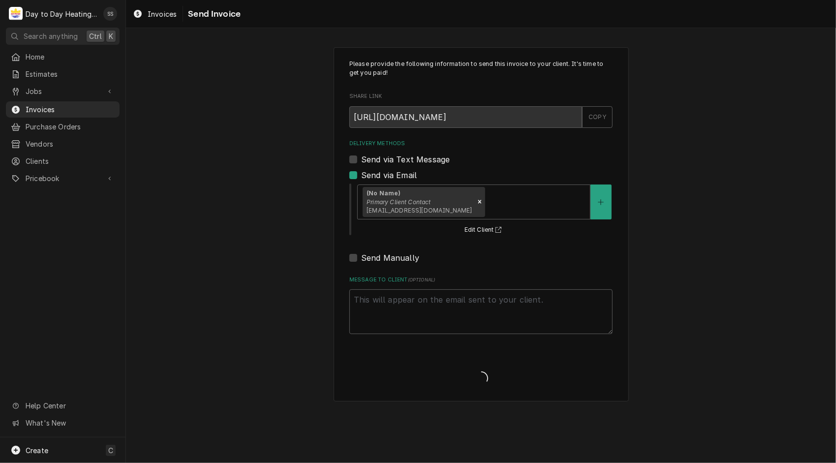
type textarea "x"
